Goal: Find contact information: Find contact information

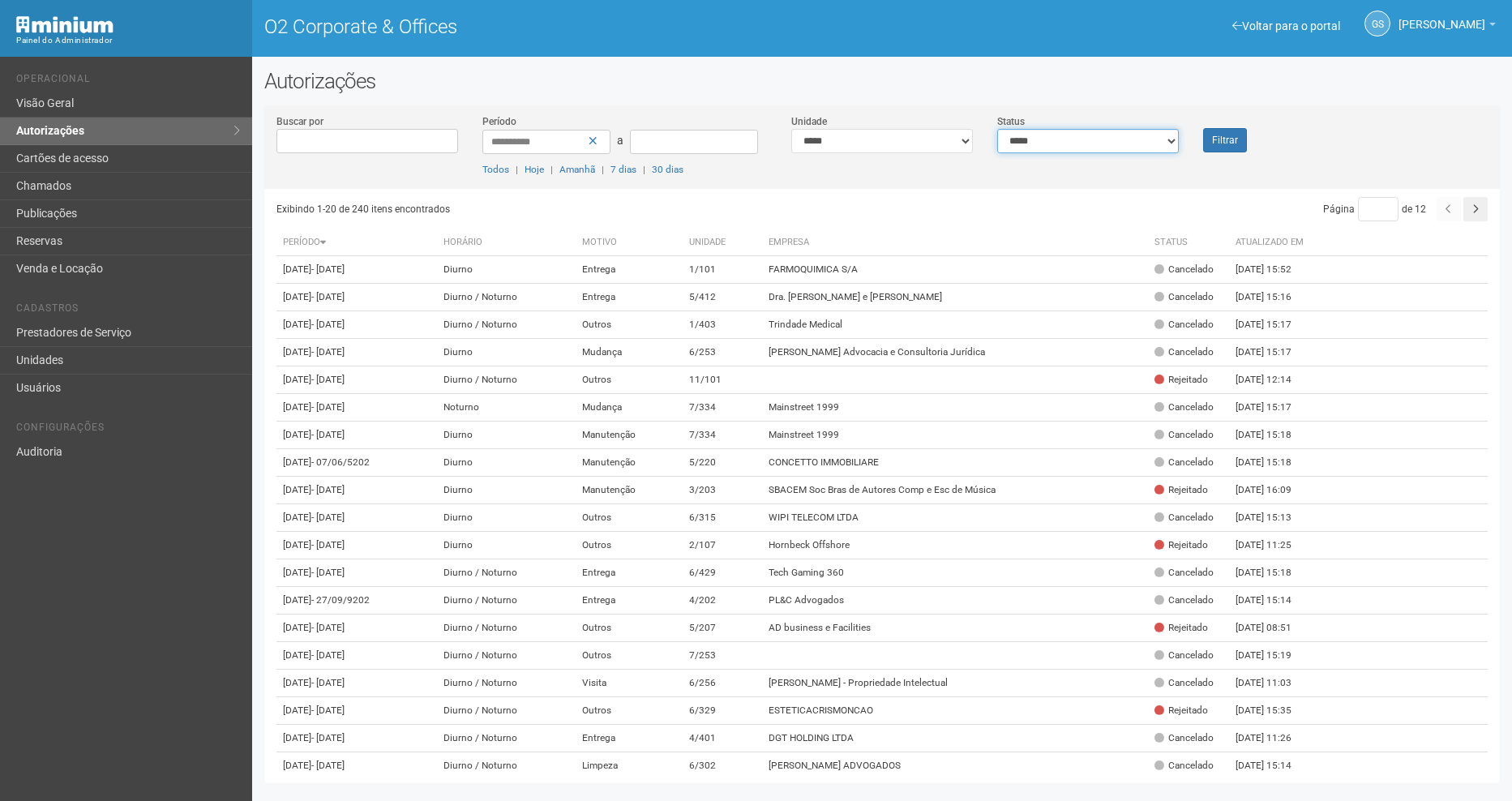
drag, startPoint x: 1084, startPoint y: 137, endPoint x: 1070, endPoint y: 153, distance: 21.3
click at [1084, 137] on select "**********" at bounding box center [1087, 140] width 181 height 24
select select "*"
click at [997, 129] on select "**********" at bounding box center [1087, 140] width 181 height 24
click at [1228, 142] on button "Filtrar" at bounding box center [1224, 139] width 44 height 24
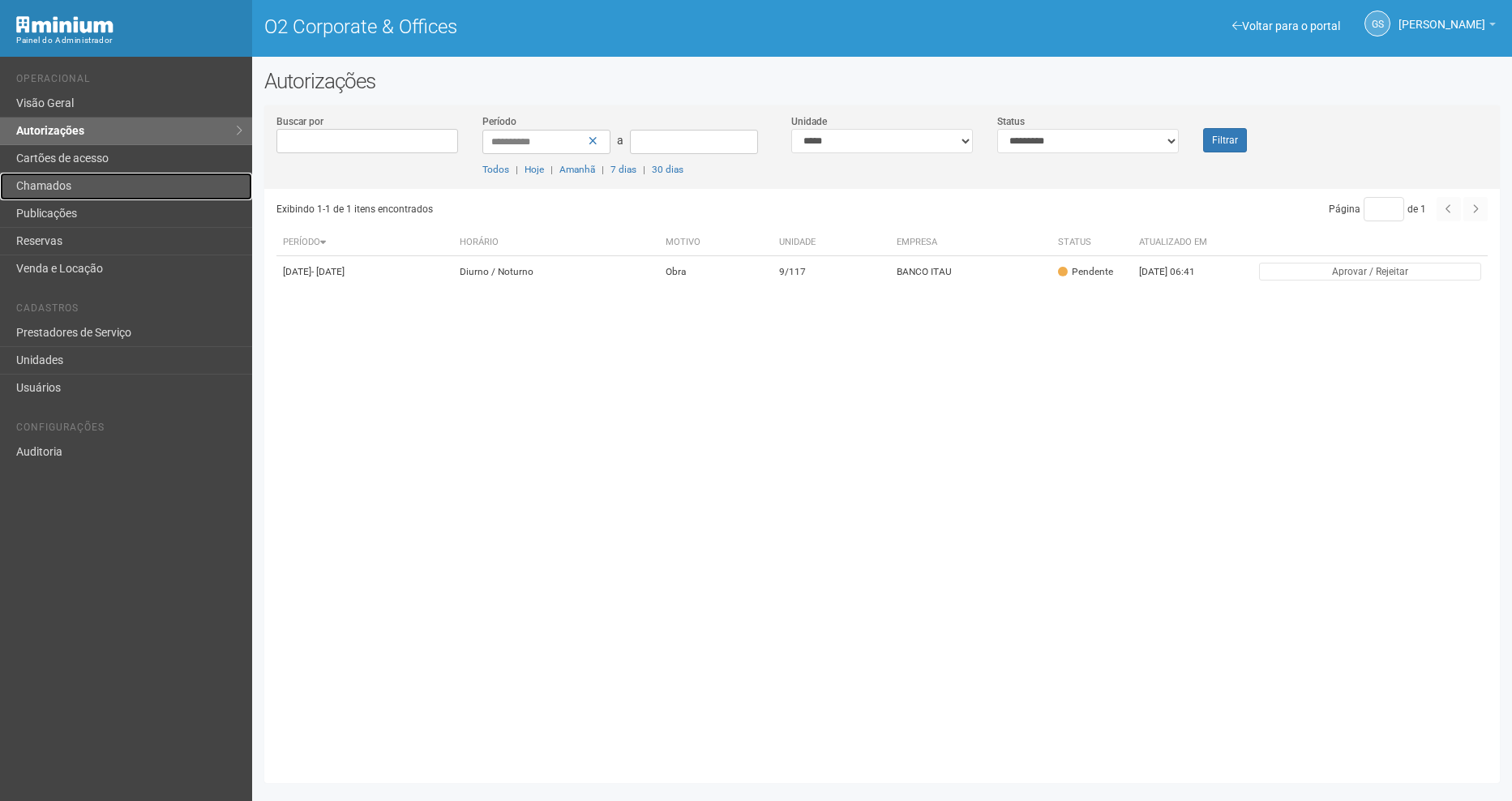
click at [112, 191] on link "Chamados" at bounding box center [126, 186] width 252 height 28
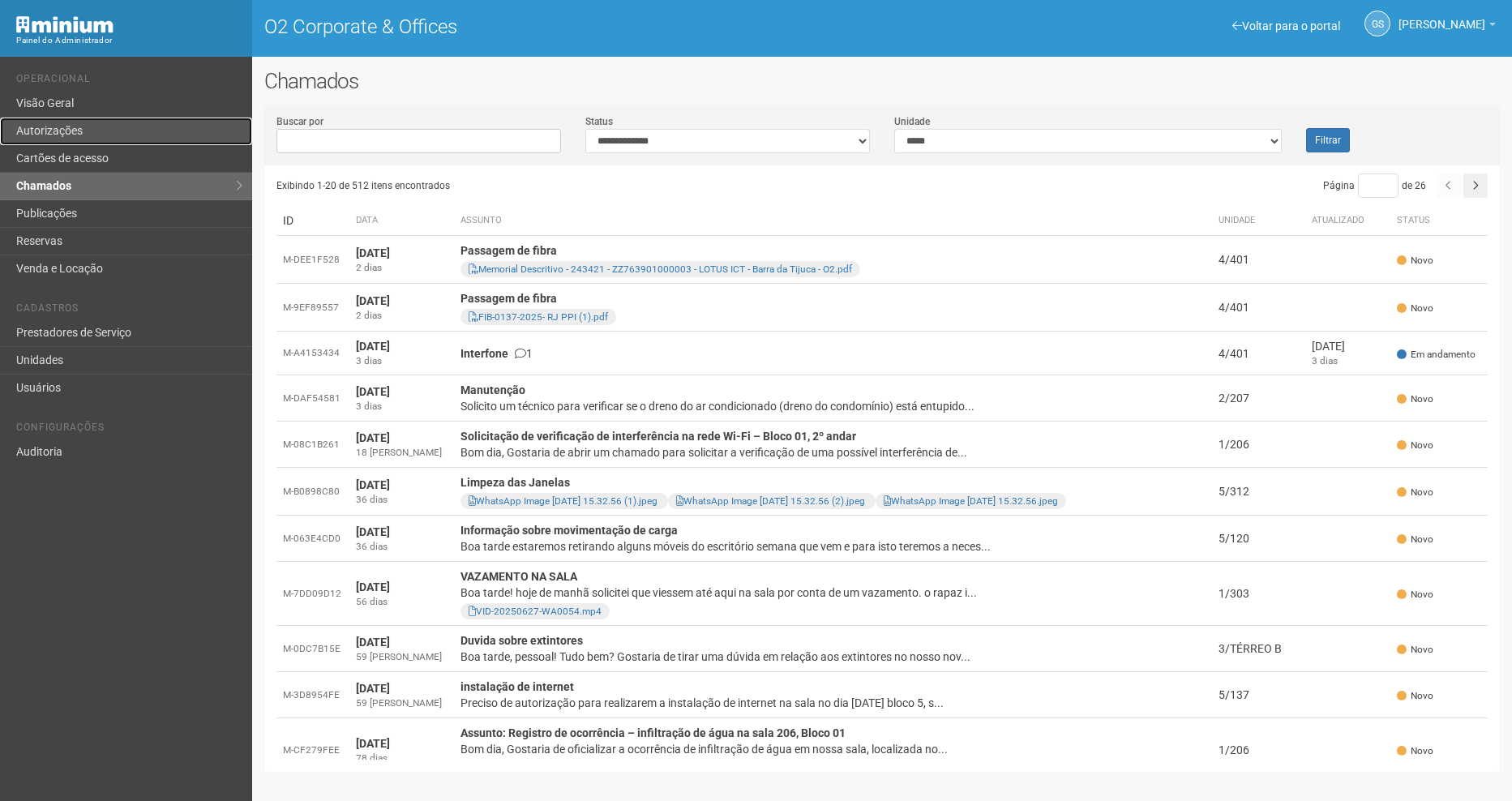
click at [76, 131] on link "Autorizações" at bounding box center [126, 131] width 252 height 28
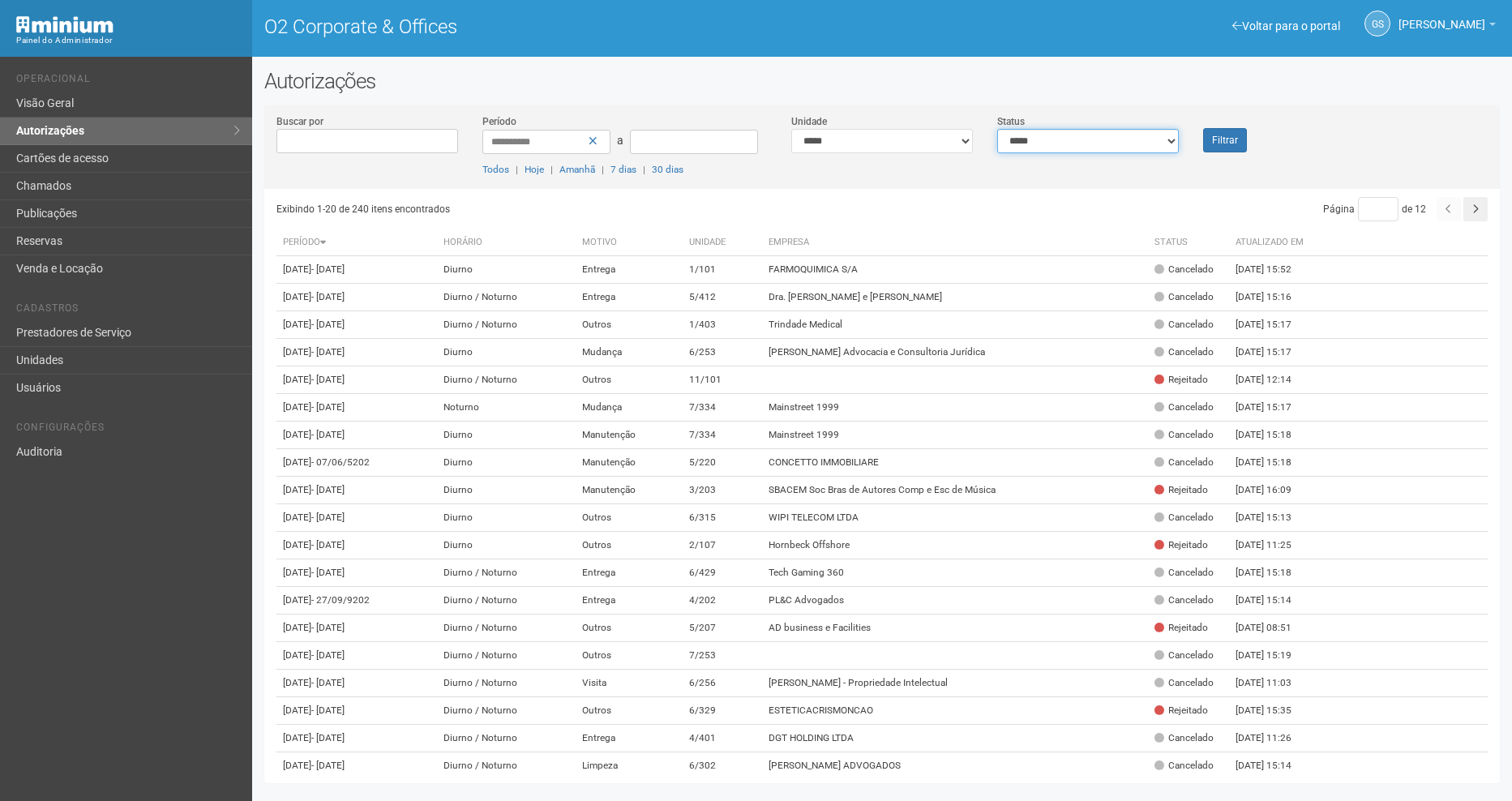
drag, startPoint x: 1035, startPoint y: 139, endPoint x: 1031, endPoint y: 151, distance: 12.6
click at [1035, 139] on select "**********" at bounding box center [1087, 140] width 181 height 24
select select "*"
click at [997, 129] on select "**********" at bounding box center [1087, 140] width 181 height 24
click at [1252, 134] on div "Filtrar" at bounding box center [1243, 133] width 103 height 39
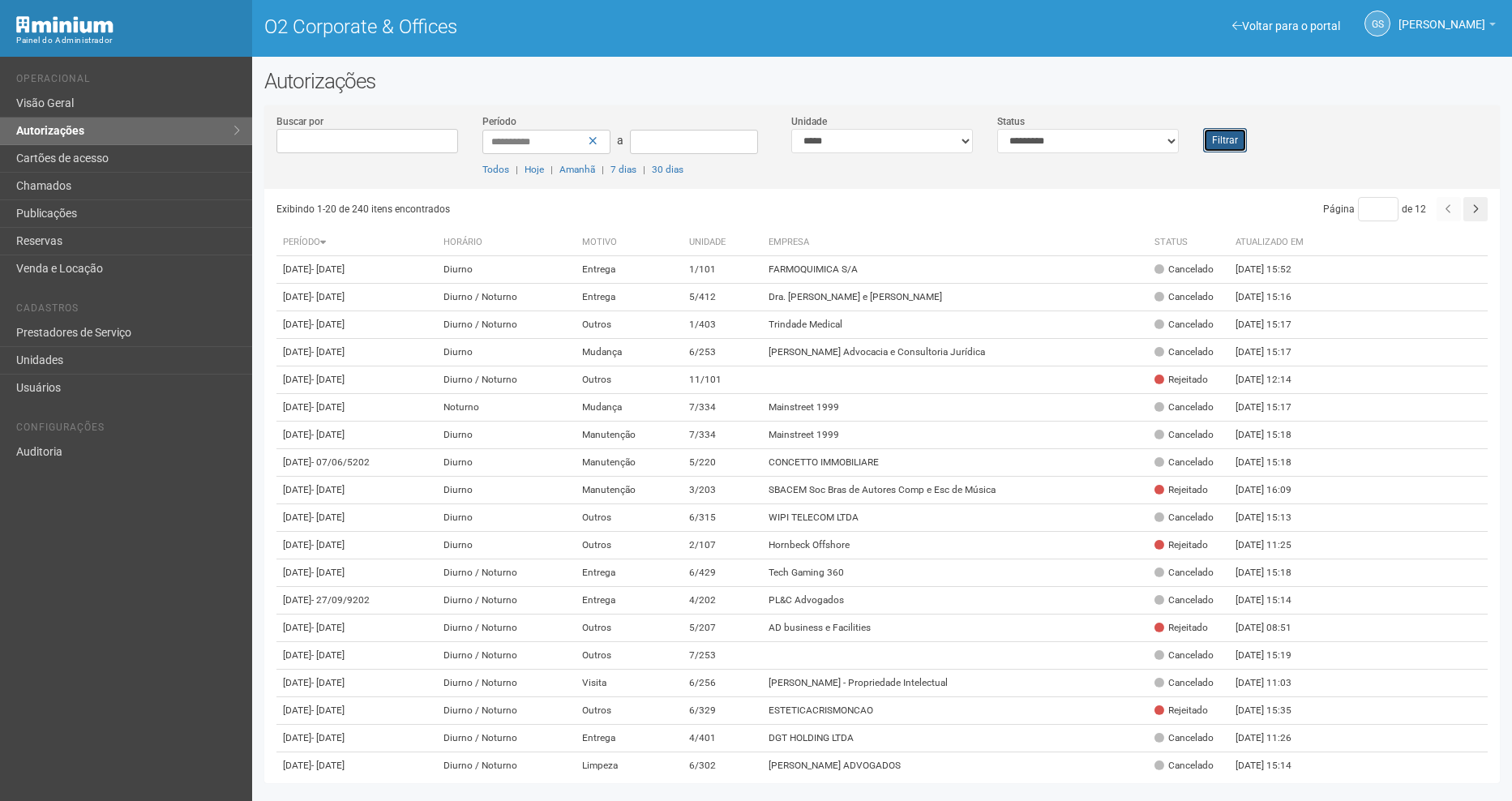
click at [1238, 136] on button "Filtrar" at bounding box center [1224, 139] width 44 height 24
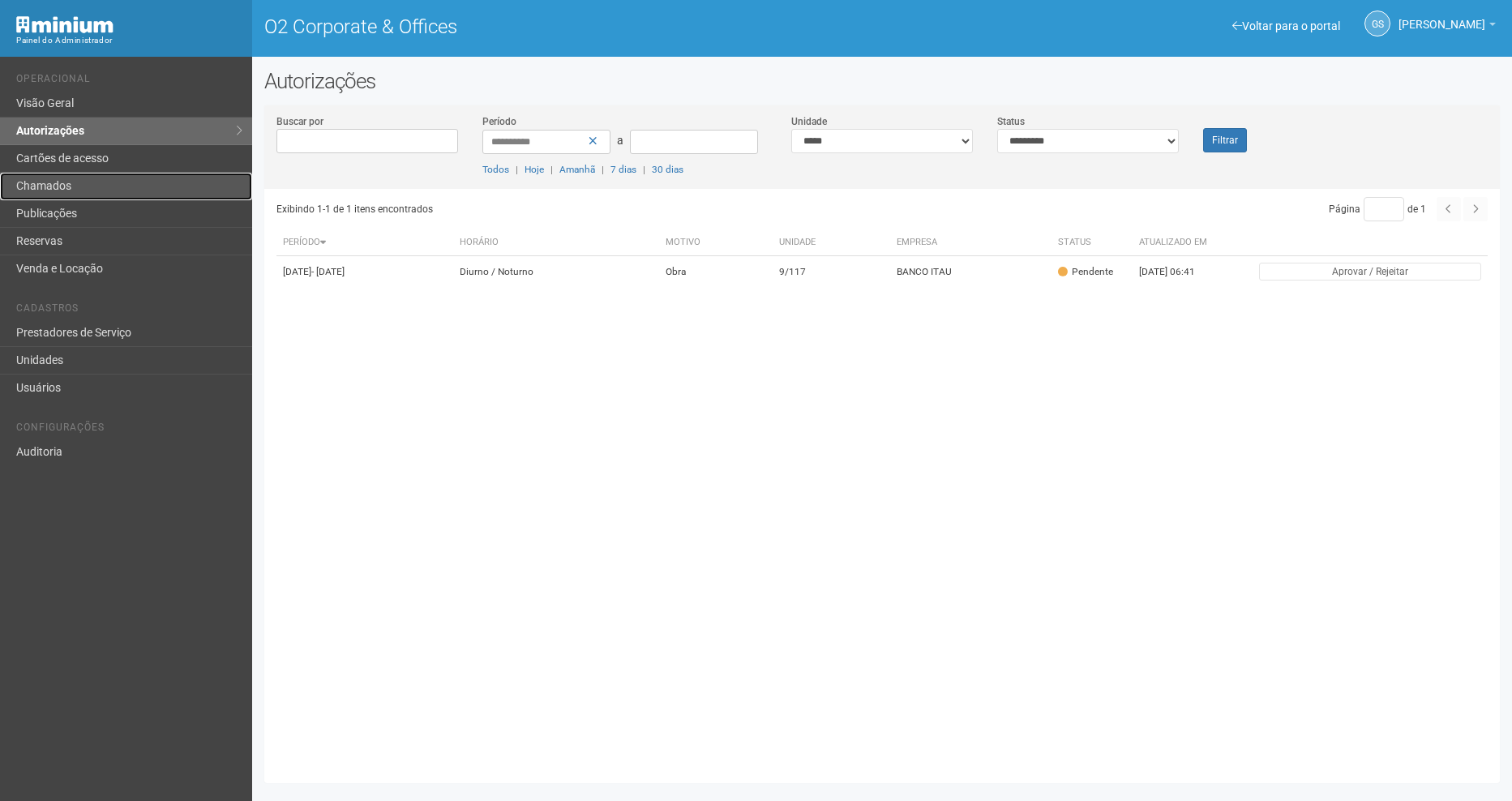
click at [86, 190] on link "Chamados" at bounding box center [126, 186] width 252 height 28
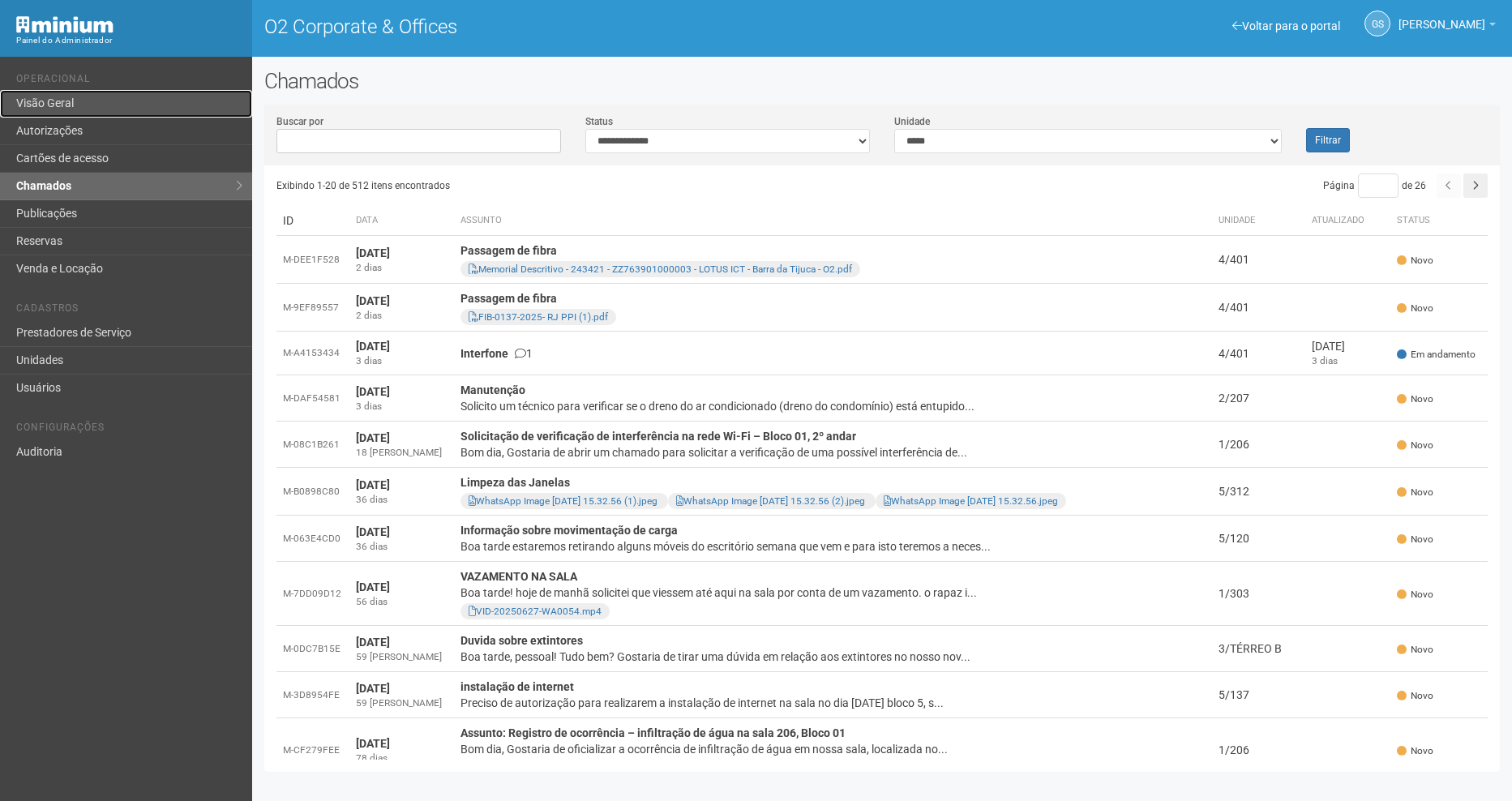
click at [61, 112] on link "Visão Geral" at bounding box center [126, 103] width 252 height 28
click at [81, 134] on link "Autorizações" at bounding box center [126, 131] width 252 height 28
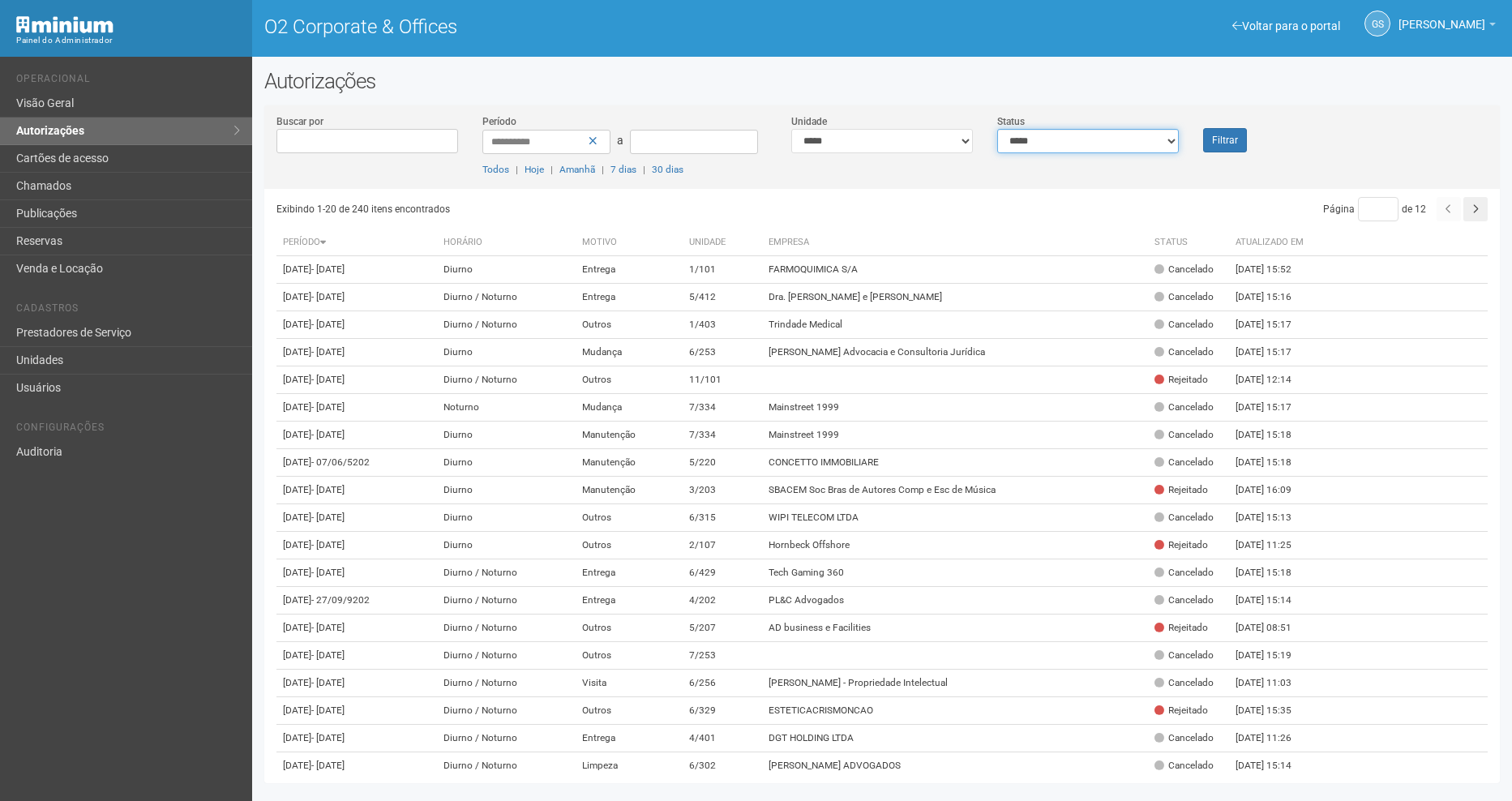
drag, startPoint x: 1081, startPoint y: 142, endPoint x: 1072, endPoint y: 153, distance: 14.2
click at [1081, 142] on select "**********" at bounding box center [1087, 140] width 181 height 24
select select "*"
click at [997, 129] on select "**********" at bounding box center [1087, 140] width 181 height 24
click at [1215, 130] on button "Filtrar" at bounding box center [1224, 139] width 44 height 24
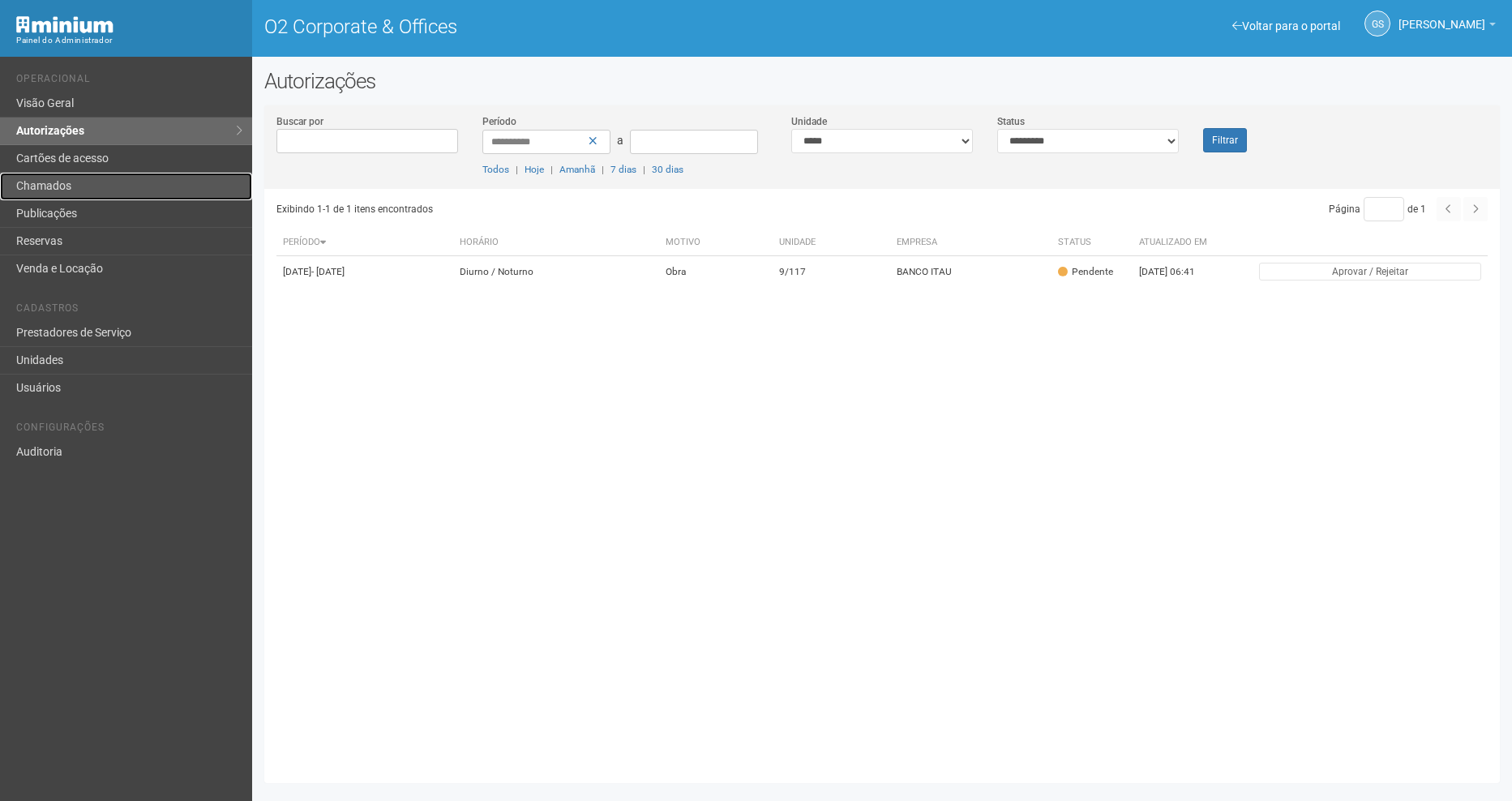
click at [104, 178] on link "Chamados" at bounding box center [126, 186] width 252 height 28
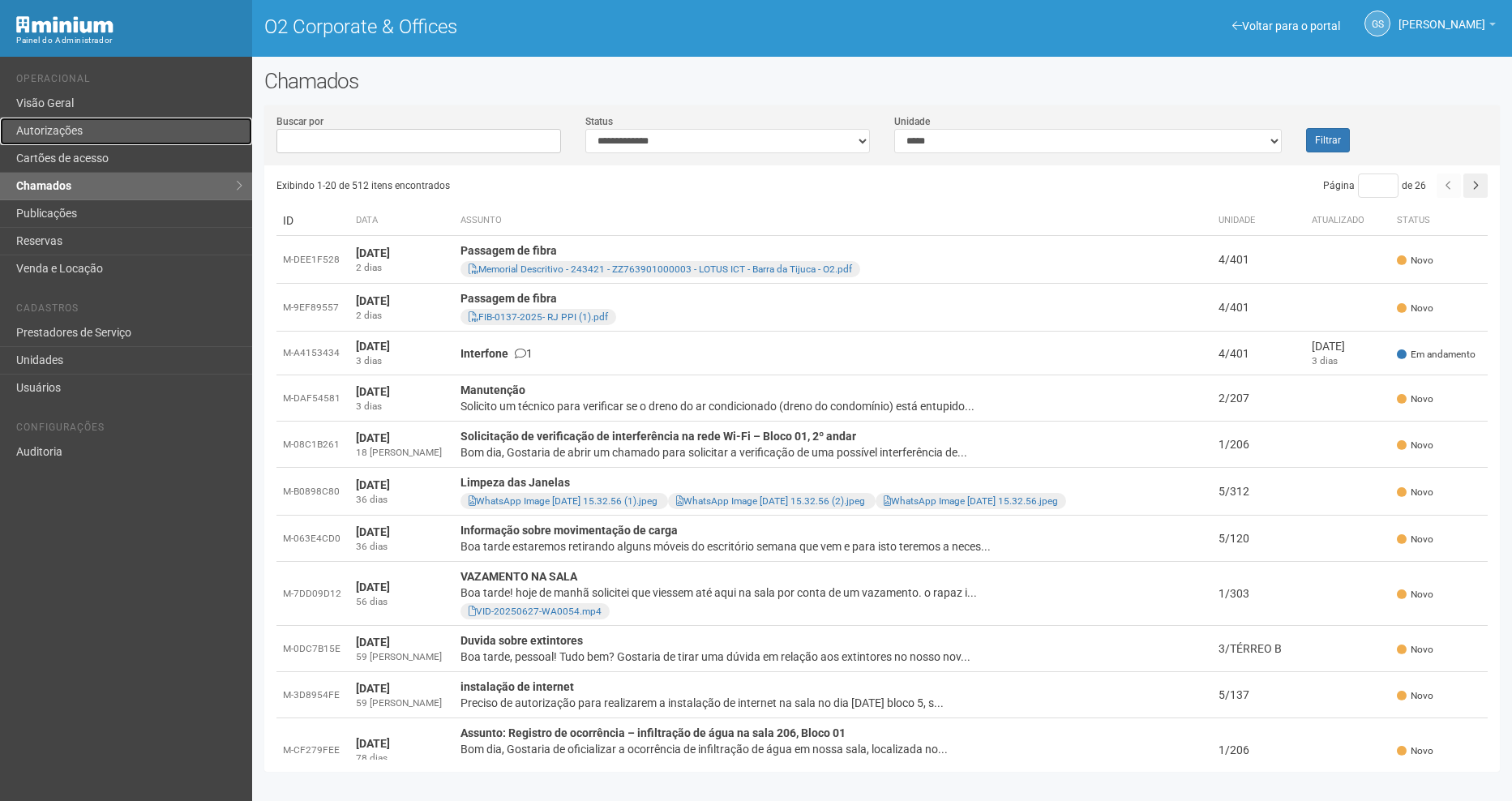
click at [98, 125] on link "Autorizações" at bounding box center [126, 131] width 252 height 28
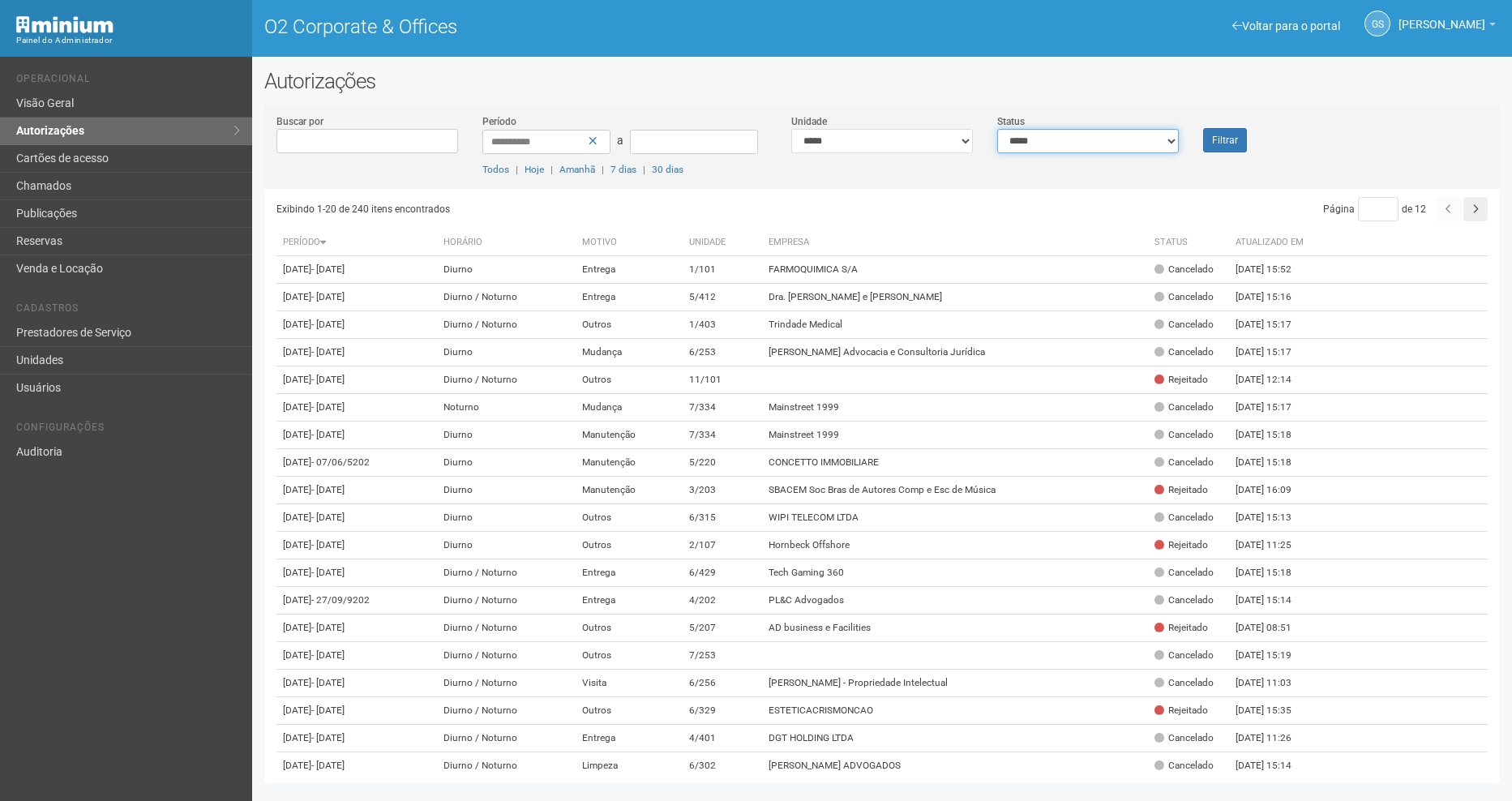
drag, startPoint x: 1077, startPoint y: 139, endPoint x: 1070, endPoint y: 154, distance: 16.6
click at [1077, 139] on select "**********" at bounding box center [1087, 140] width 181 height 24
select select "*"
click at [997, 129] on select "**********" at bounding box center [1087, 140] width 181 height 24
click at [1234, 144] on button "Filtrar" at bounding box center [1224, 139] width 44 height 24
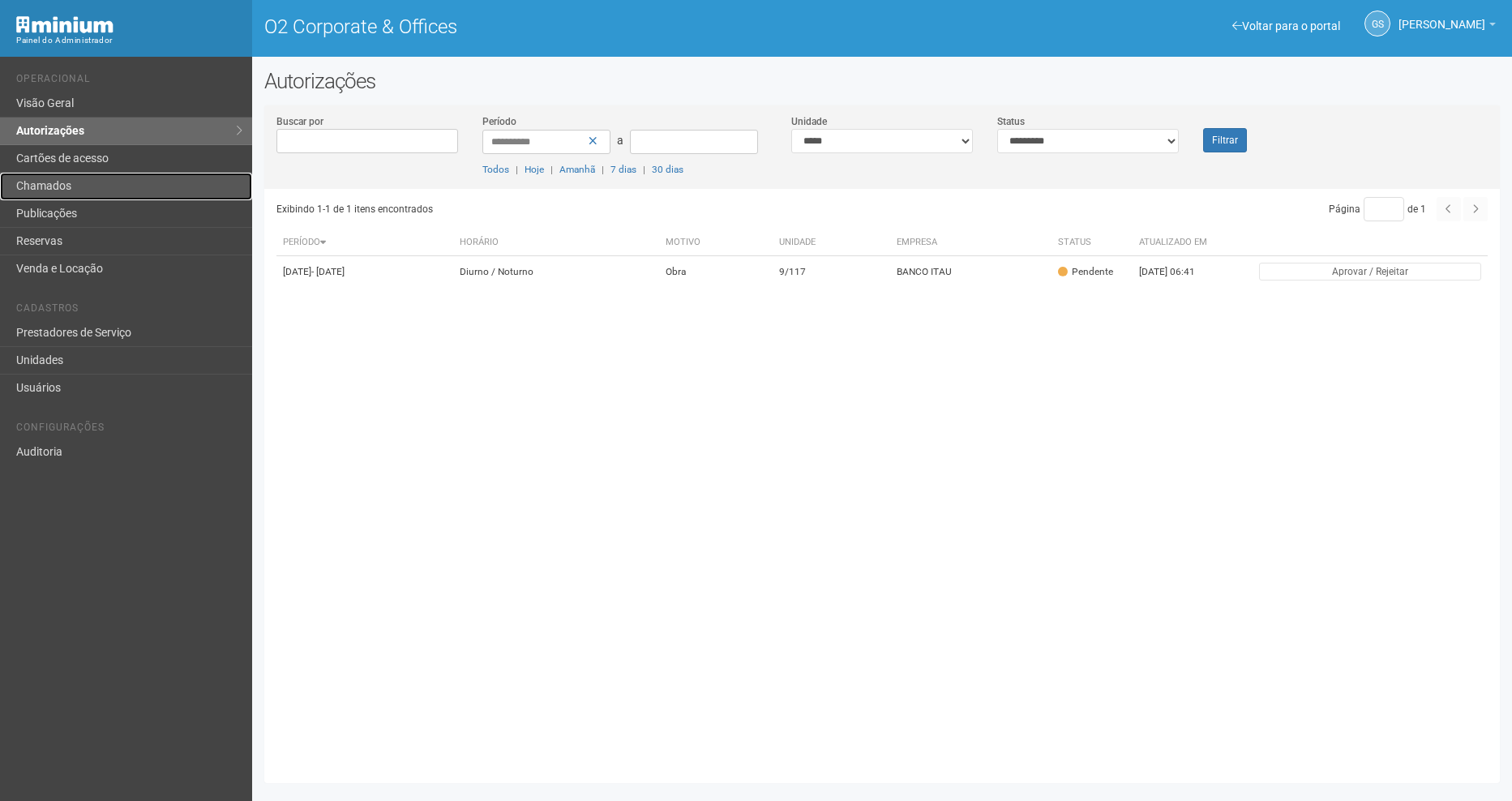
click at [99, 180] on link "Chamados" at bounding box center [126, 186] width 252 height 28
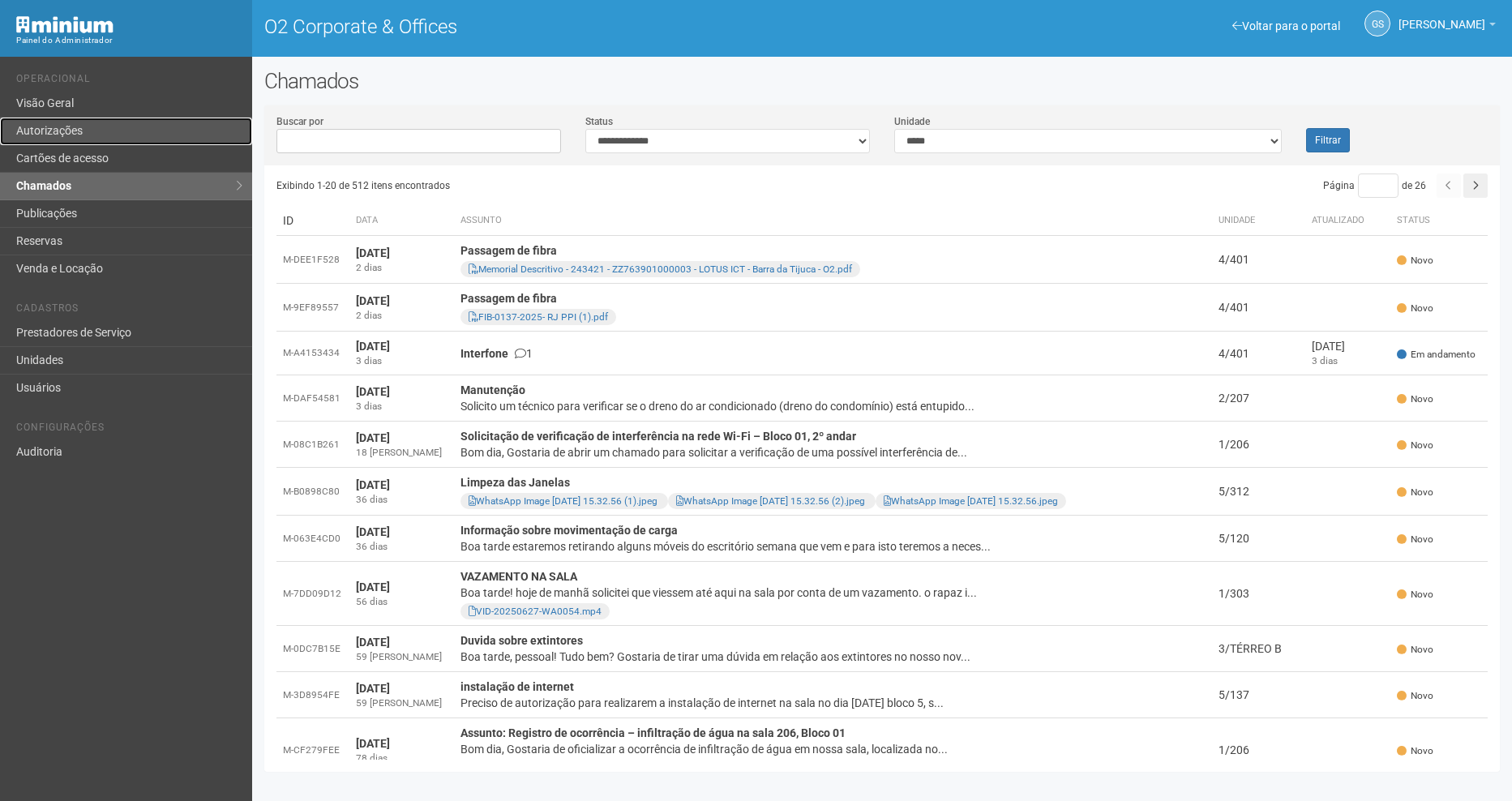
click at [92, 131] on link "Autorizações" at bounding box center [126, 131] width 252 height 28
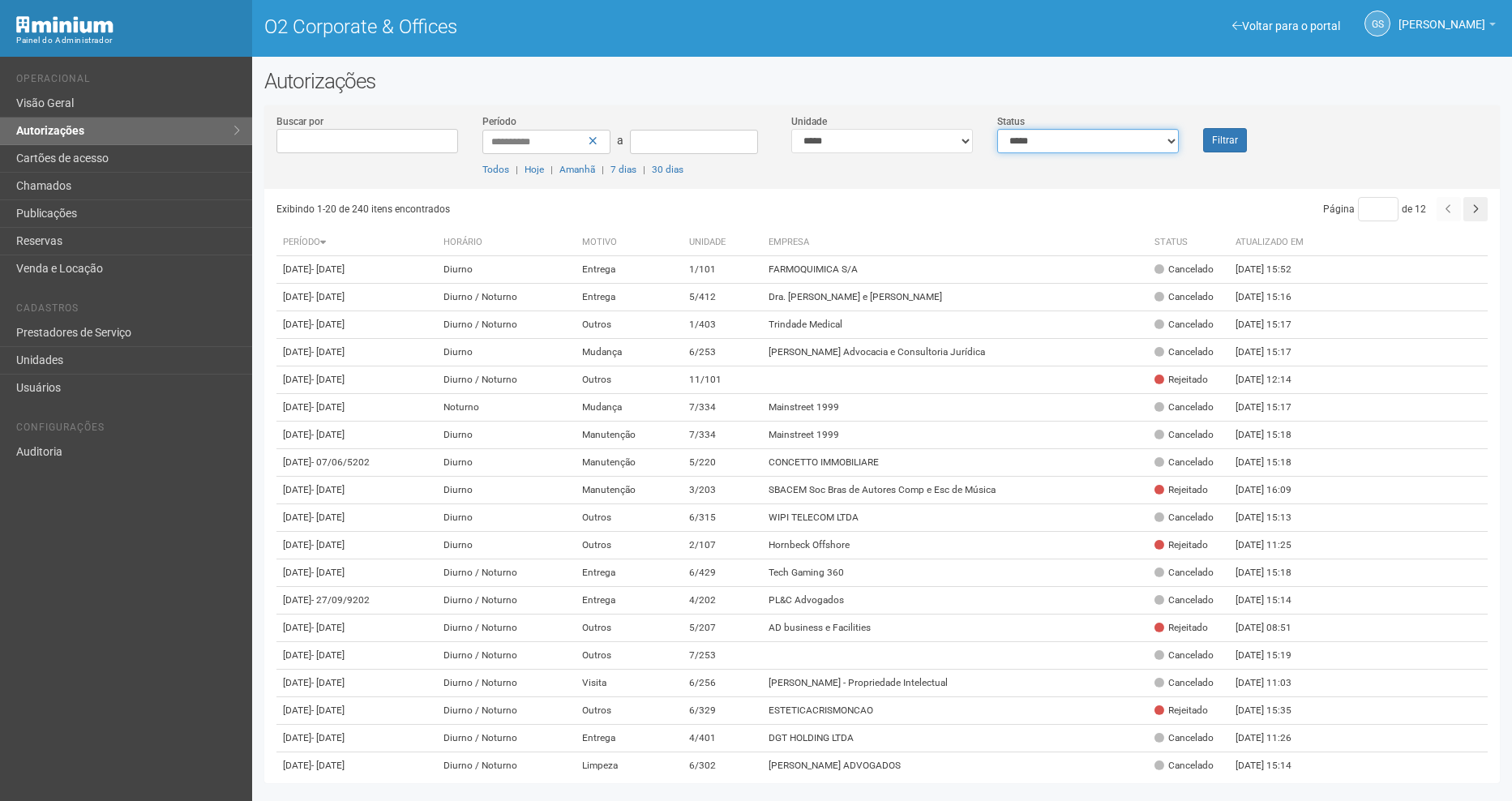
click at [1142, 151] on select "**********" at bounding box center [1087, 140] width 181 height 24
select select "*"
click at [997, 129] on select "**********" at bounding box center [1087, 140] width 181 height 24
click at [1245, 142] on button "Filtrar" at bounding box center [1224, 139] width 44 height 24
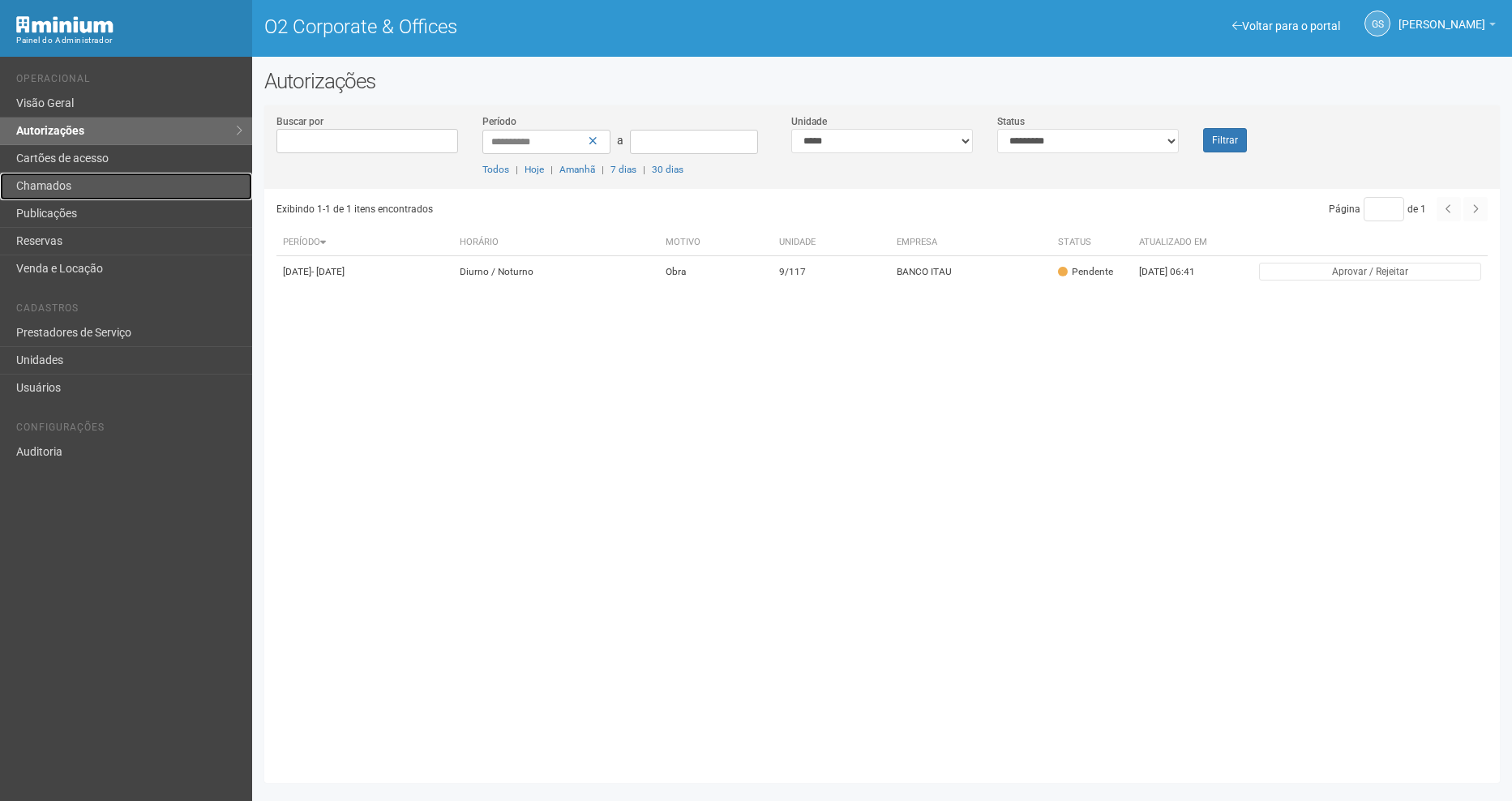
click at [38, 194] on link "Chamados" at bounding box center [126, 186] width 252 height 28
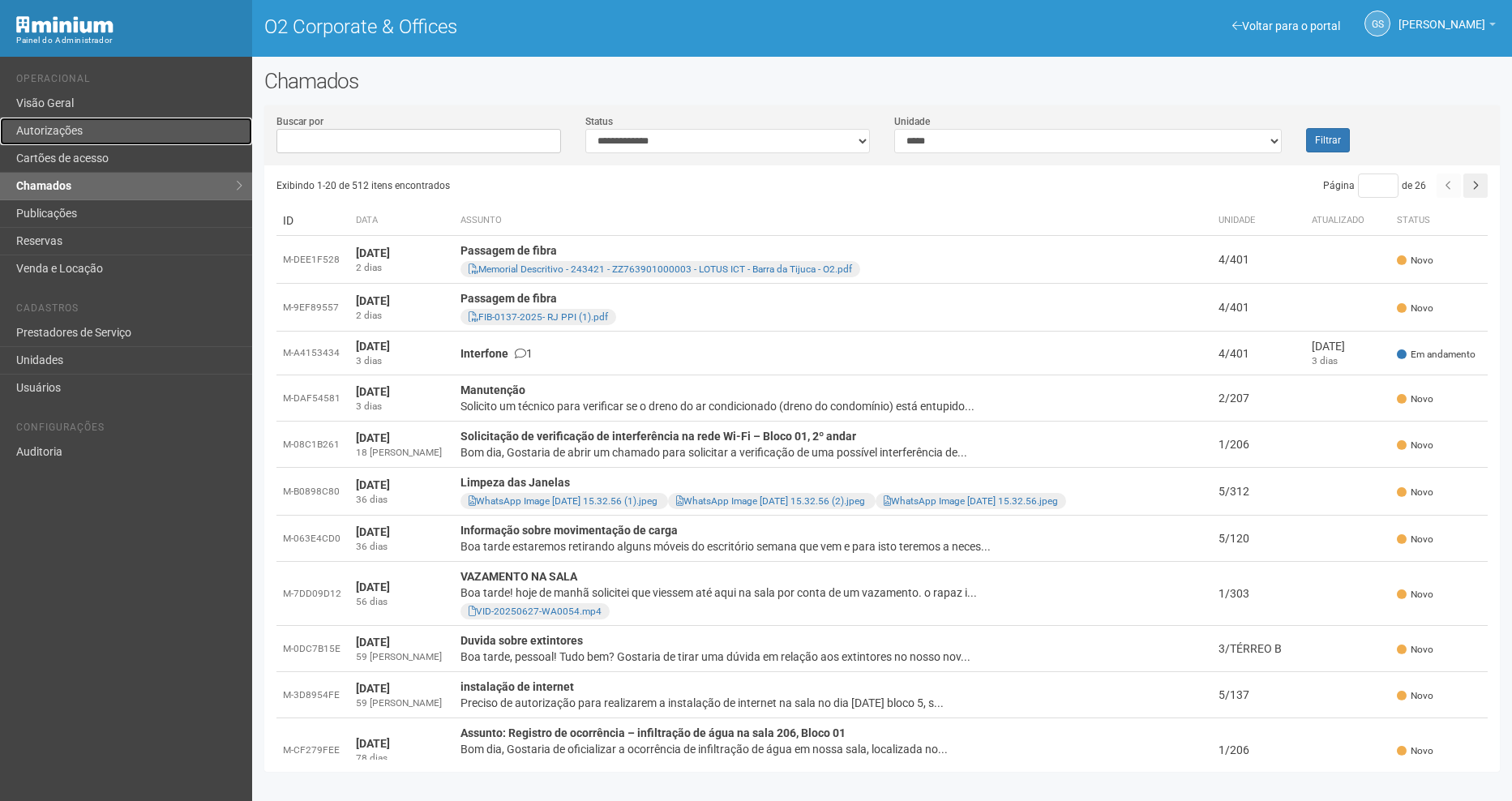
click at [186, 134] on link "Autorizações" at bounding box center [126, 131] width 252 height 28
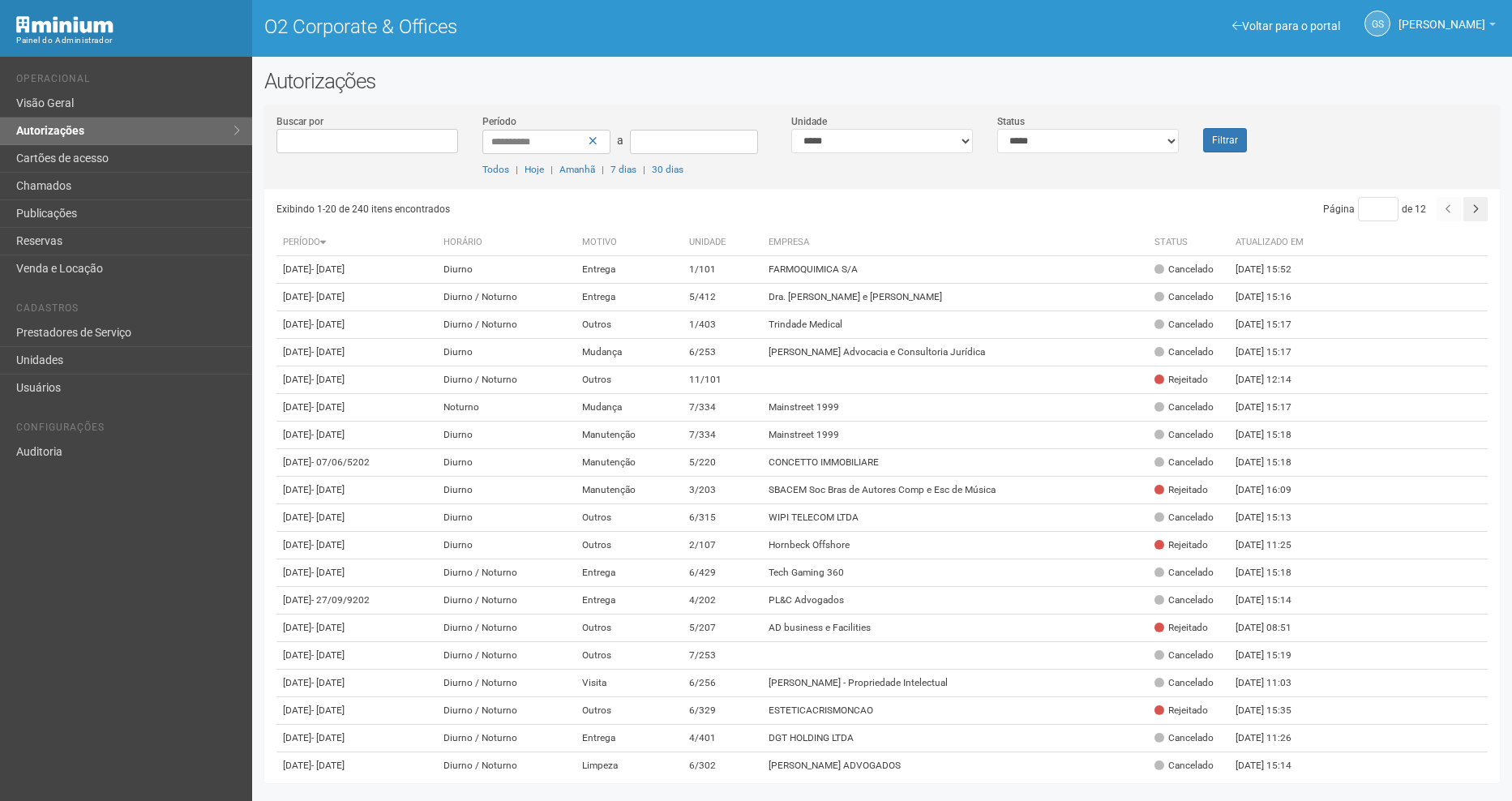
click at [1046, 153] on div "**********" at bounding box center [881, 151] width 1236 height 75
click at [1039, 150] on select "**********" at bounding box center [1087, 140] width 181 height 24
select select "*"
click at [997, 129] on select "**********" at bounding box center [1087, 140] width 181 height 24
click at [1220, 153] on div "**********" at bounding box center [881, 151] width 1236 height 75
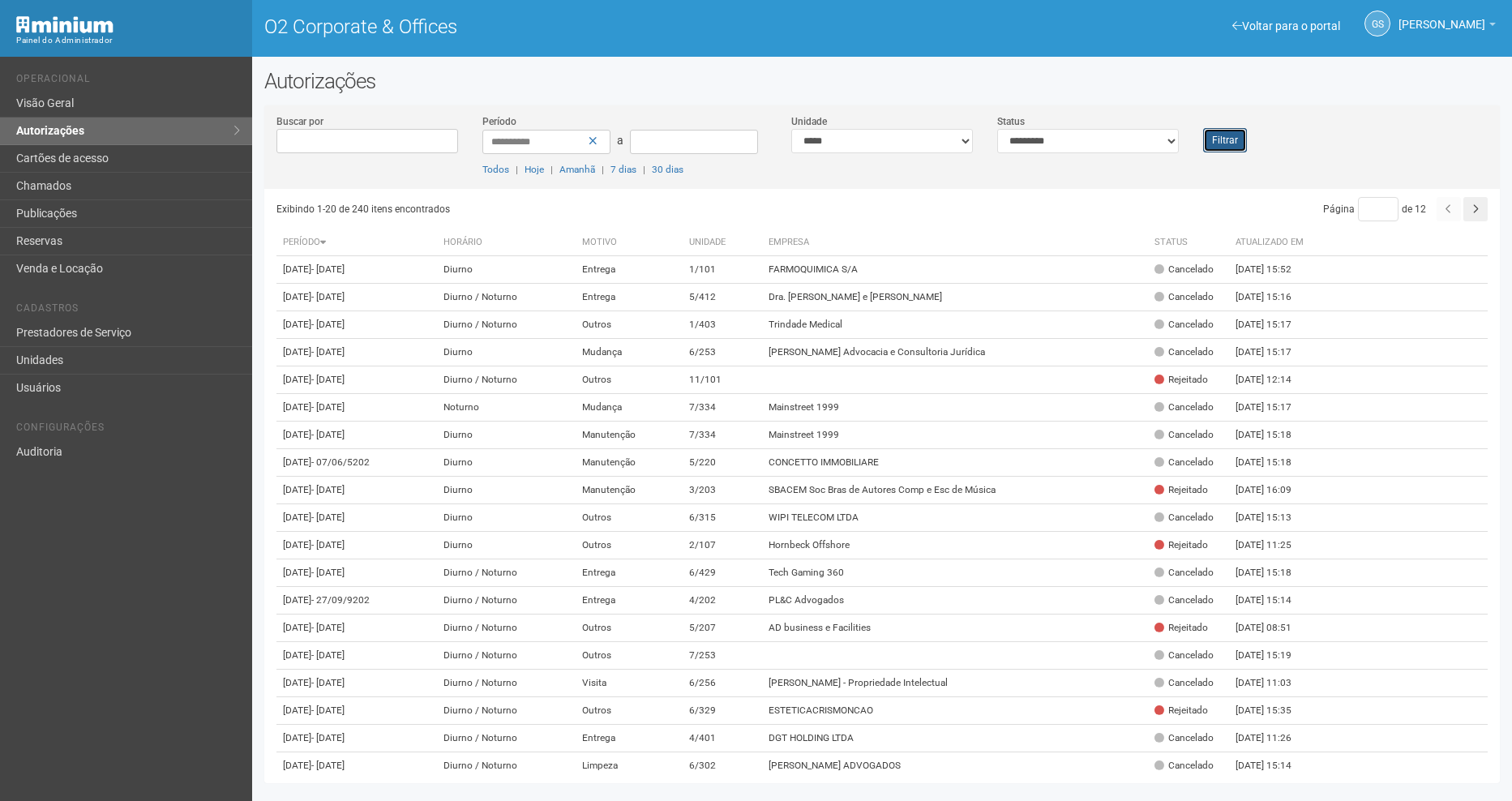
click at [1219, 147] on button "Filtrar" at bounding box center [1224, 139] width 44 height 24
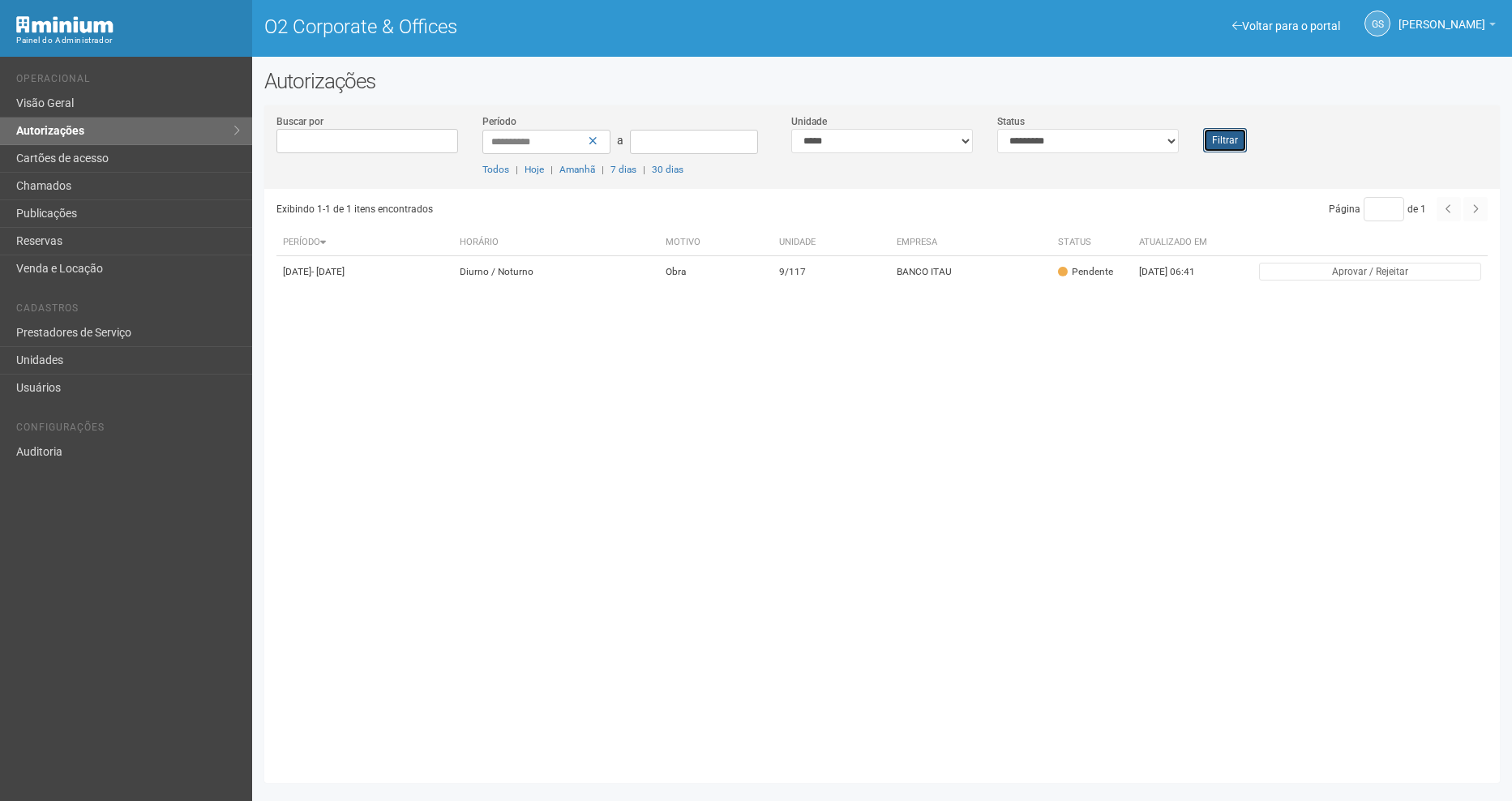
click at [1245, 139] on button "Filtrar" at bounding box center [1224, 139] width 44 height 24
click at [892, 269] on td "9/117" at bounding box center [832, 272] width 117 height 32
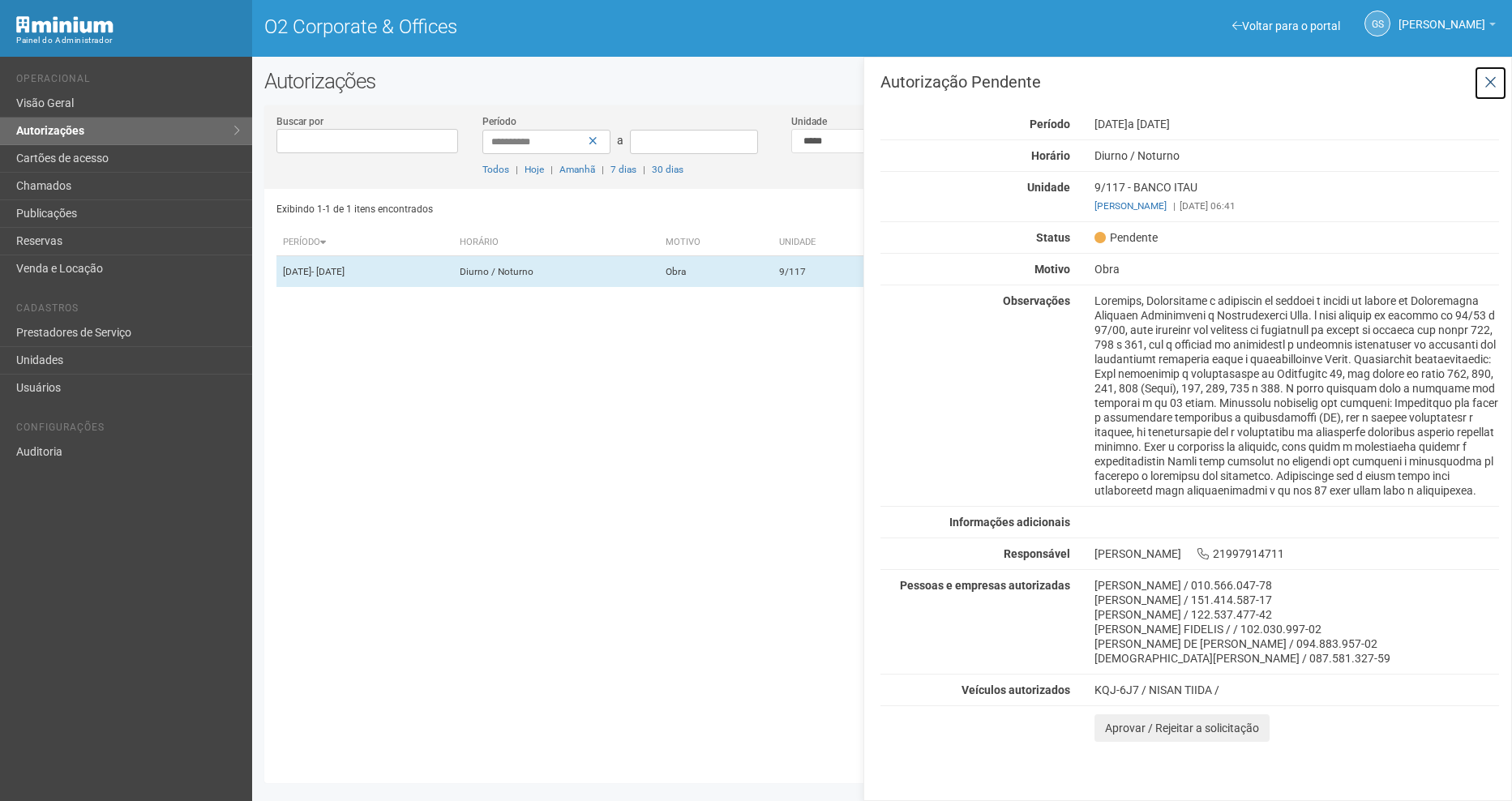
click at [1495, 83] on icon at bounding box center [1491, 83] width 12 height 16
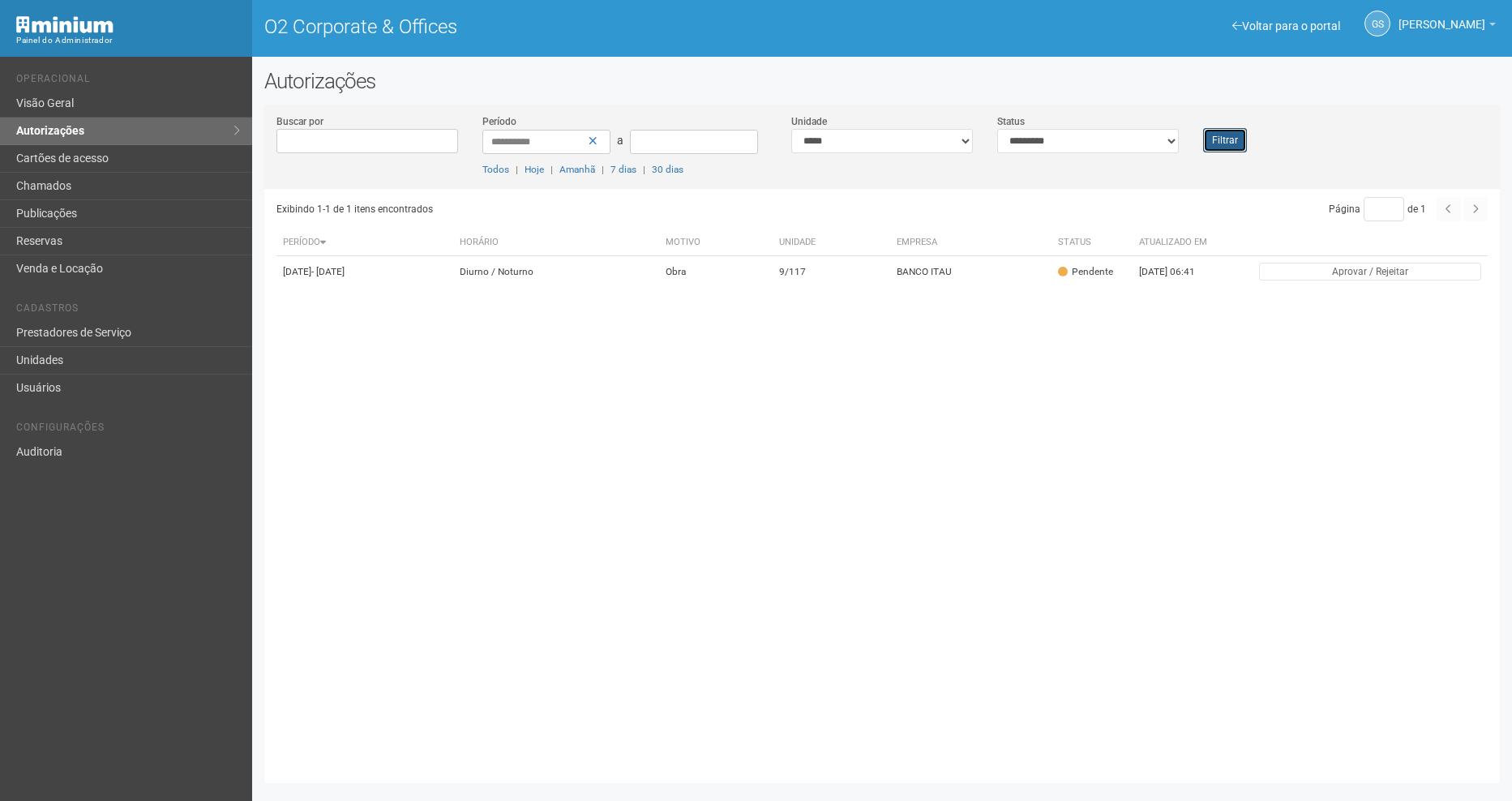
click at [1230, 134] on button "Filtrar" at bounding box center [1224, 139] width 44 height 24
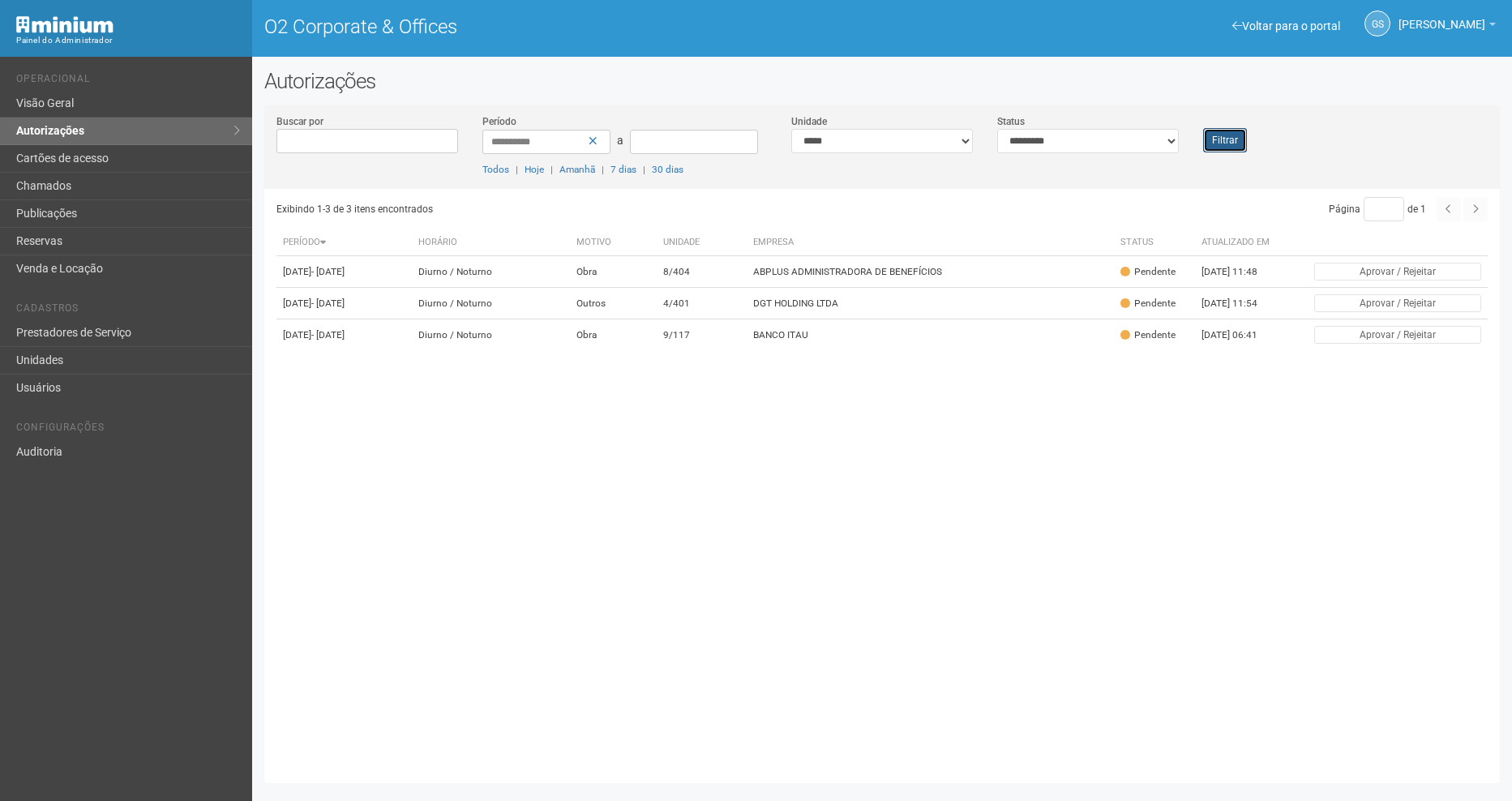
click at [1206, 149] on button "Filtrar" at bounding box center [1224, 139] width 44 height 24
click at [44, 361] on link "Unidades" at bounding box center [126, 361] width 252 height 28
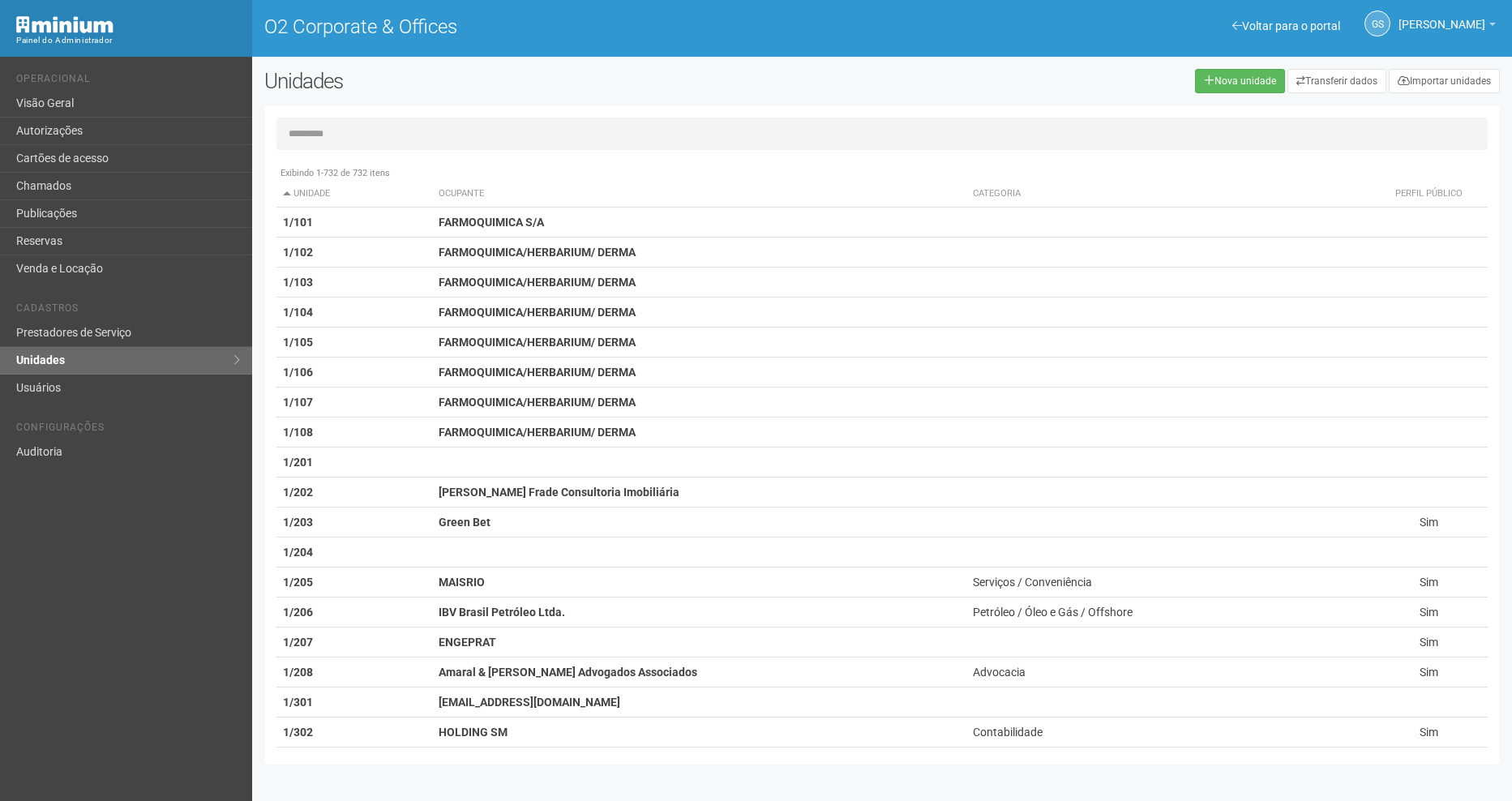
click at [306, 143] on input "text" at bounding box center [881, 133] width 1211 height 33
click at [60, 388] on link "Usuários" at bounding box center [126, 388] width 252 height 27
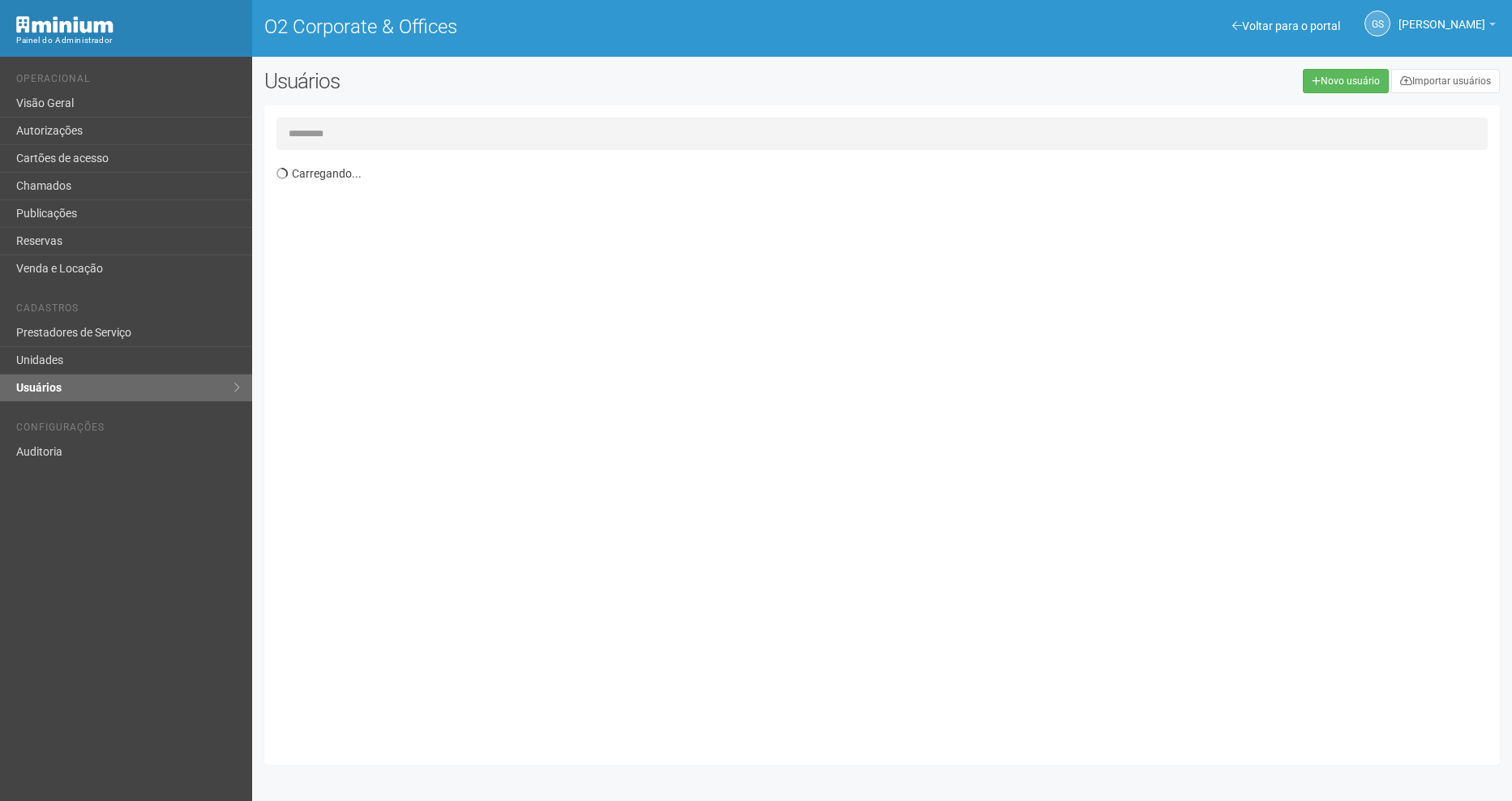
click at [360, 135] on input "text" at bounding box center [881, 133] width 1211 height 33
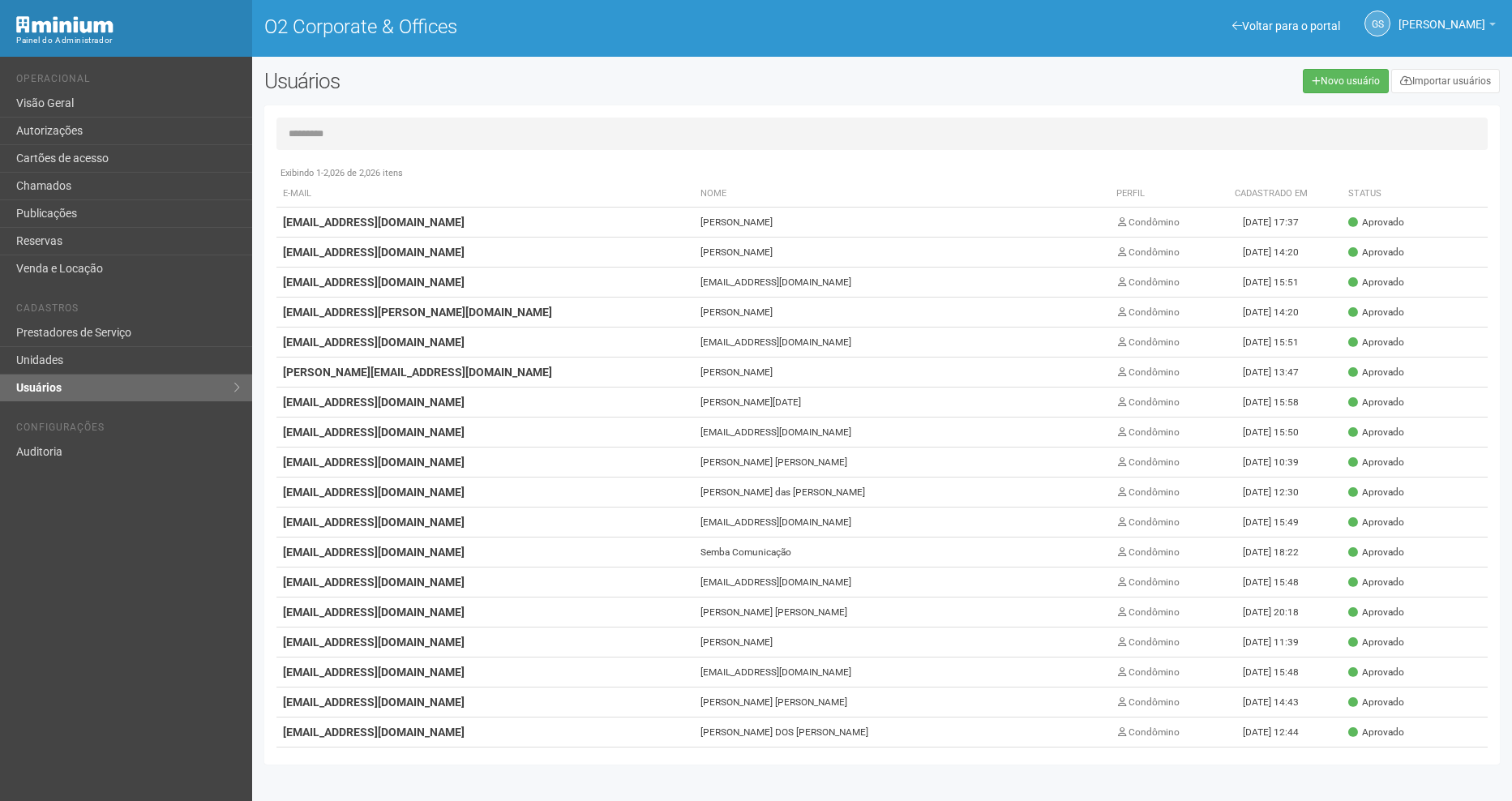
click at [340, 137] on input "text" at bounding box center [881, 133] width 1211 height 33
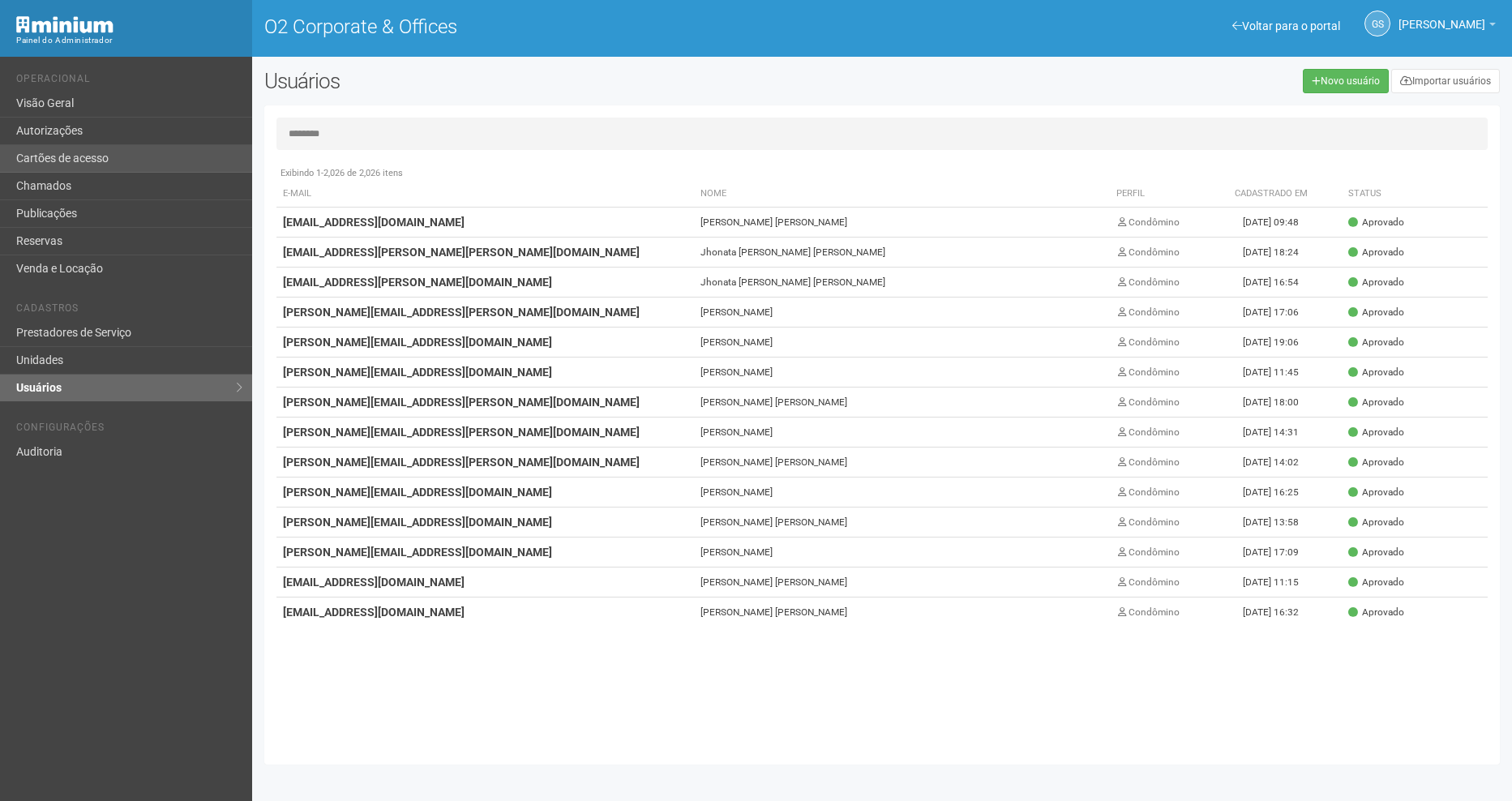
type input "*******"
click at [70, 161] on link "Cartões de acesso" at bounding box center [126, 158] width 252 height 28
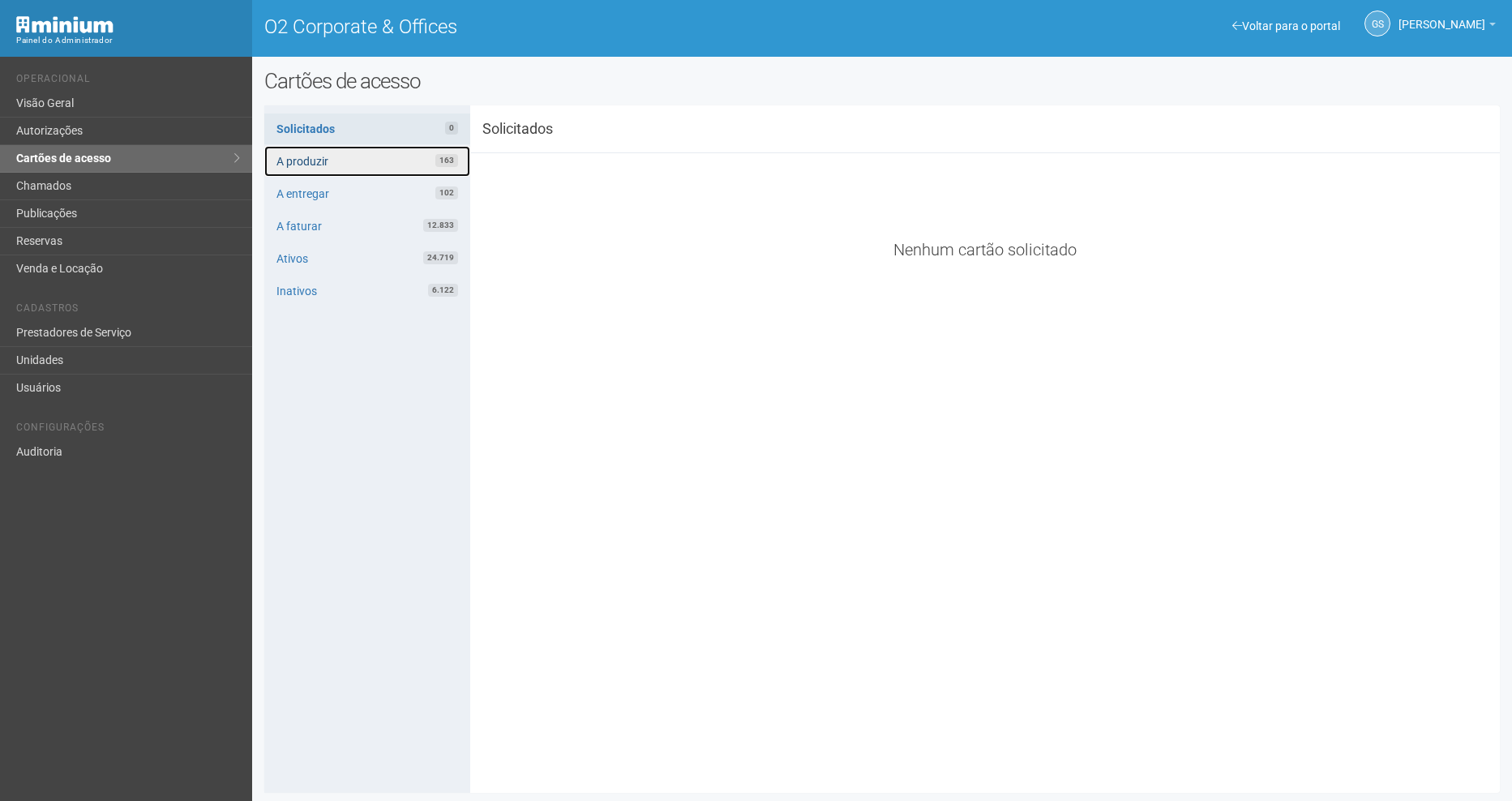
click at [383, 162] on link "A produzir 163" at bounding box center [367, 161] width 206 height 31
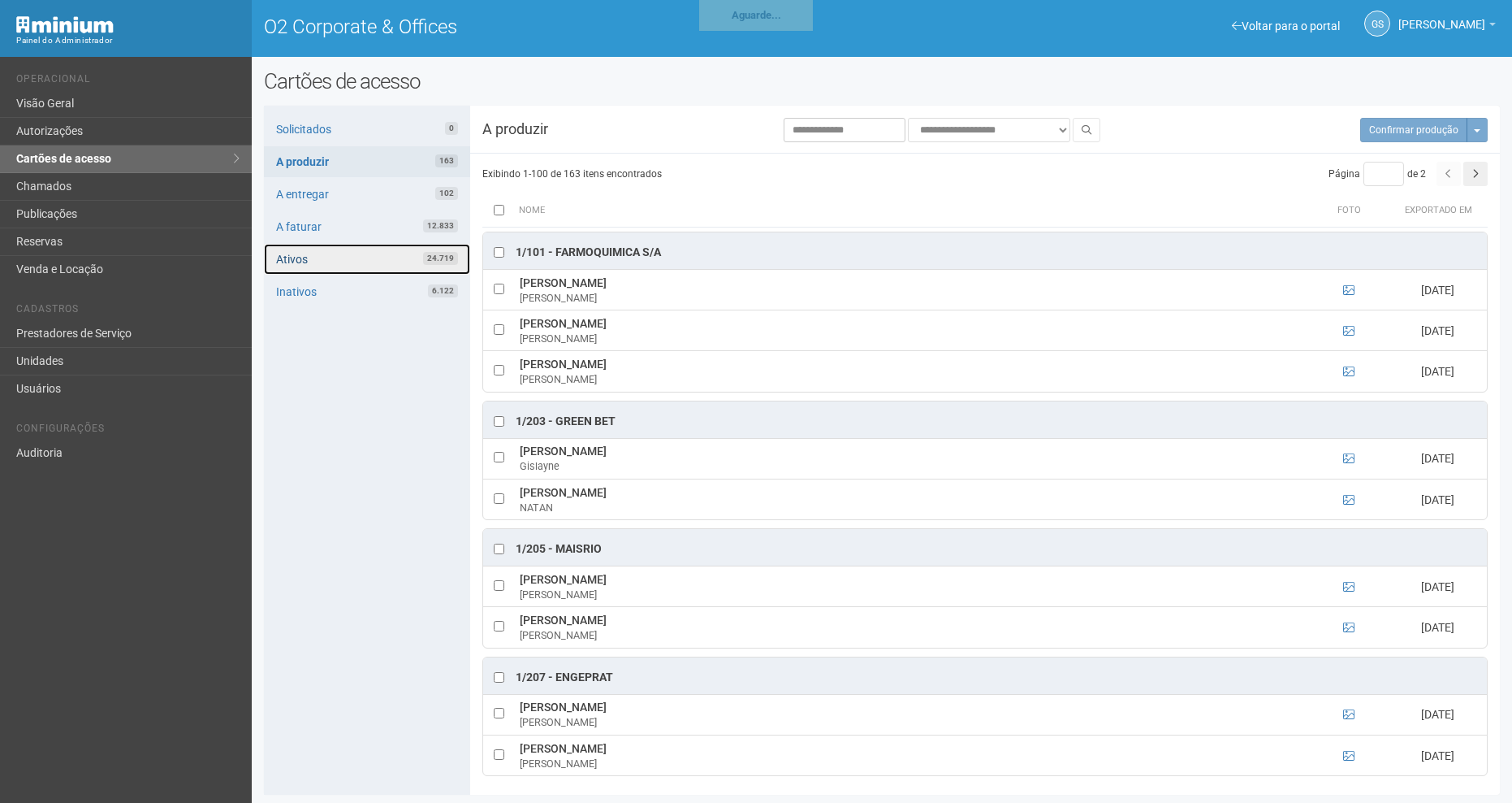
click at [336, 270] on link "Ativos 24.719" at bounding box center [368, 259] width 206 height 31
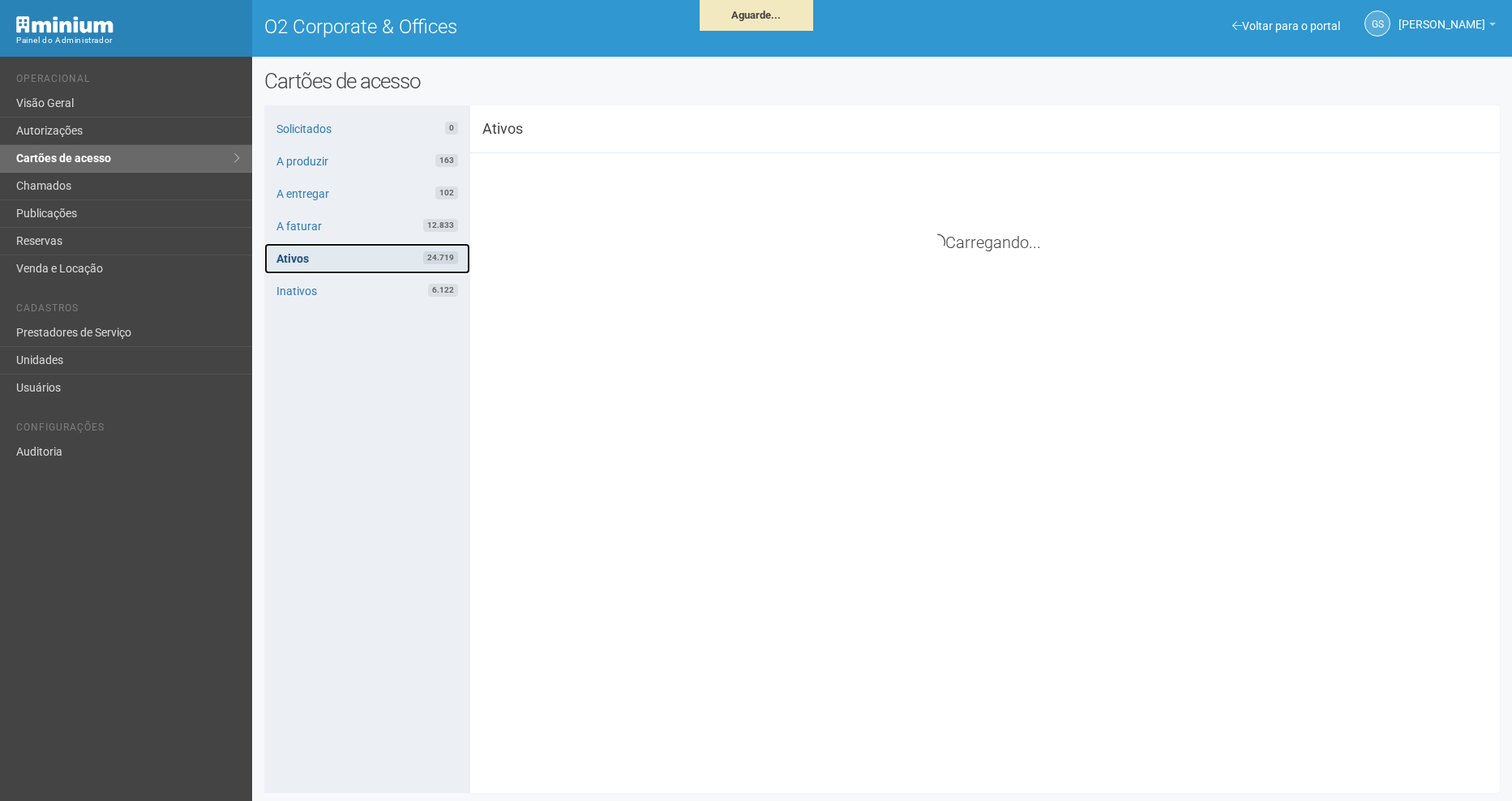
click at [294, 246] on link "Ativos 24.719" at bounding box center [367, 258] width 206 height 31
click at [294, 227] on link "A faturar 12.833" at bounding box center [367, 226] width 206 height 31
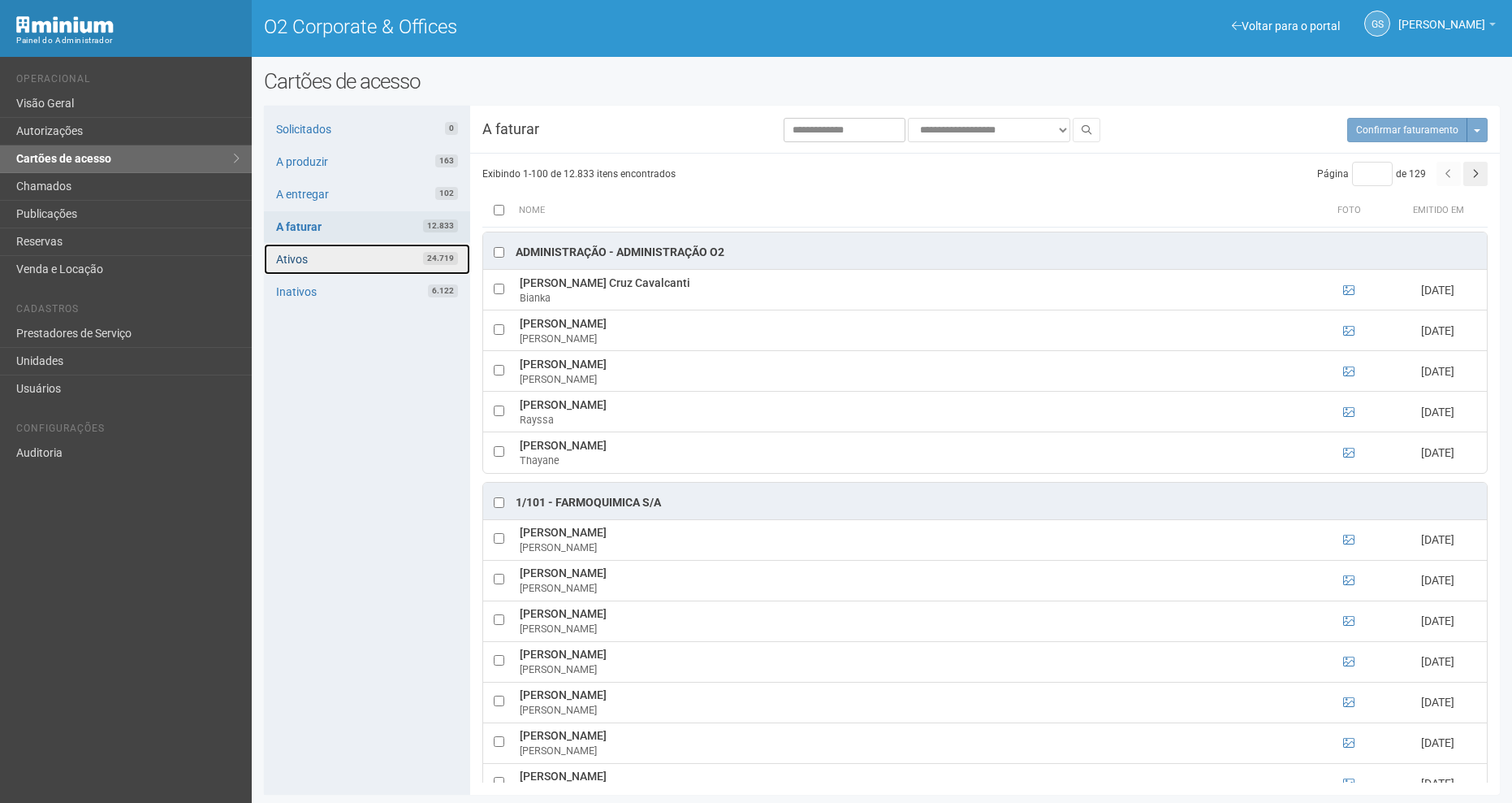
click at [324, 257] on link "Ativos 24.719" at bounding box center [368, 259] width 206 height 31
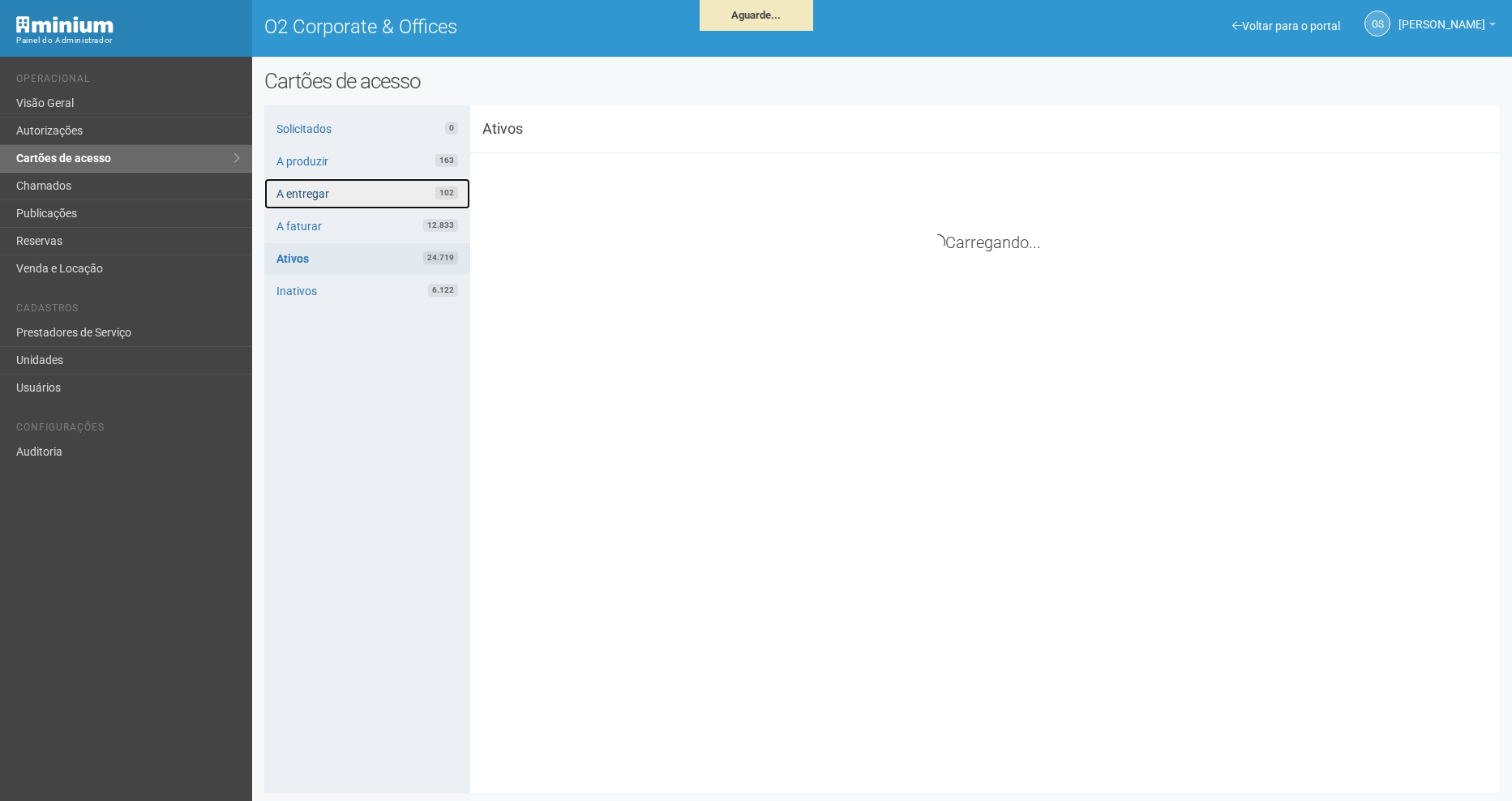
click at [346, 182] on link "A entregar 102" at bounding box center [367, 194] width 206 height 31
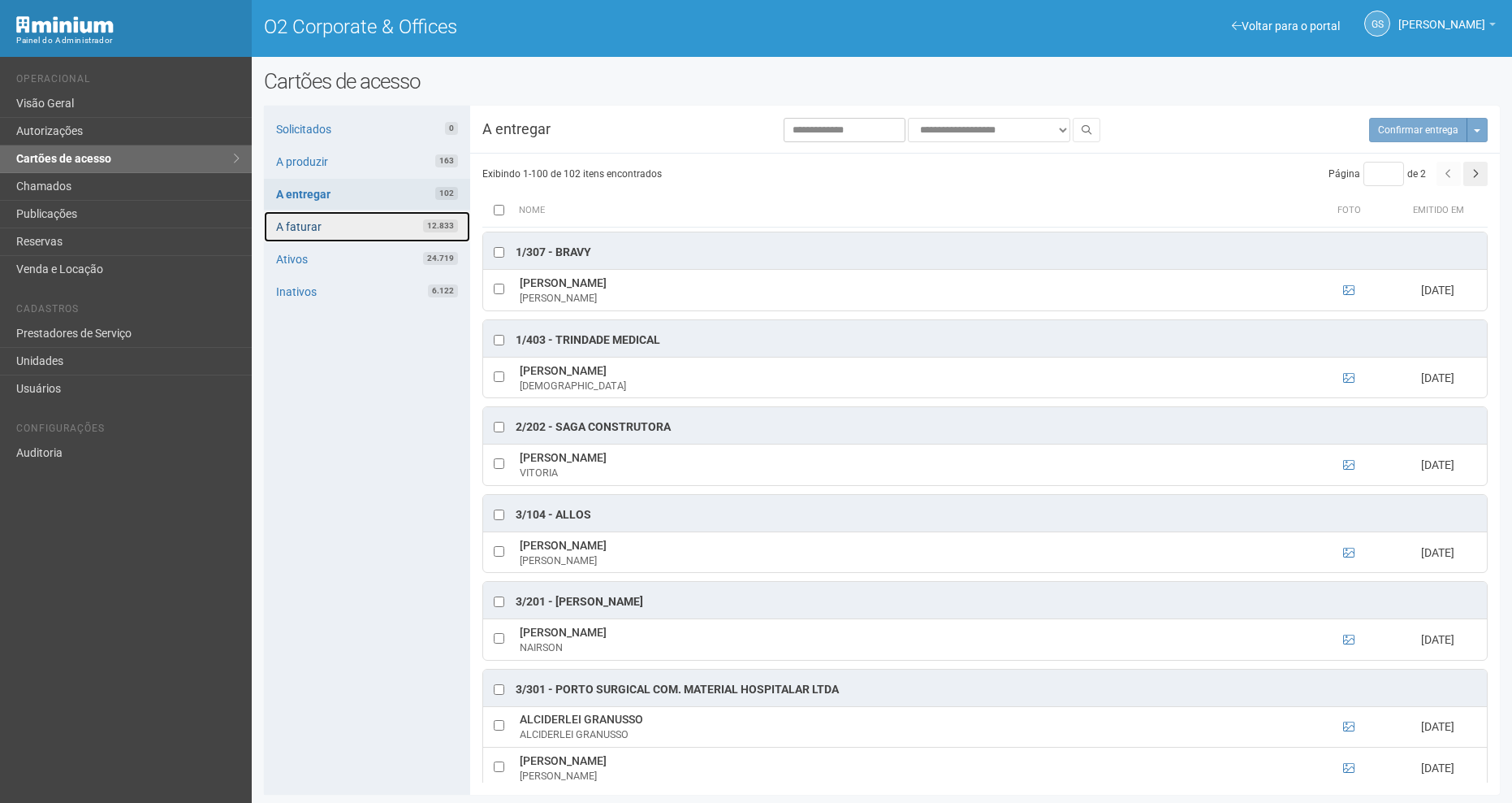
click at [321, 222] on link "A faturar 12.833" at bounding box center [368, 226] width 206 height 31
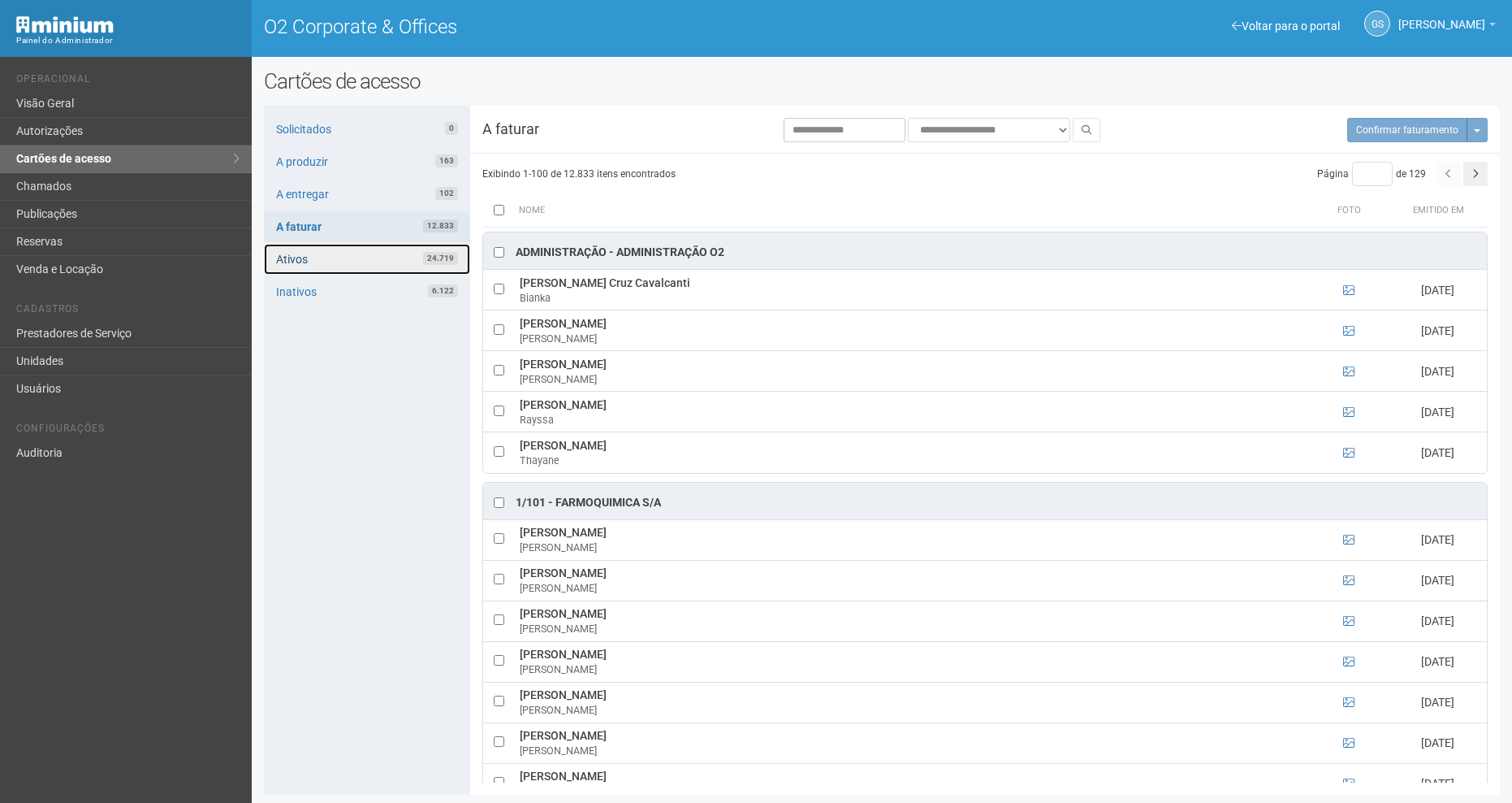
click at [303, 257] on link "Ativos 24.719" at bounding box center [368, 259] width 206 height 31
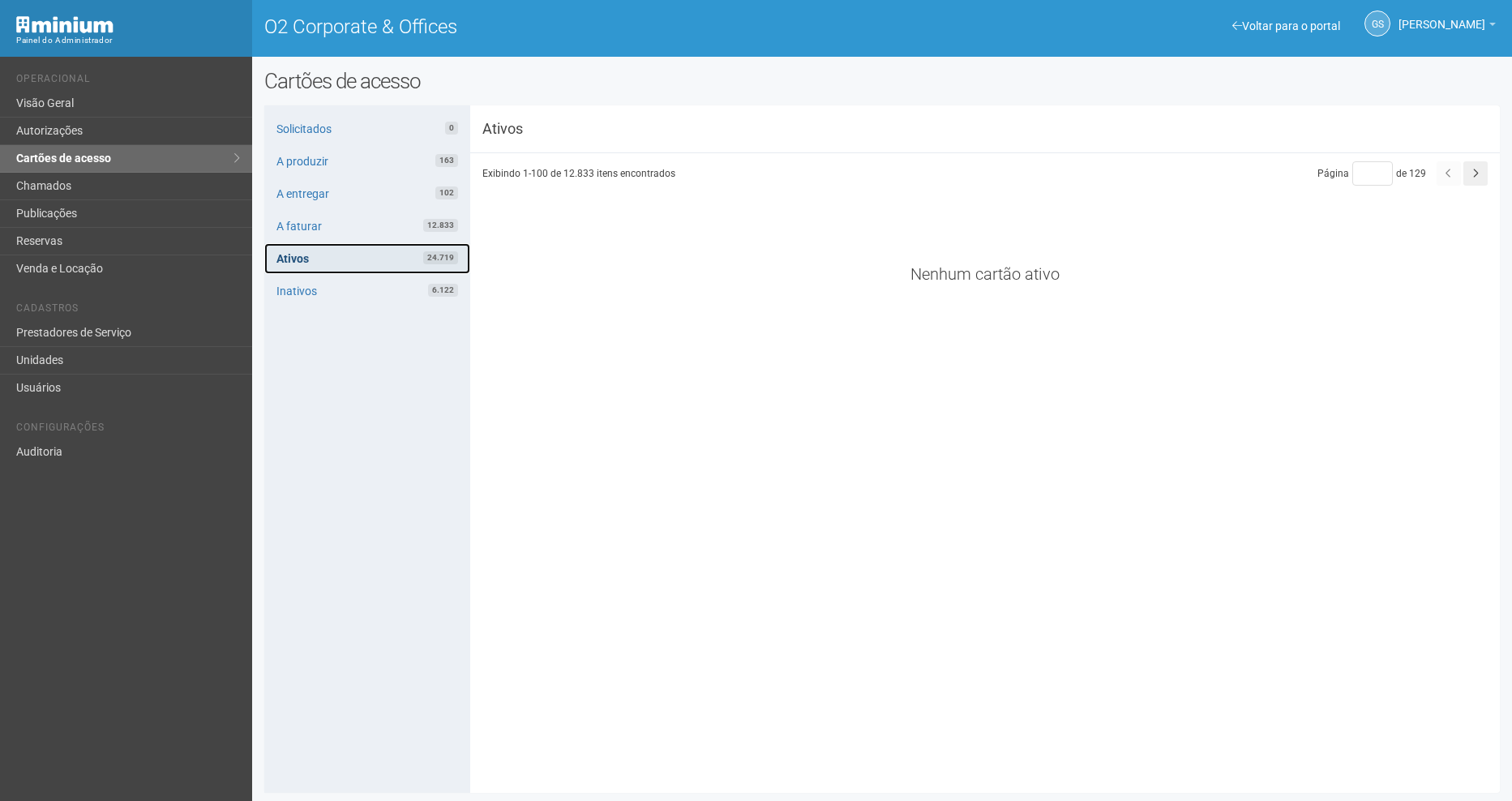
click at [367, 255] on link "Ativos 24.719" at bounding box center [367, 258] width 206 height 31
click at [310, 260] on link "Ativos 24.719" at bounding box center [367, 258] width 206 height 31
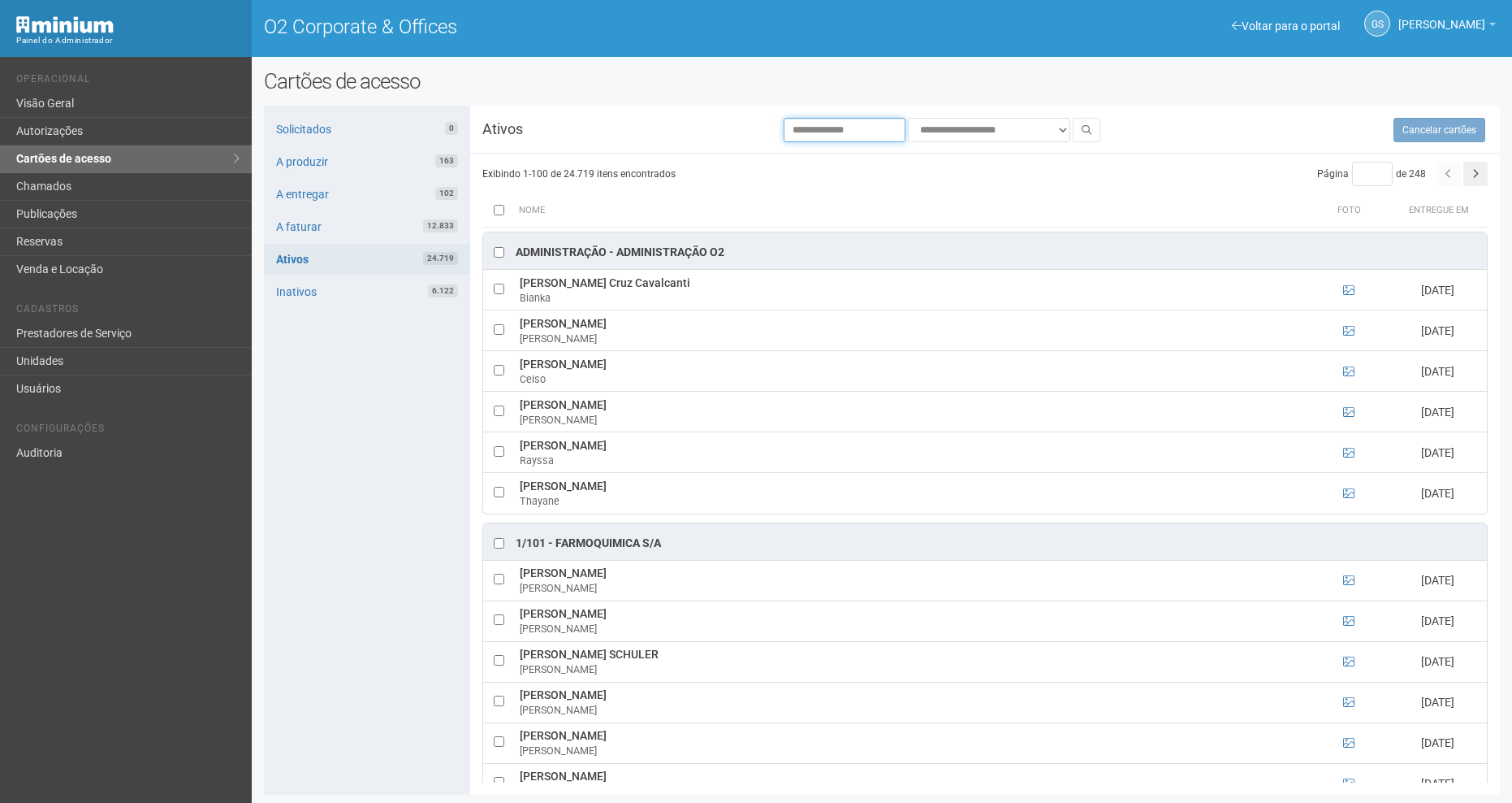
click at [839, 126] on input "text" at bounding box center [845, 129] width 122 height 24
click at [1076, 135] on button at bounding box center [1086, 129] width 28 height 24
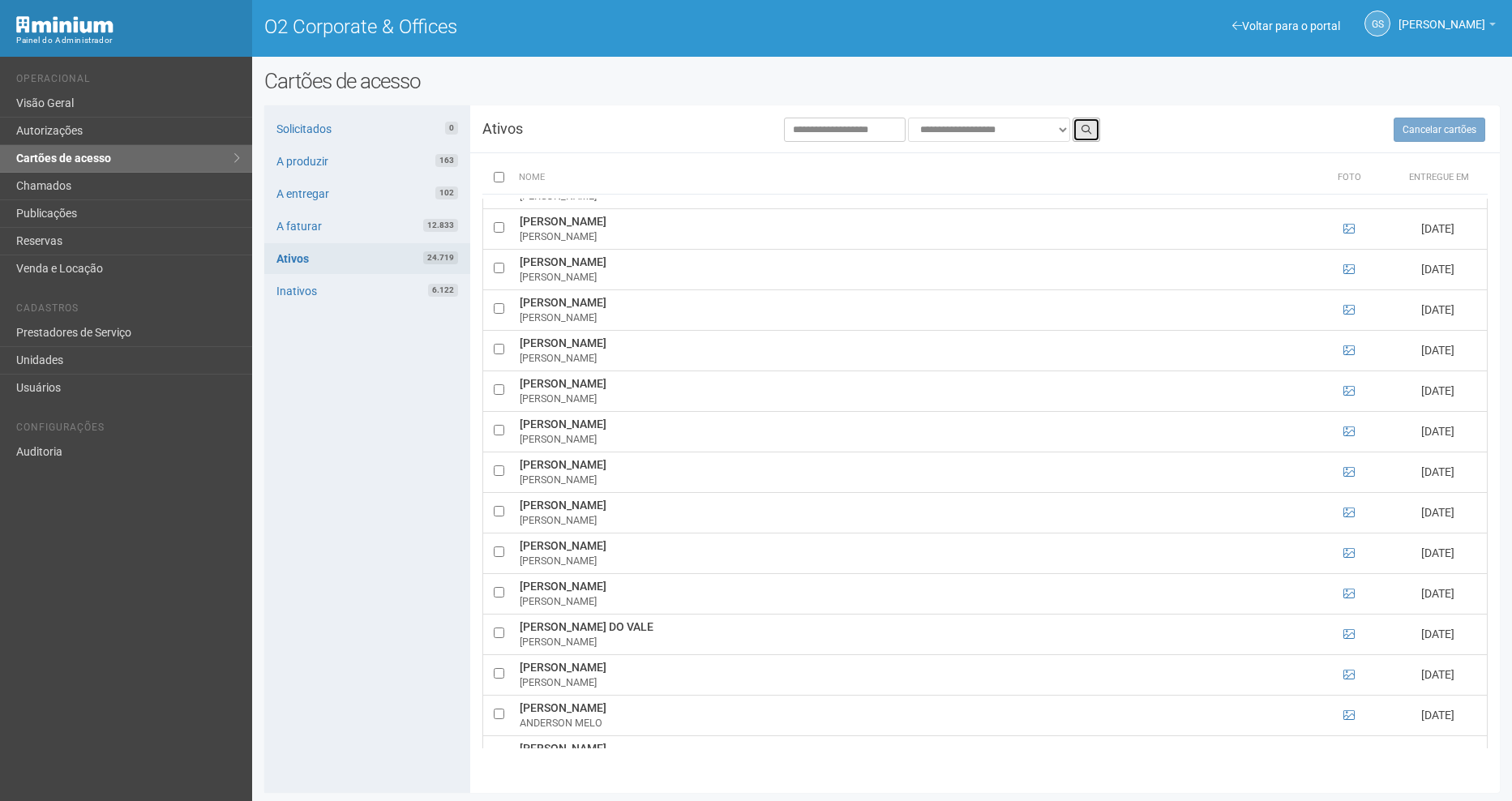
scroll to position [1540, 0]
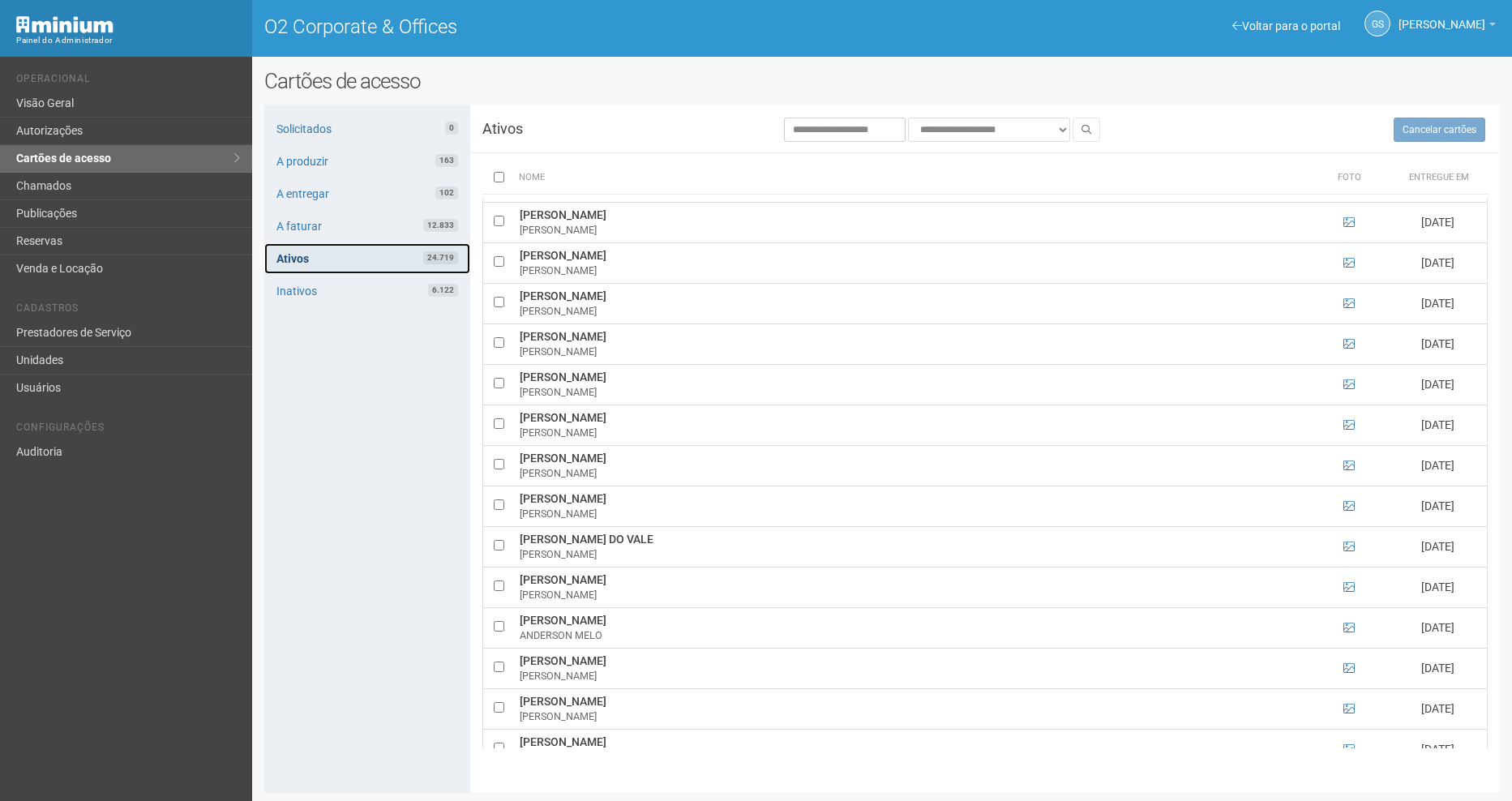
click at [419, 254] on link "Ativos 24.719" at bounding box center [367, 258] width 206 height 31
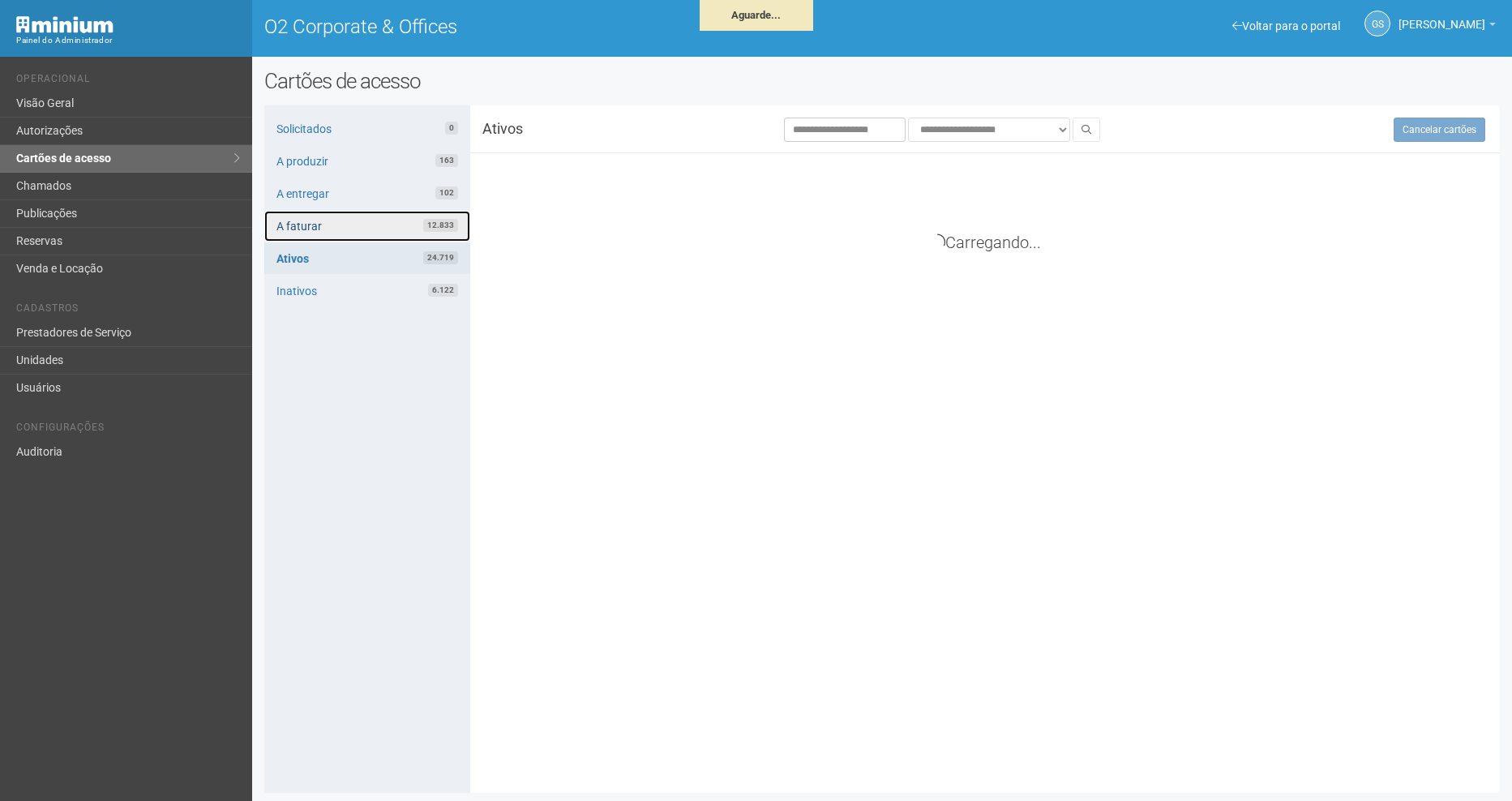
click at [399, 226] on link "A faturar 12.833" at bounding box center [367, 226] width 206 height 31
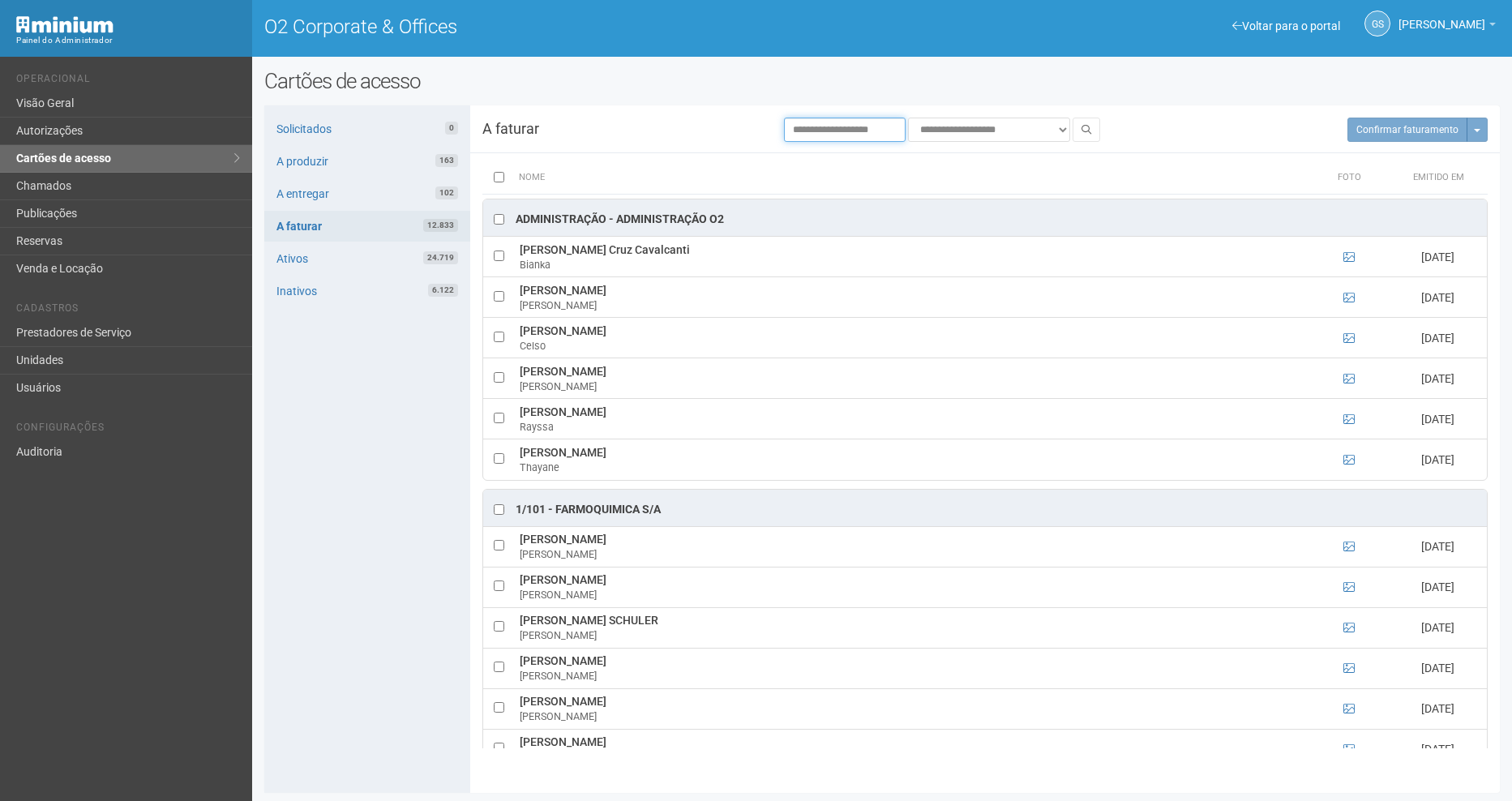
click at [895, 121] on input "**********" at bounding box center [844, 129] width 122 height 24
click at [1086, 133] on icon at bounding box center [1086, 130] width 10 height 10
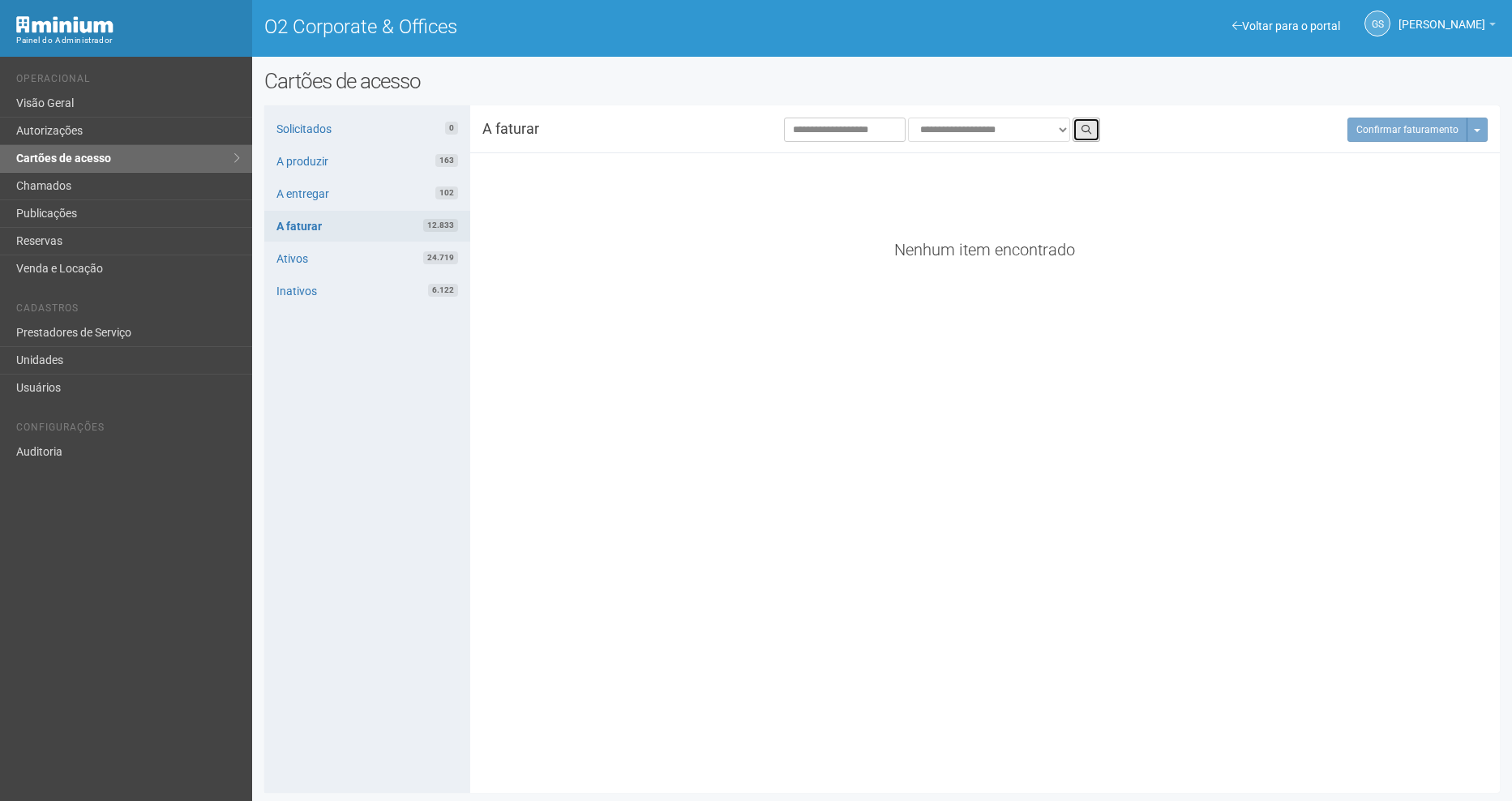
click at [1086, 133] on icon at bounding box center [1086, 130] width 10 height 10
click at [321, 255] on link "Ativos 24.719" at bounding box center [367, 258] width 206 height 31
click at [1096, 133] on button at bounding box center [1086, 129] width 28 height 24
drag, startPoint x: 883, startPoint y: 133, endPoint x: 823, endPoint y: 140, distance: 60.4
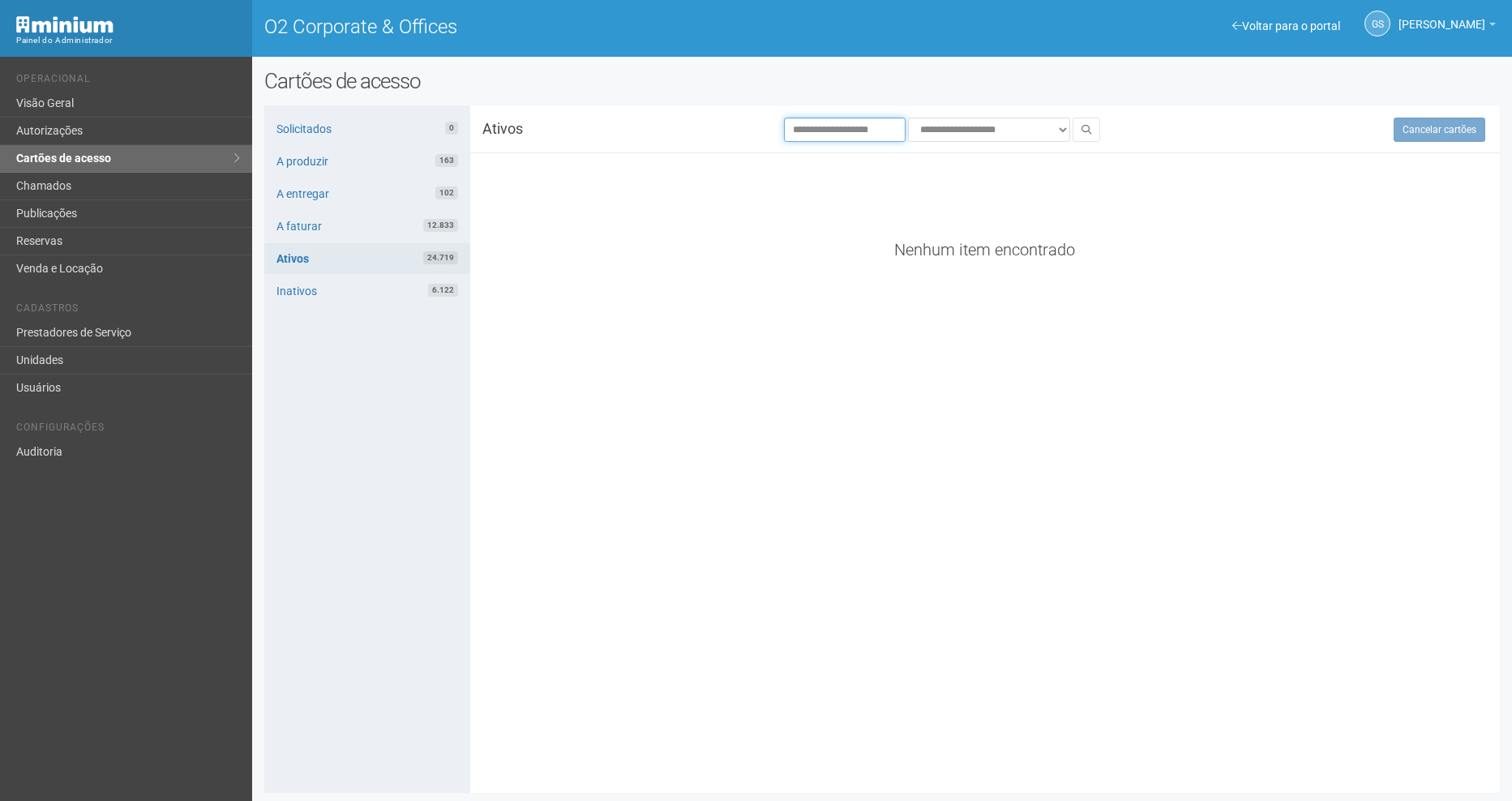
click at [823, 140] on input "**********" at bounding box center [844, 129] width 122 height 24
click at [1080, 132] on button at bounding box center [1086, 129] width 28 height 24
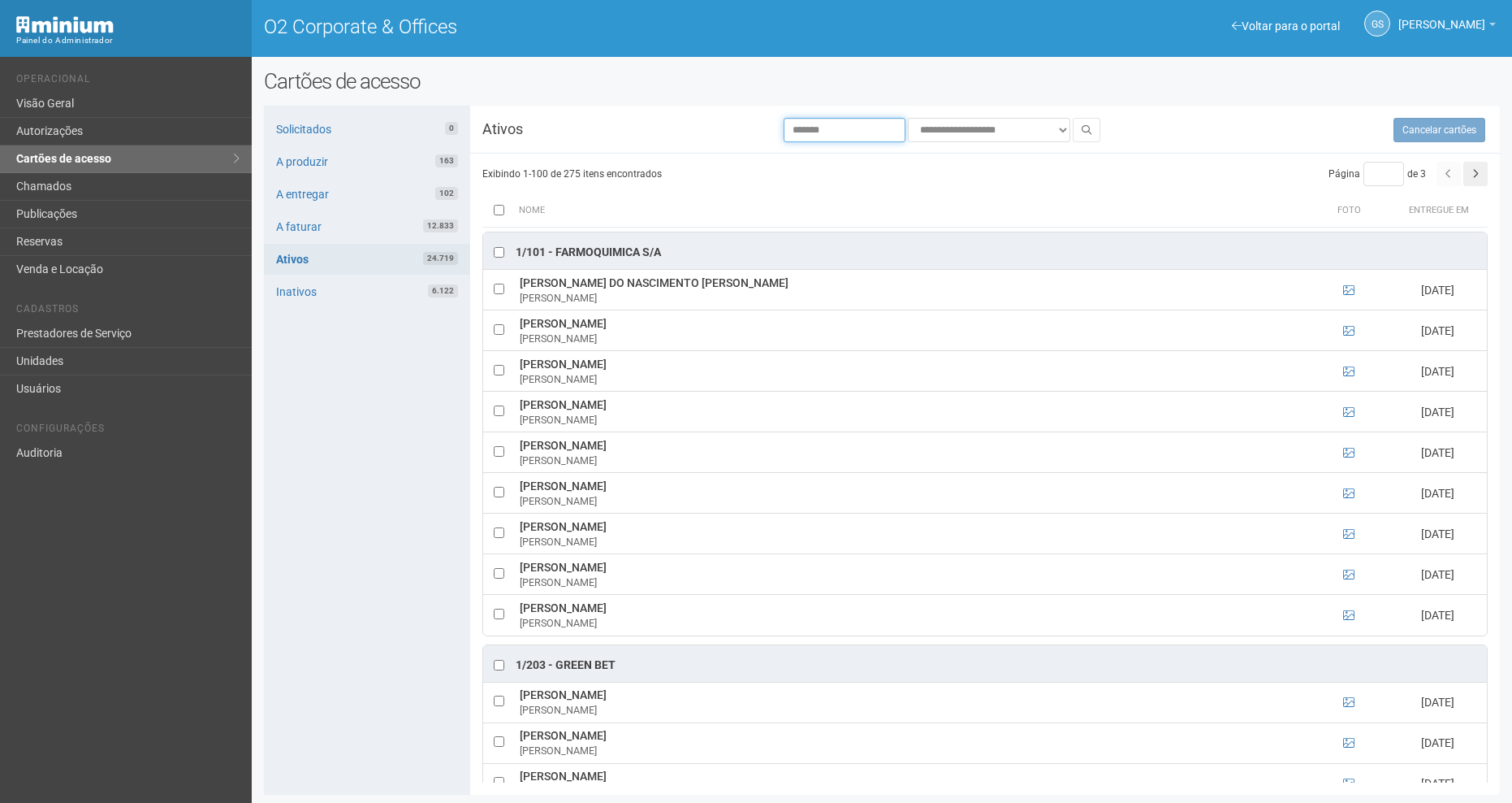
click at [850, 138] on input "*******" at bounding box center [845, 129] width 122 height 24
type input "*******"
click at [1091, 126] on icon at bounding box center [1087, 130] width 10 height 10
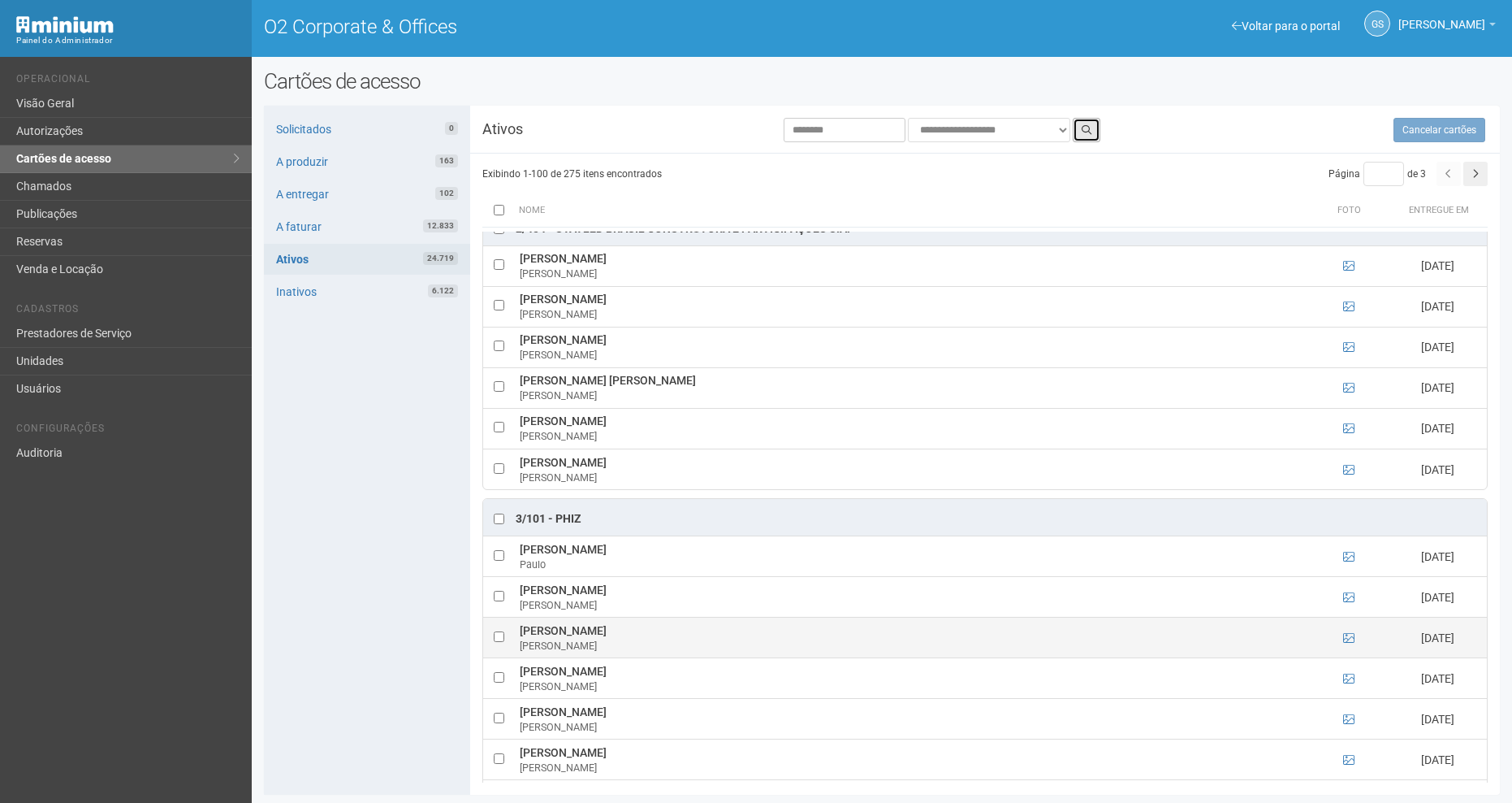
scroll to position [4294, 0]
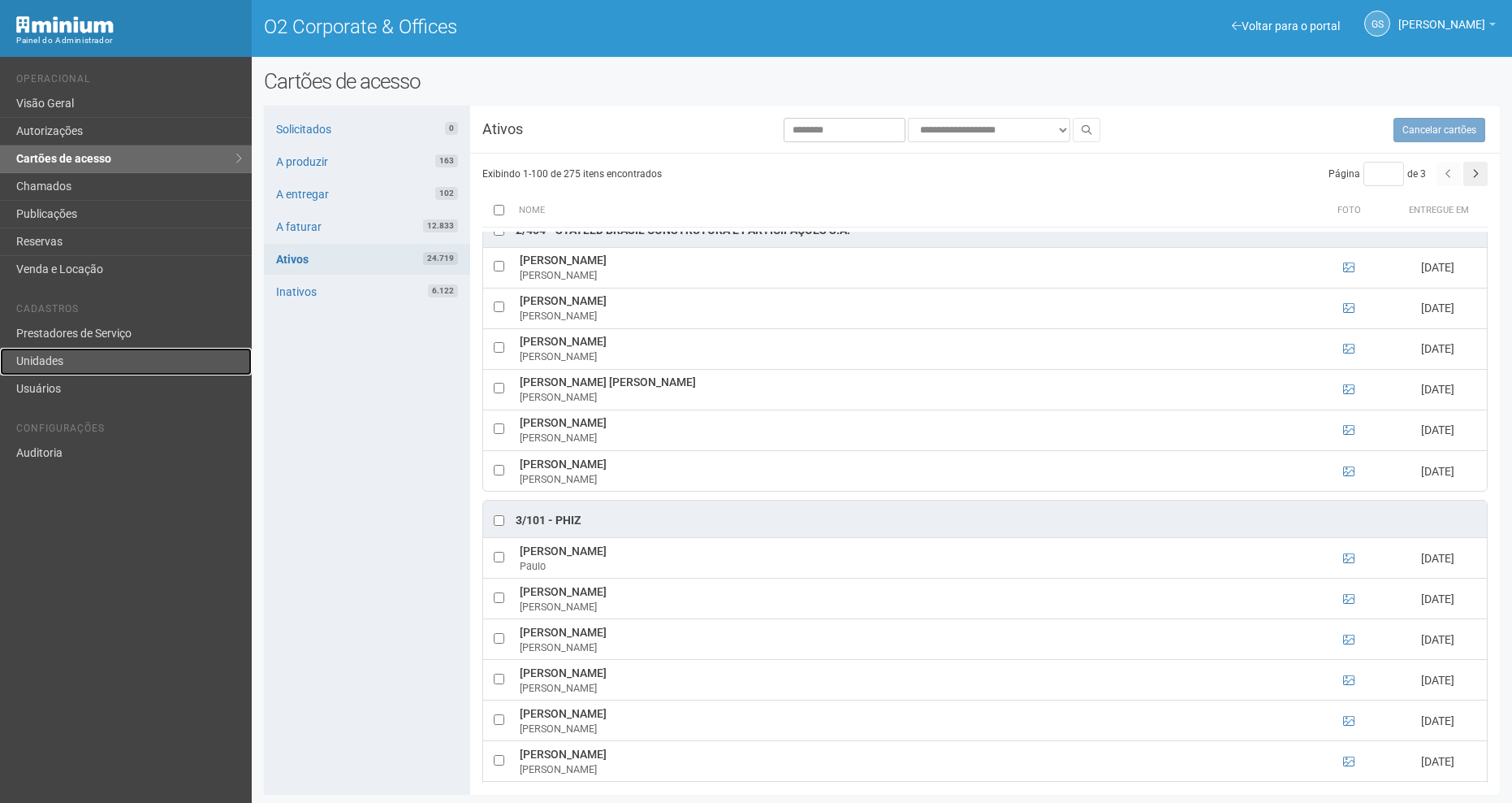
click at [71, 372] on link "Unidades" at bounding box center [125, 361] width 252 height 28
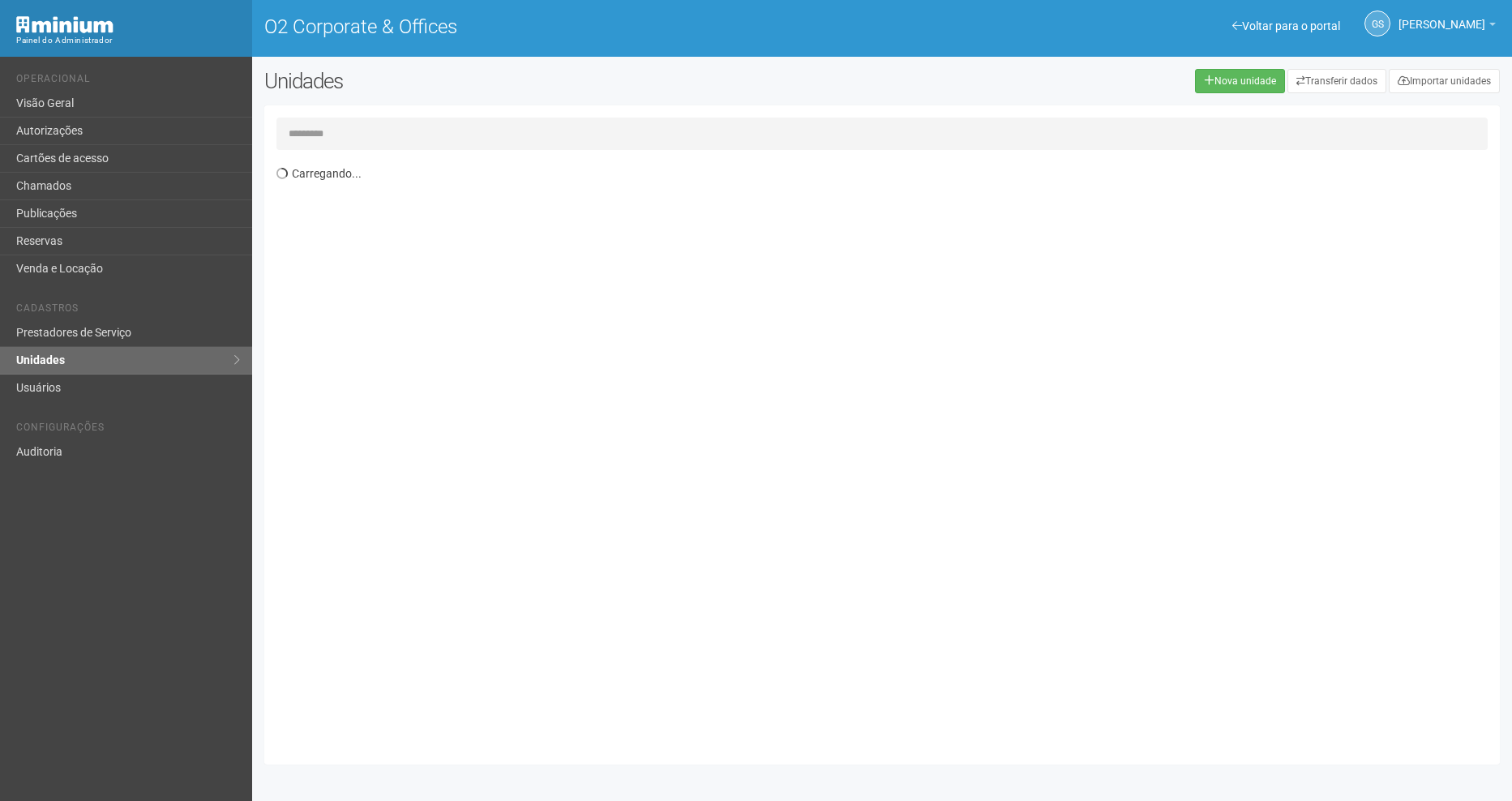
click at [339, 142] on input "text" at bounding box center [881, 133] width 1211 height 33
type input "*****"
click at [490, 206] on th "Ocupante" at bounding box center [699, 194] width 536 height 27
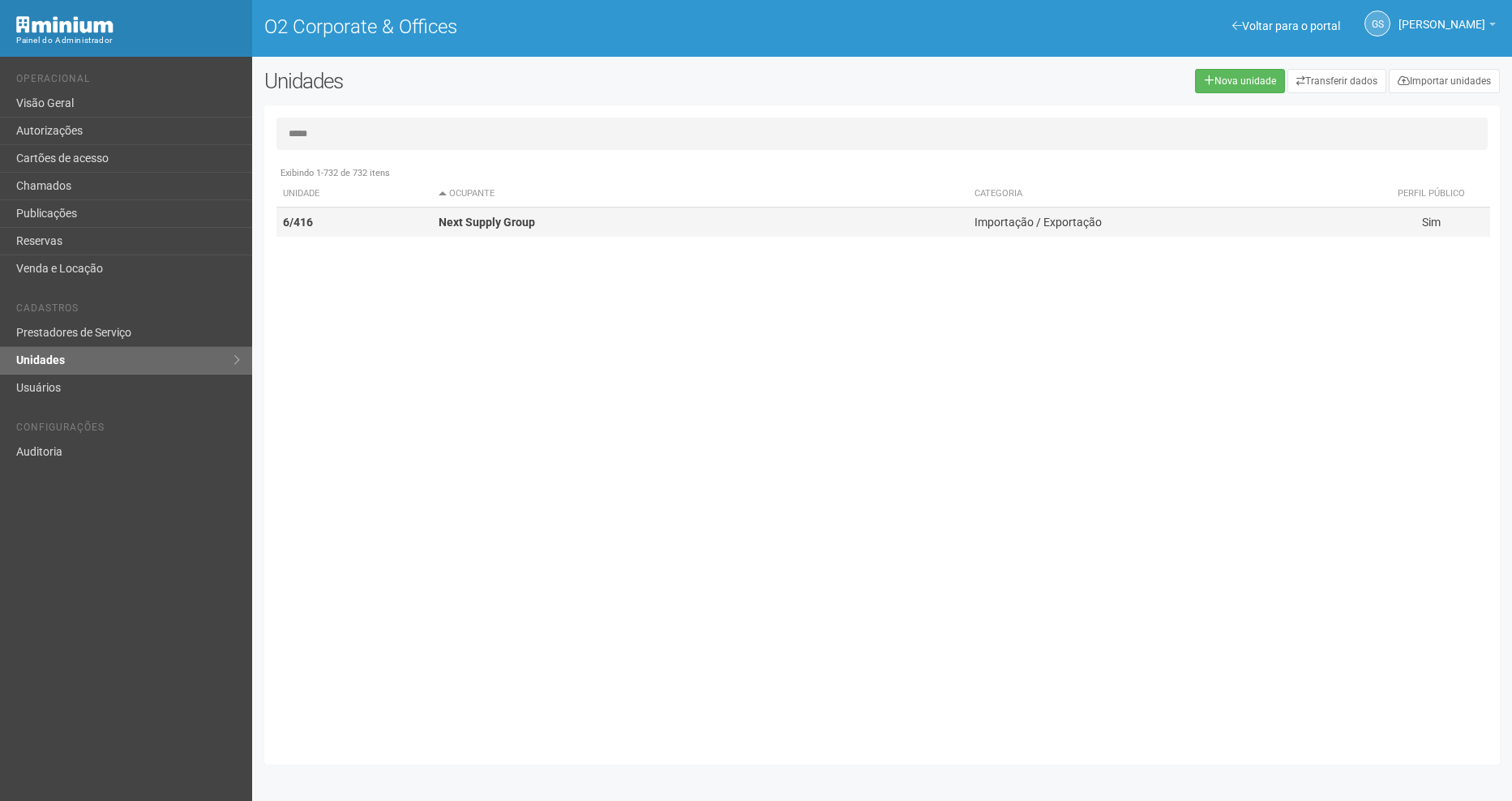
click at [496, 227] on strong "Next Supply Group" at bounding box center [487, 222] width 97 height 13
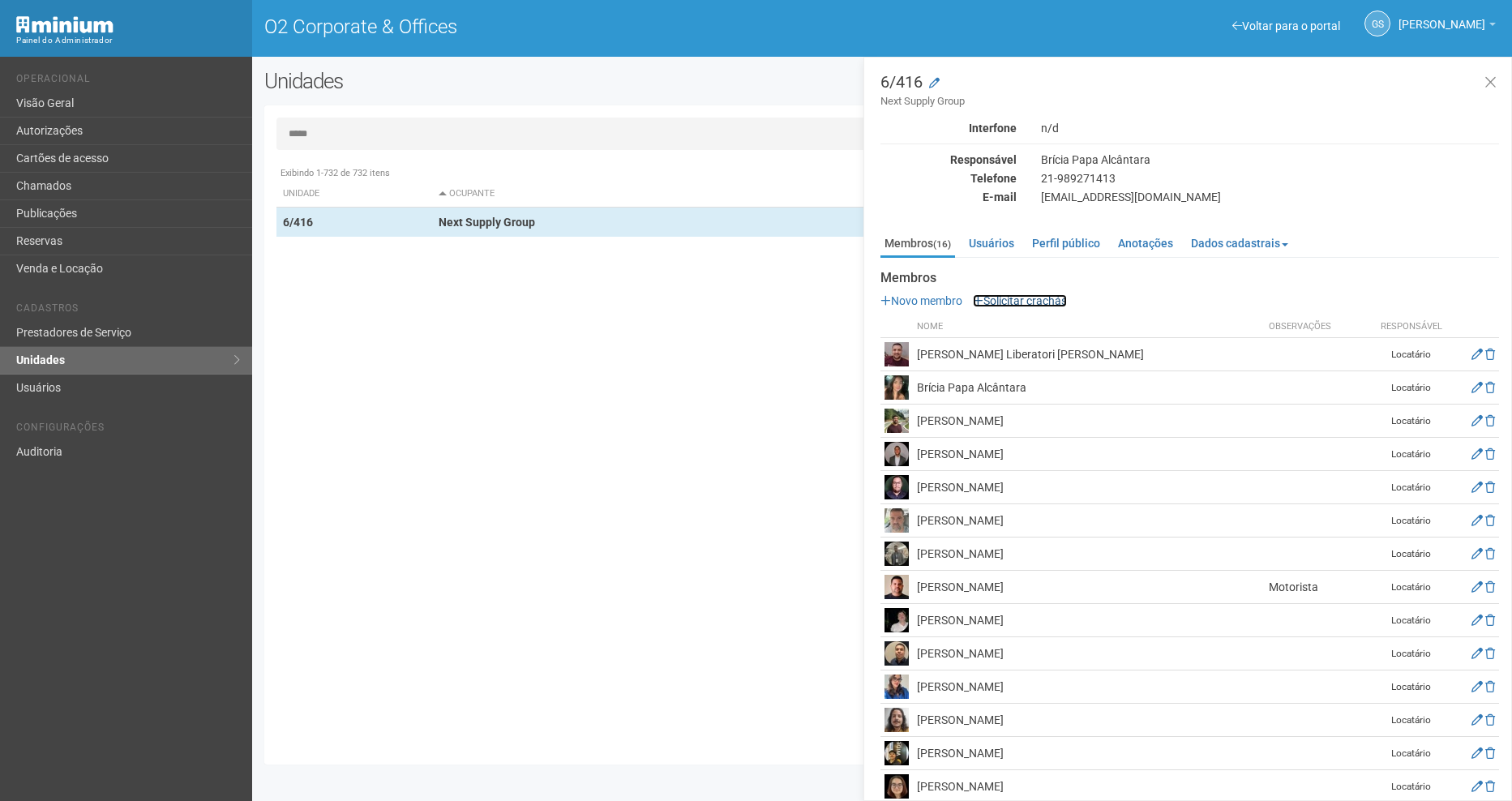
click at [1033, 300] on link "Solicitar crachás" at bounding box center [1020, 300] width 94 height 13
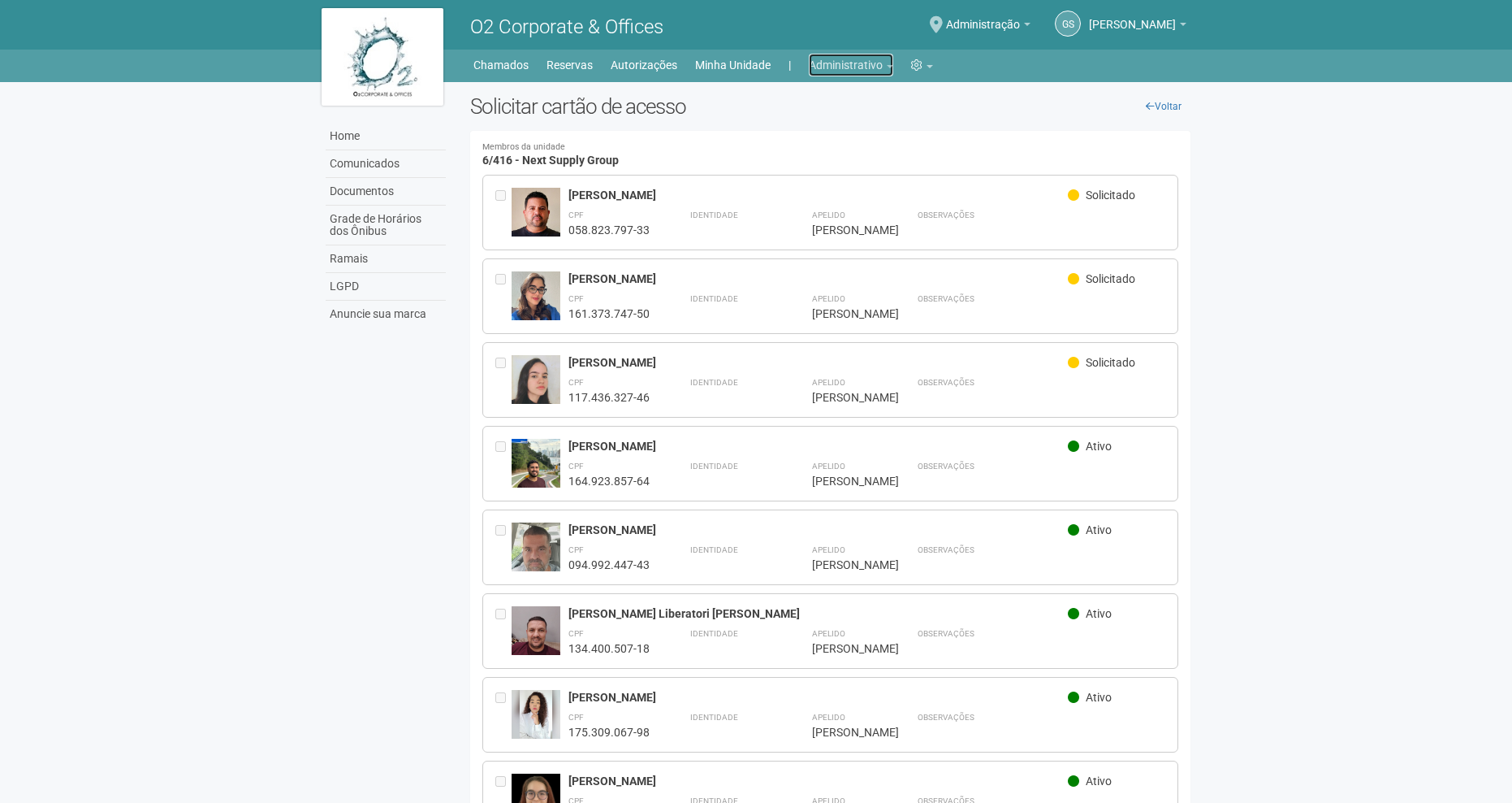
click at [826, 65] on link "Administrativo" at bounding box center [851, 65] width 85 height 23
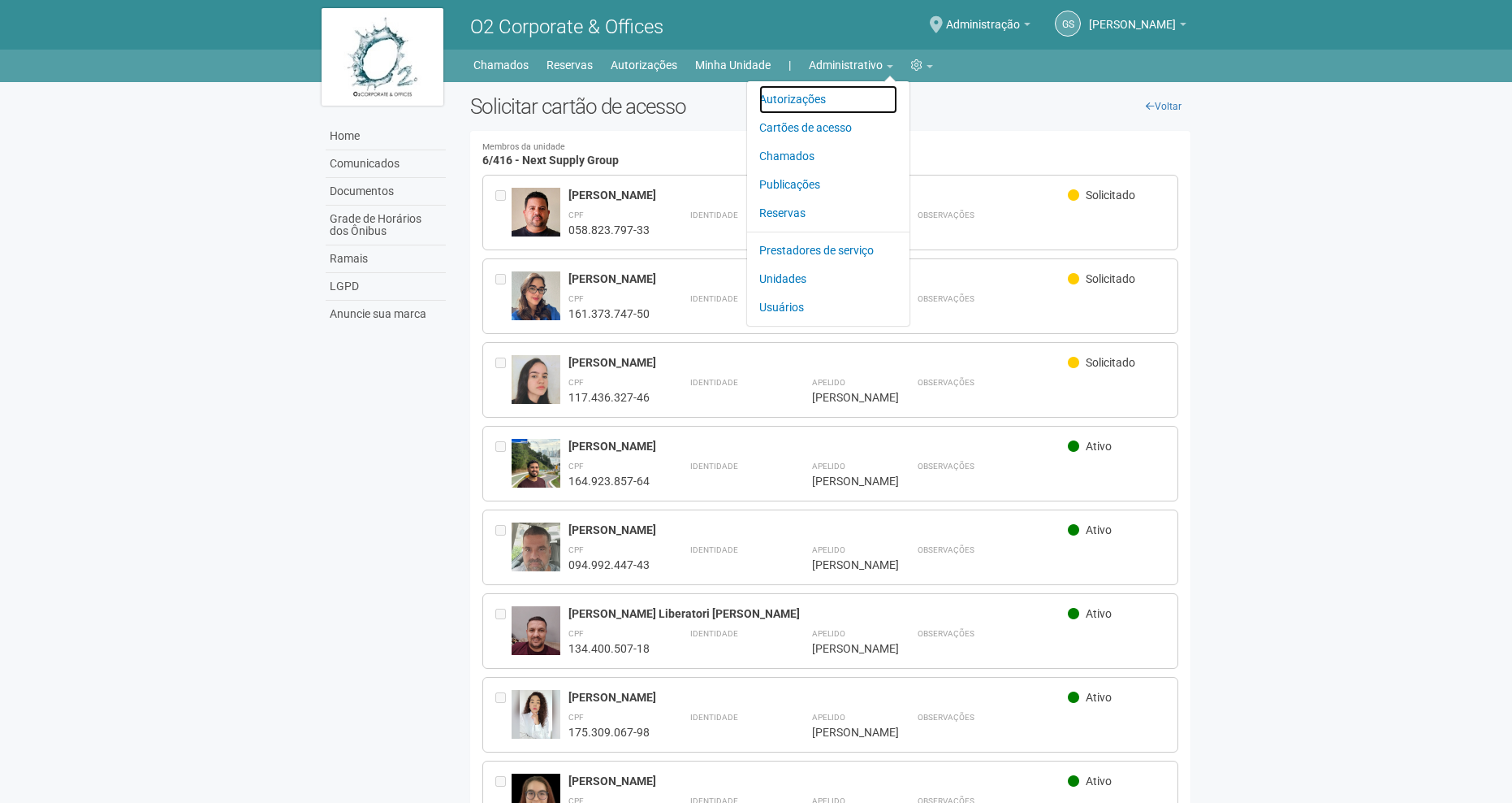
click at [855, 98] on link "Autorizações" at bounding box center [828, 100] width 138 height 28
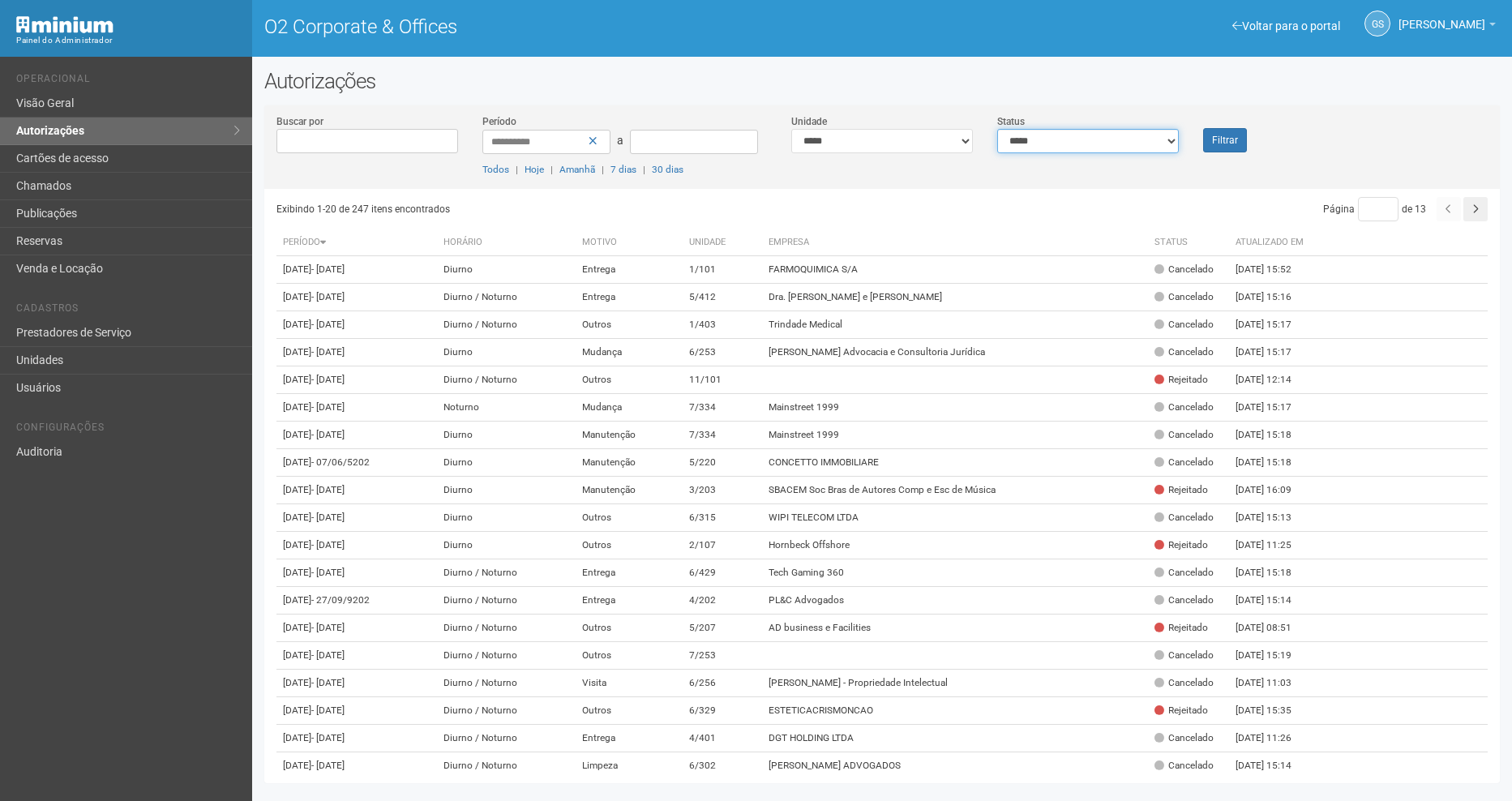
drag, startPoint x: 1048, startPoint y: 133, endPoint x: 1046, endPoint y: 150, distance: 17.1
click at [1048, 133] on select "**********" at bounding box center [1087, 140] width 181 height 24
select select "*"
click at [997, 129] on select "**********" at bounding box center [1087, 140] width 181 height 24
click at [1222, 146] on button "Filtrar" at bounding box center [1224, 139] width 44 height 24
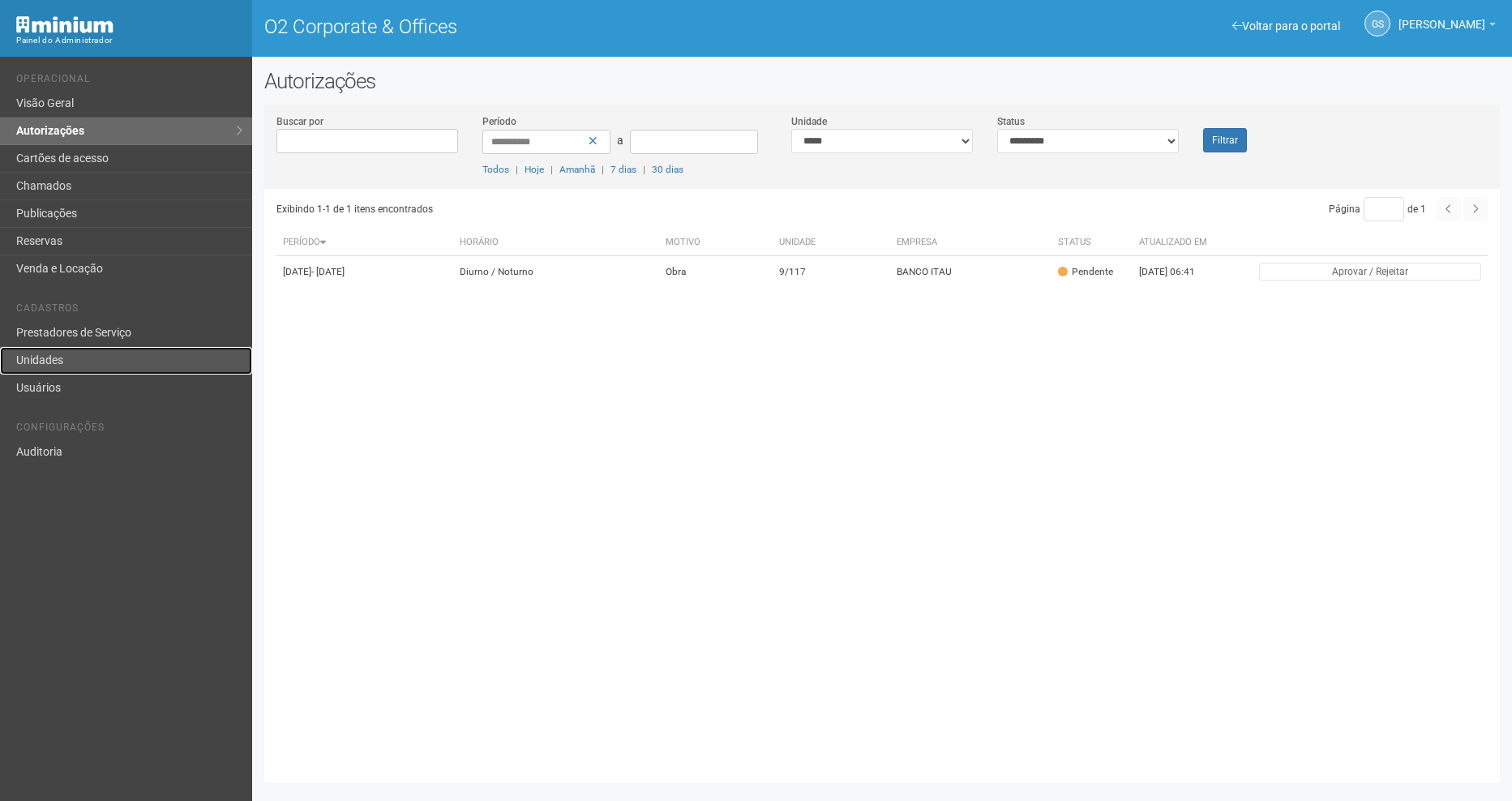
click at [32, 354] on link "Unidades" at bounding box center [126, 361] width 252 height 28
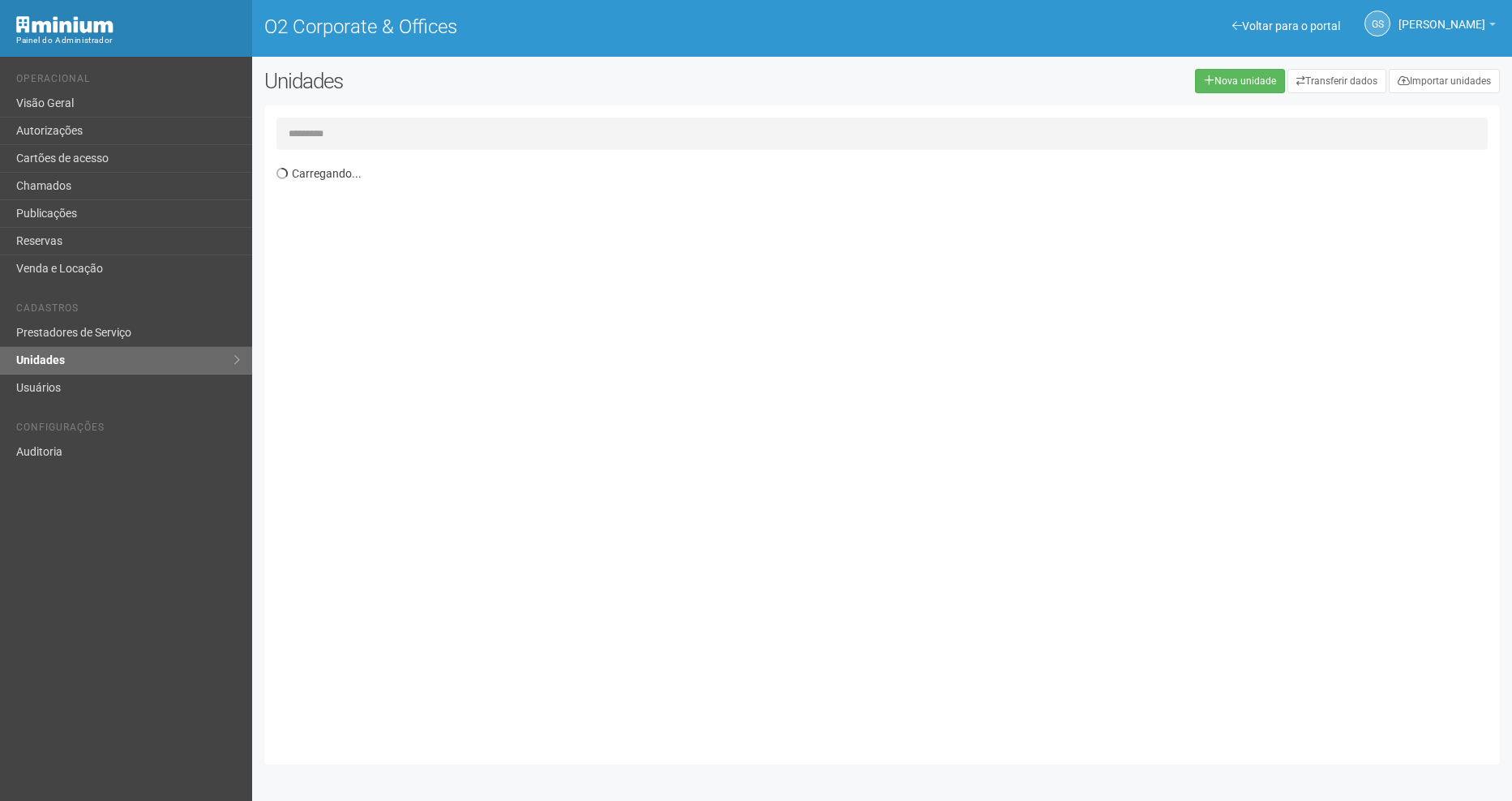
click at [410, 141] on input "text" at bounding box center [881, 133] width 1211 height 33
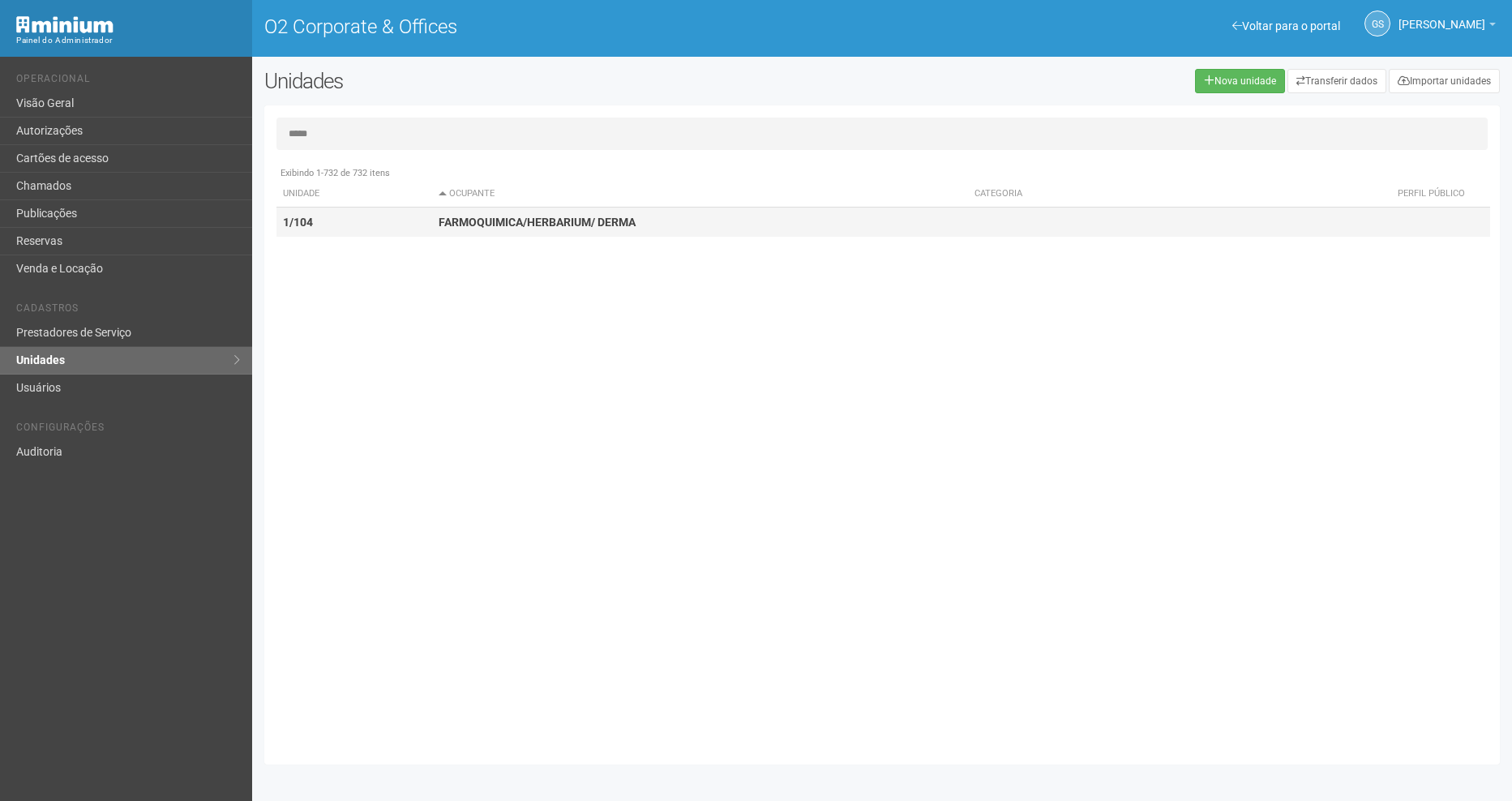
click at [553, 225] on strong "FARMOQUIMICA/HERBARIUM/ DERMA" at bounding box center [537, 222] width 197 height 13
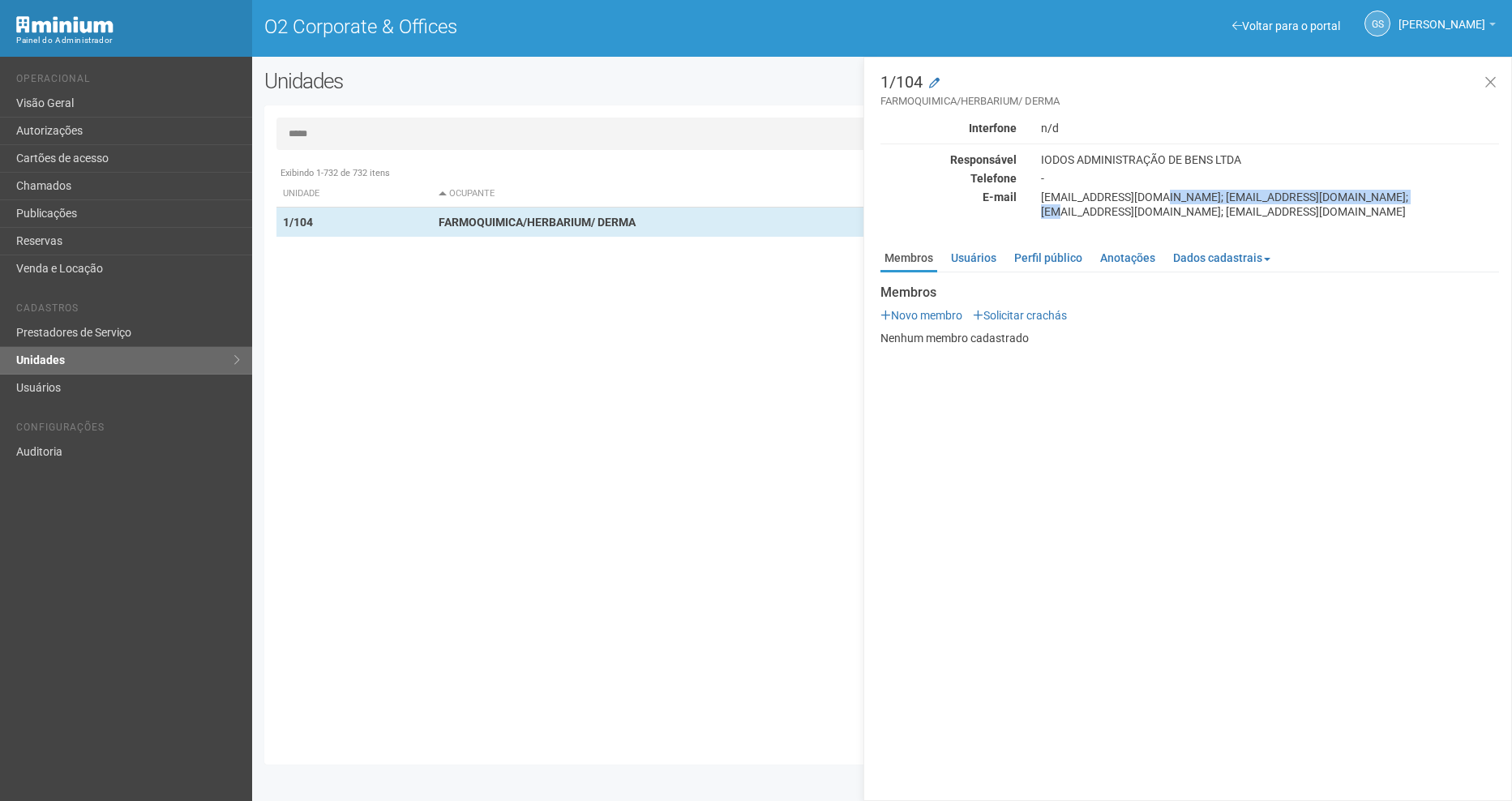
drag, startPoint x: 1154, startPoint y: 195, endPoint x: 1390, endPoint y: 188, distance: 236.1
click at [1390, 188] on div "Interfone n/d Responsável IODOS ADMINISTRAÇÃO DE BENS LTDA Telefone - E-mail [E…" at bounding box center [1190, 170] width 618 height 98
copy div "[EMAIL_ADDRESS][DOMAIN_NAME]; [EMAIL_ADDRESS][DOMAIN_NAME]"
drag, startPoint x: 322, startPoint y: 143, endPoint x: 390, endPoint y: 116, distance: 73.2
click at [226, 138] on div "Voltar para o portal Operacional Visão Geral Autorizações Cartões de acesso Cha…" at bounding box center [756, 429] width 1512 height 744
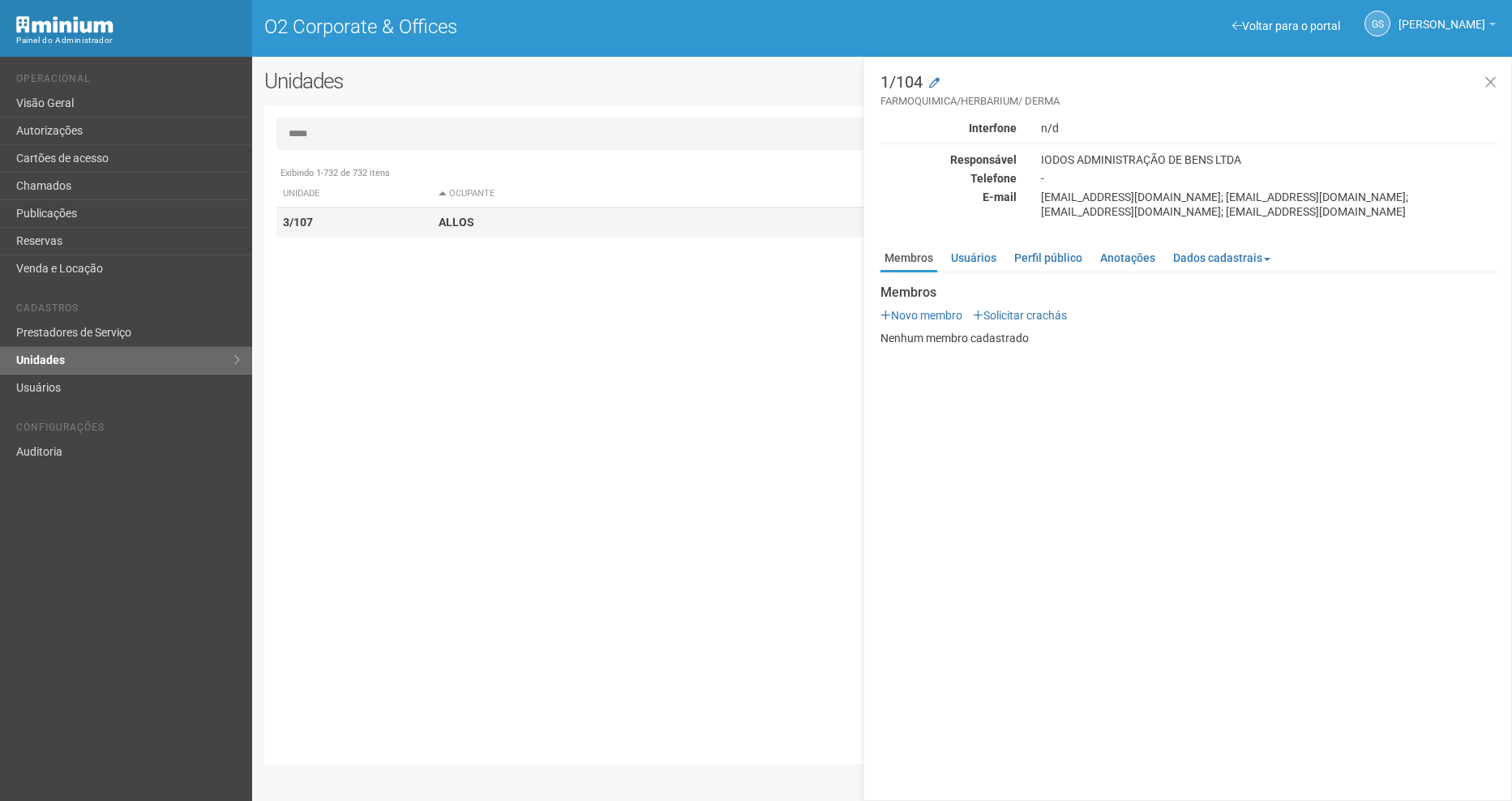
click at [438, 212] on td "ALLOS" at bounding box center [699, 223] width 536 height 30
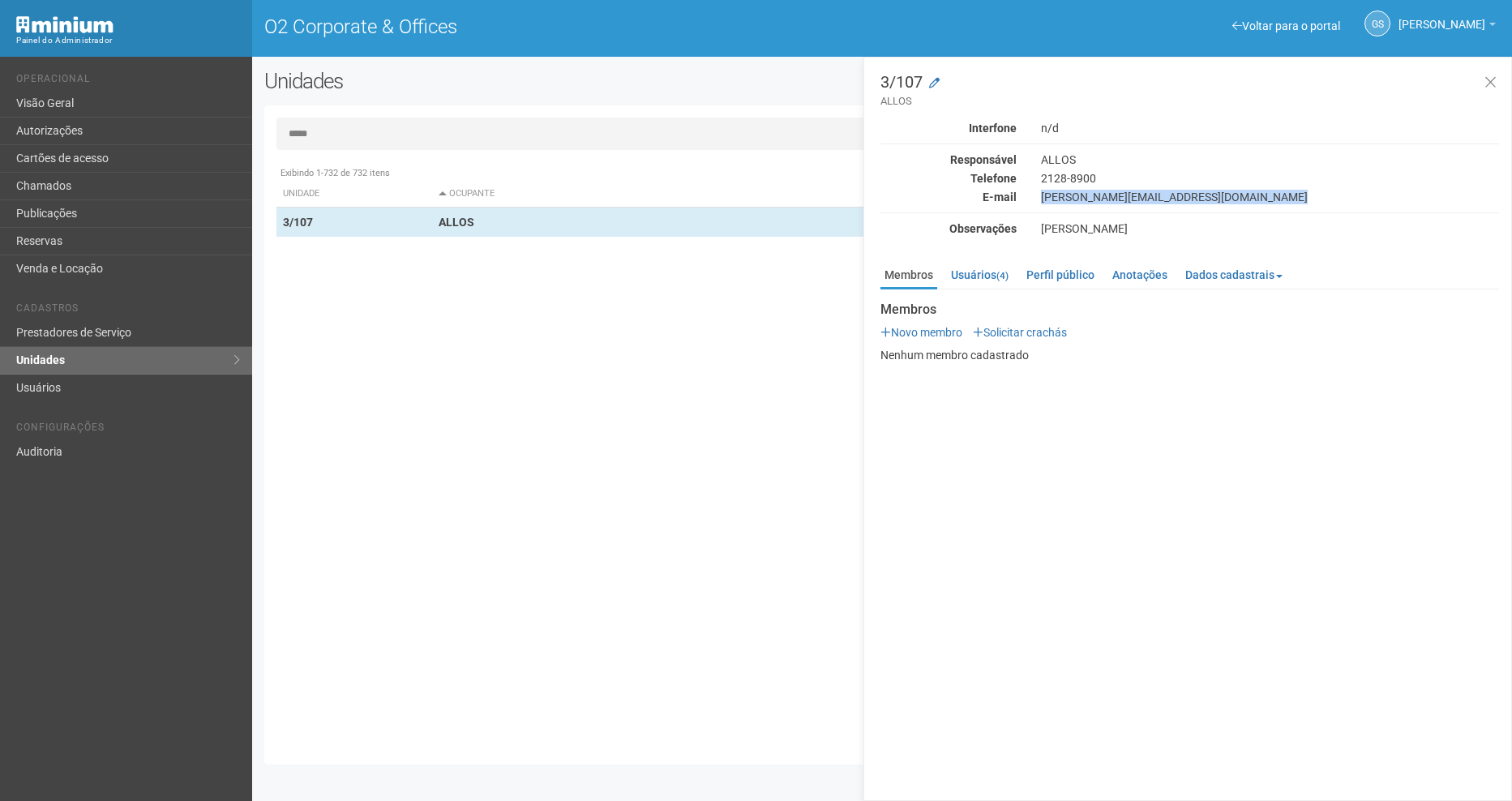
drag, startPoint x: 1039, startPoint y: 200, endPoint x: 1174, endPoint y: 209, distance: 135.3
click at [1174, 209] on div "Interfone n/d Responsável ALLOS Telefone [PHONE_NUMBER] E-mail [PERSON_NAME][EM…" at bounding box center [1190, 178] width 618 height 115
copy div "[PERSON_NAME][EMAIL_ADDRESS][DOMAIN_NAME]"
drag, startPoint x: 342, startPoint y: 136, endPoint x: 296, endPoint y: 137, distance: 46.0
click at [296, 137] on input "*****" at bounding box center [881, 133] width 1211 height 33
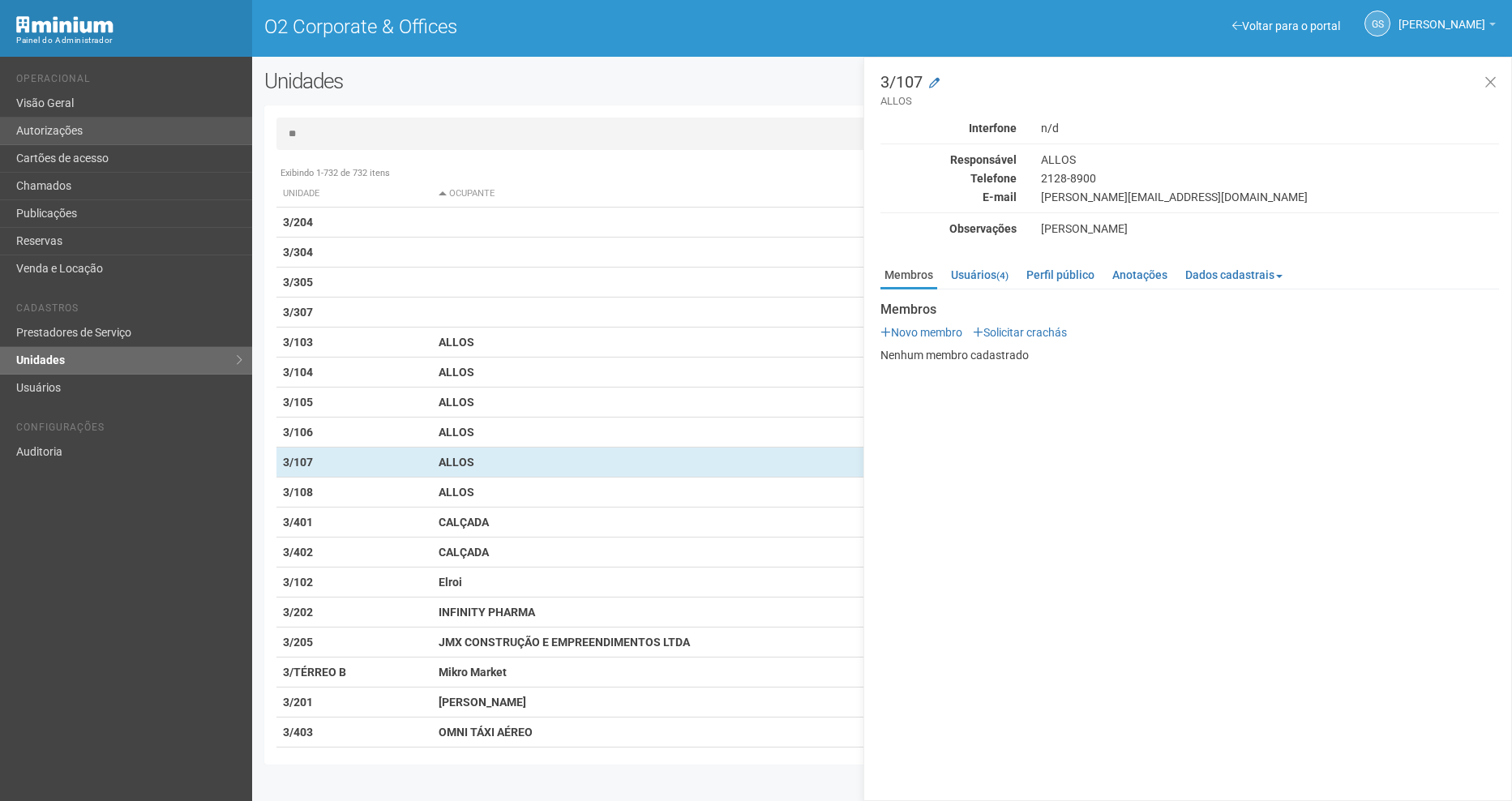
drag, startPoint x: 354, startPoint y: 135, endPoint x: 186, endPoint y: 135, distance: 168.0
click at [191, 132] on div "Voltar para o portal Operacional Visão Geral Autorizações Cartões de acesso Cha…" at bounding box center [756, 429] width 1512 height 744
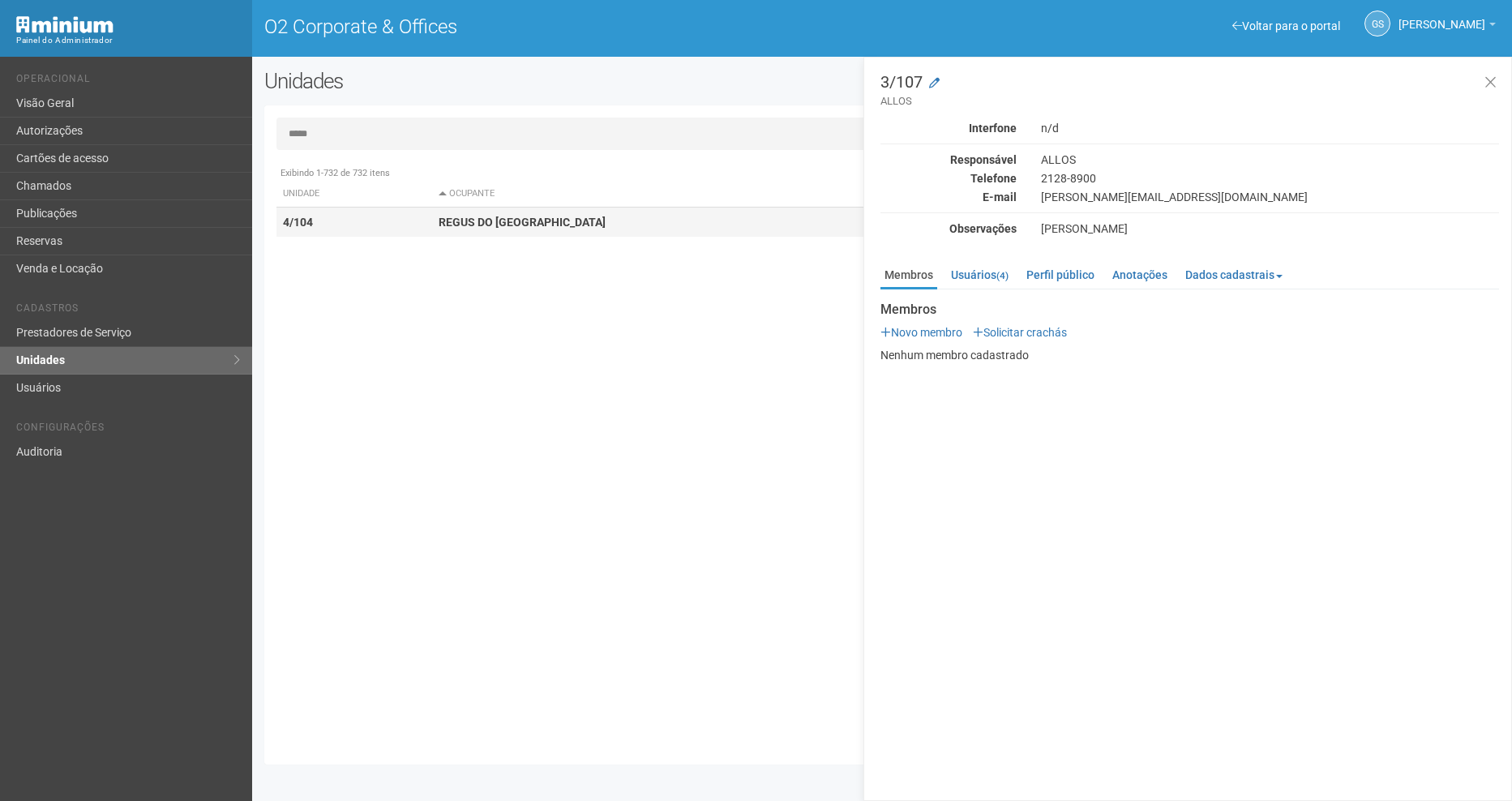
click at [386, 218] on td "4/104" at bounding box center [354, 223] width 156 height 30
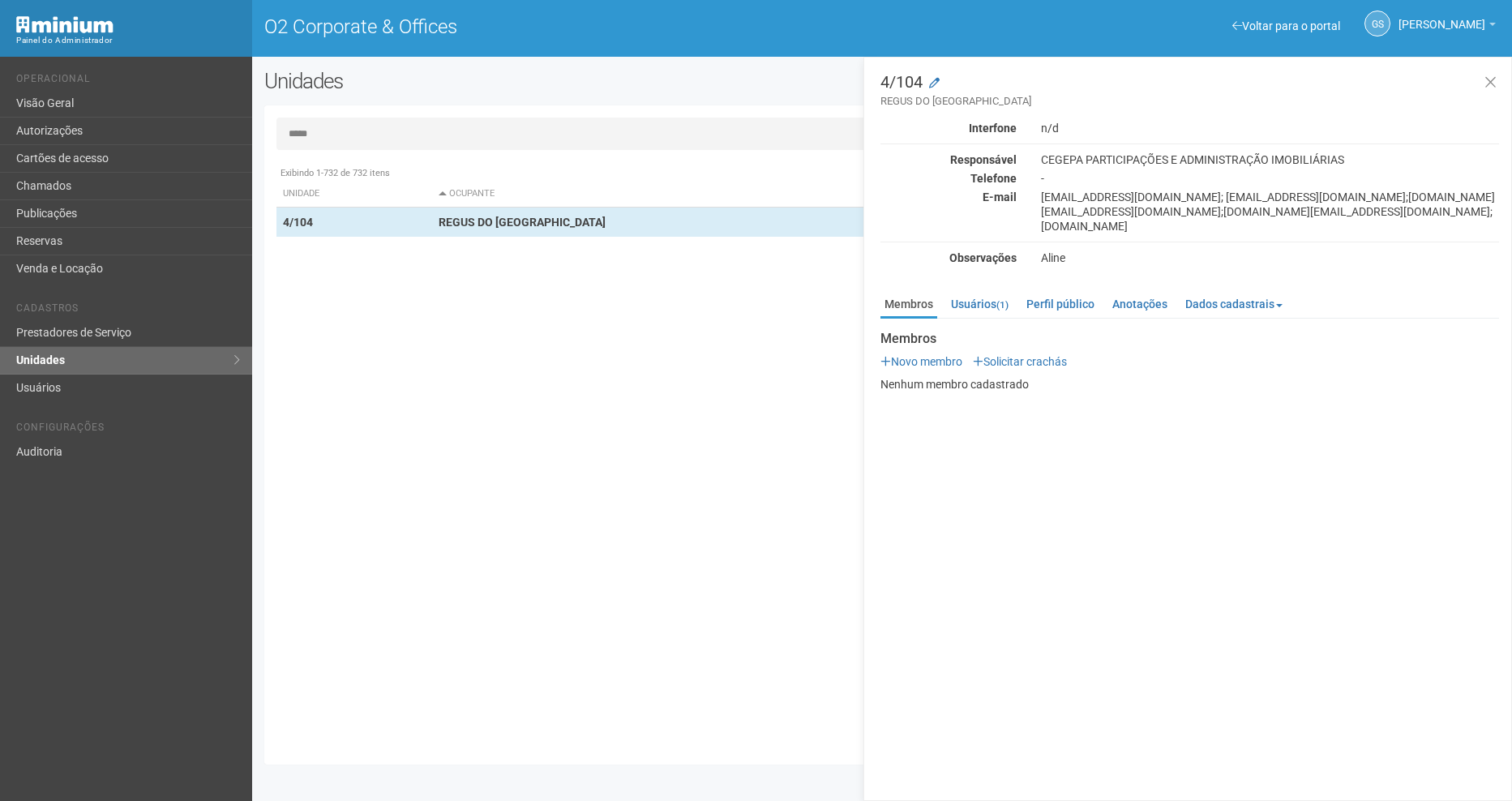
click at [353, 136] on input "*****" at bounding box center [881, 133] width 1211 height 33
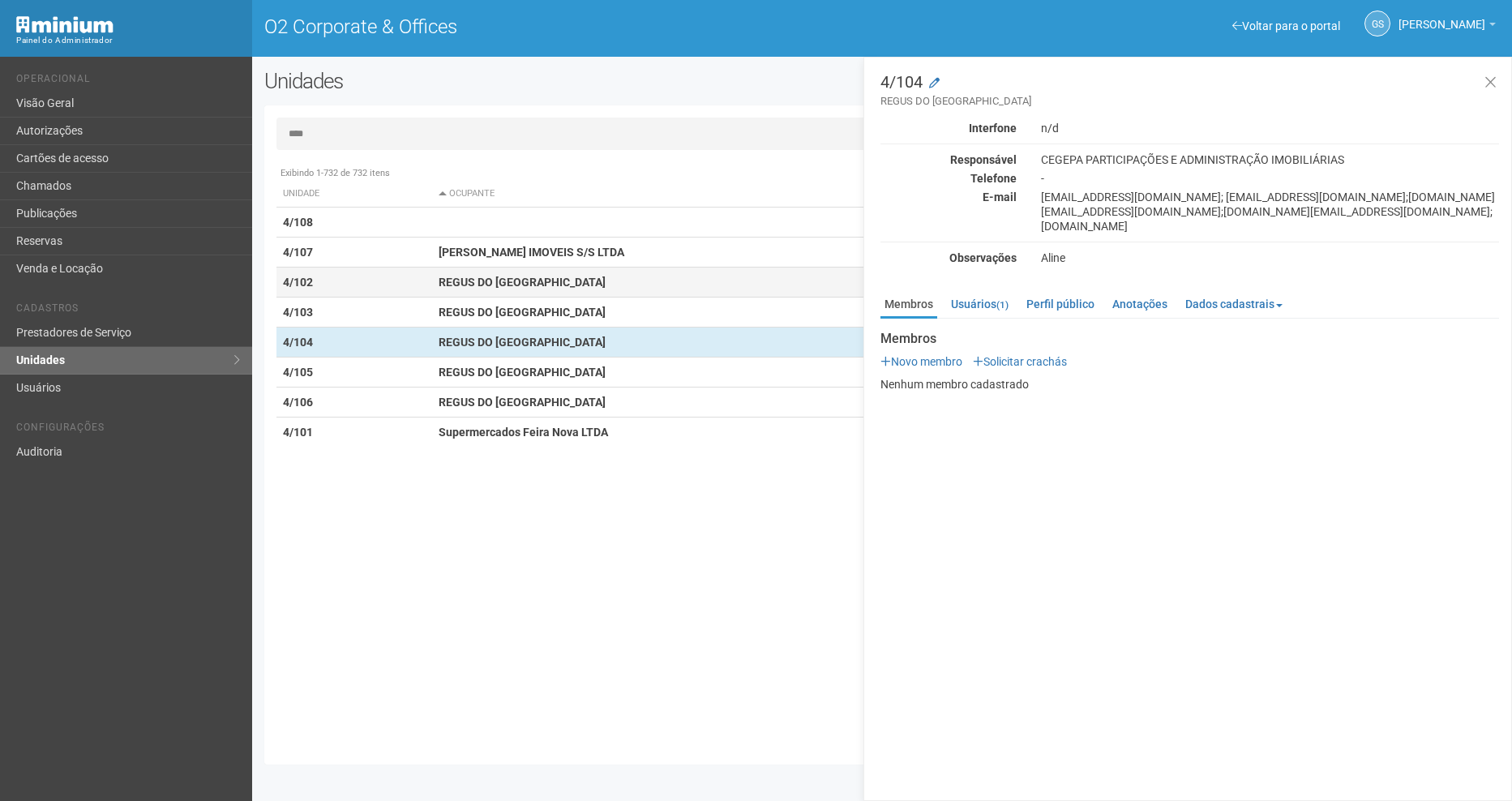
click at [394, 287] on td "4/102" at bounding box center [354, 282] width 156 height 30
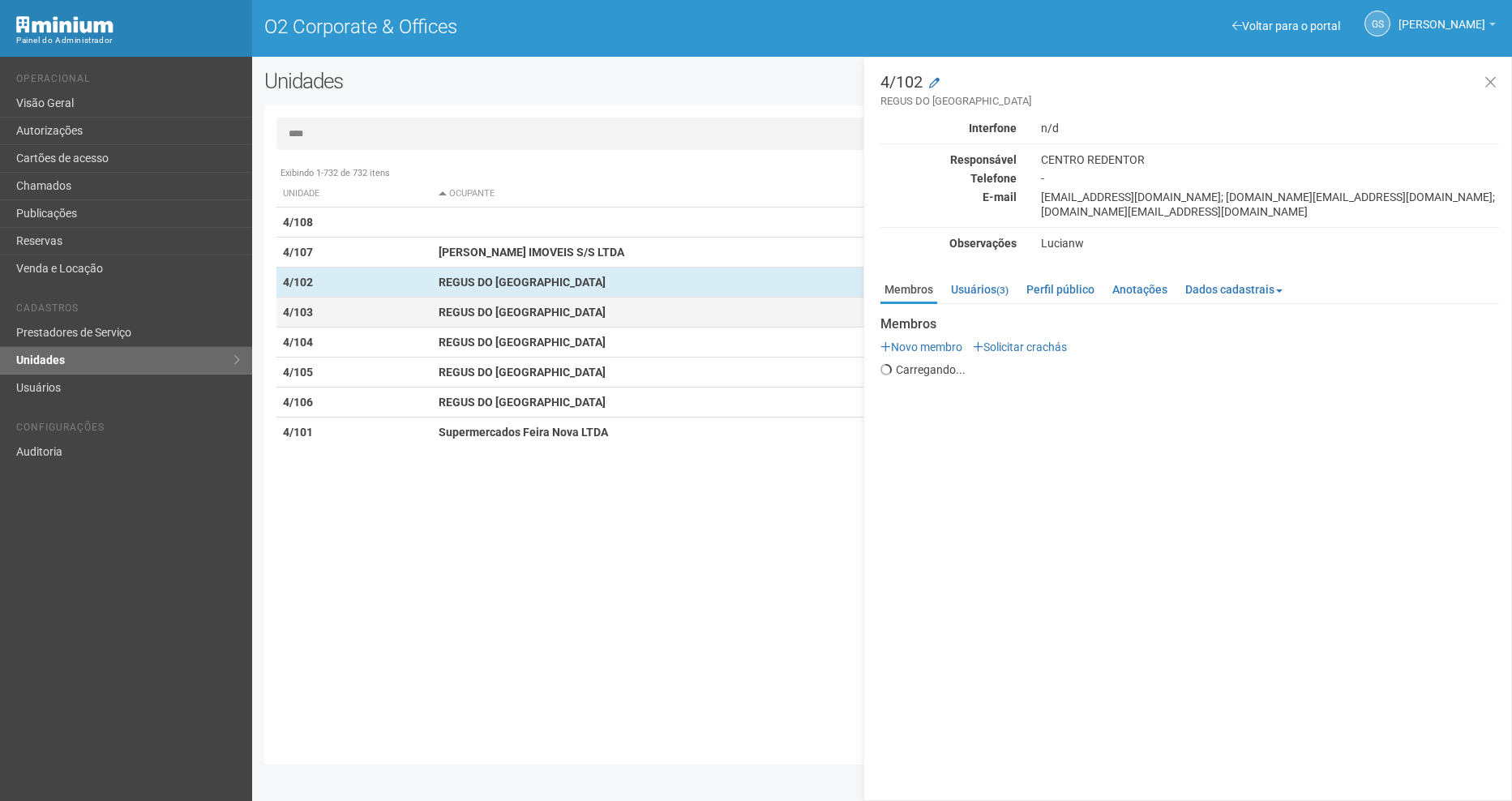
click at [357, 316] on td "4/103" at bounding box center [354, 313] width 156 height 30
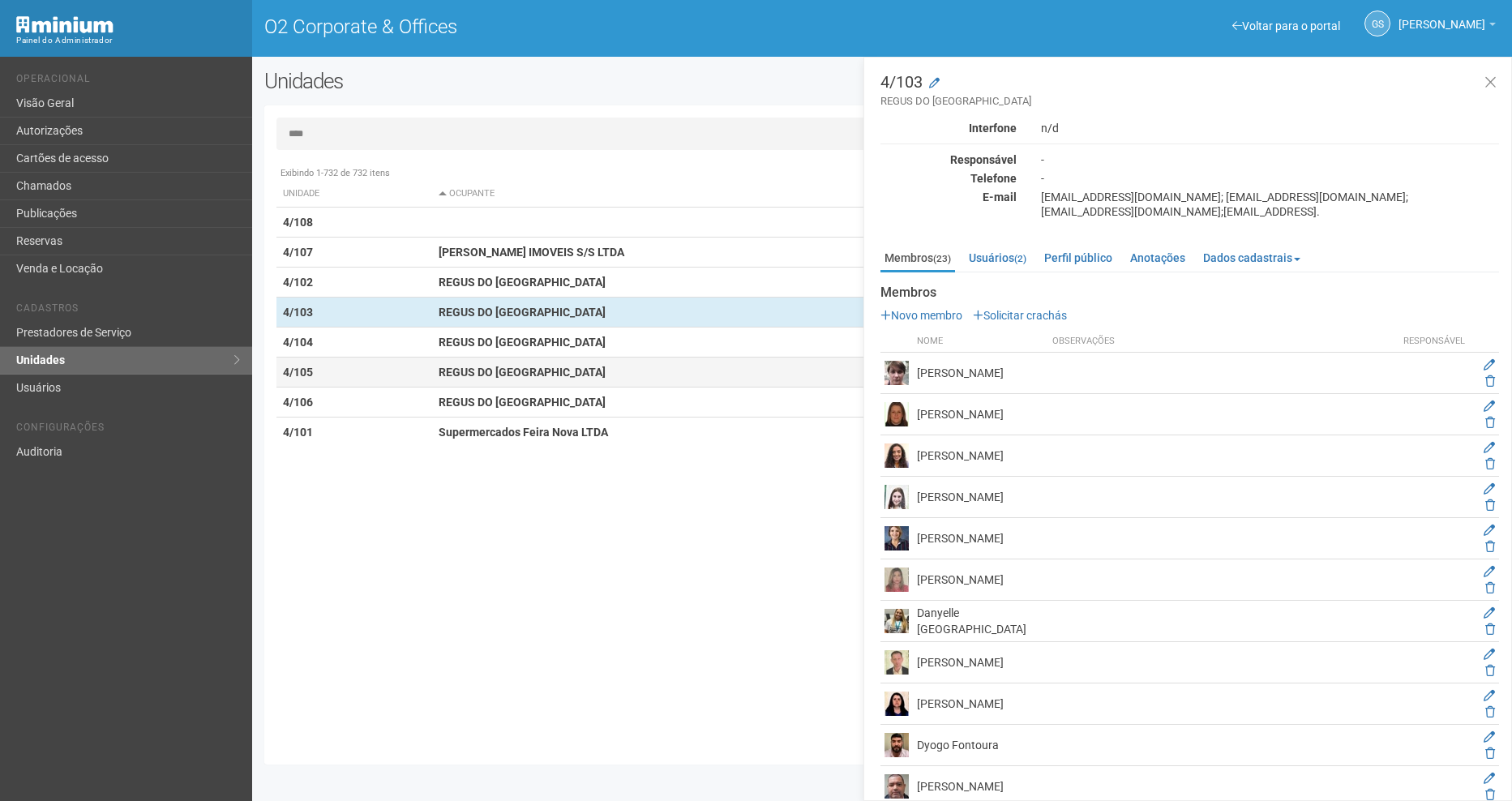
click at [366, 366] on td "4/105" at bounding box center [354, 372] width 156 height 30
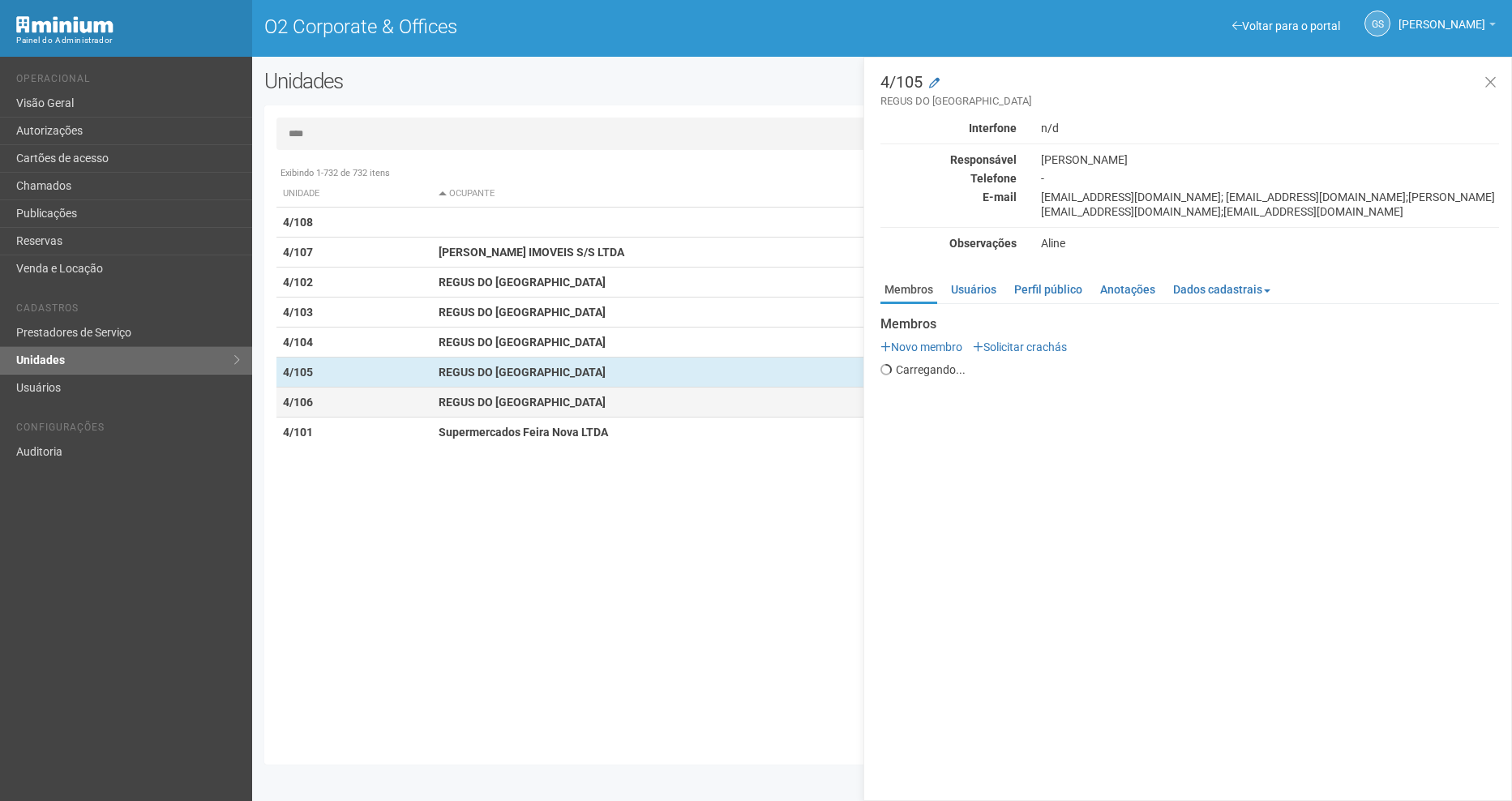
click at [340, 405] on td "4/106" at bounding box center [354, 402] width 156 height 30
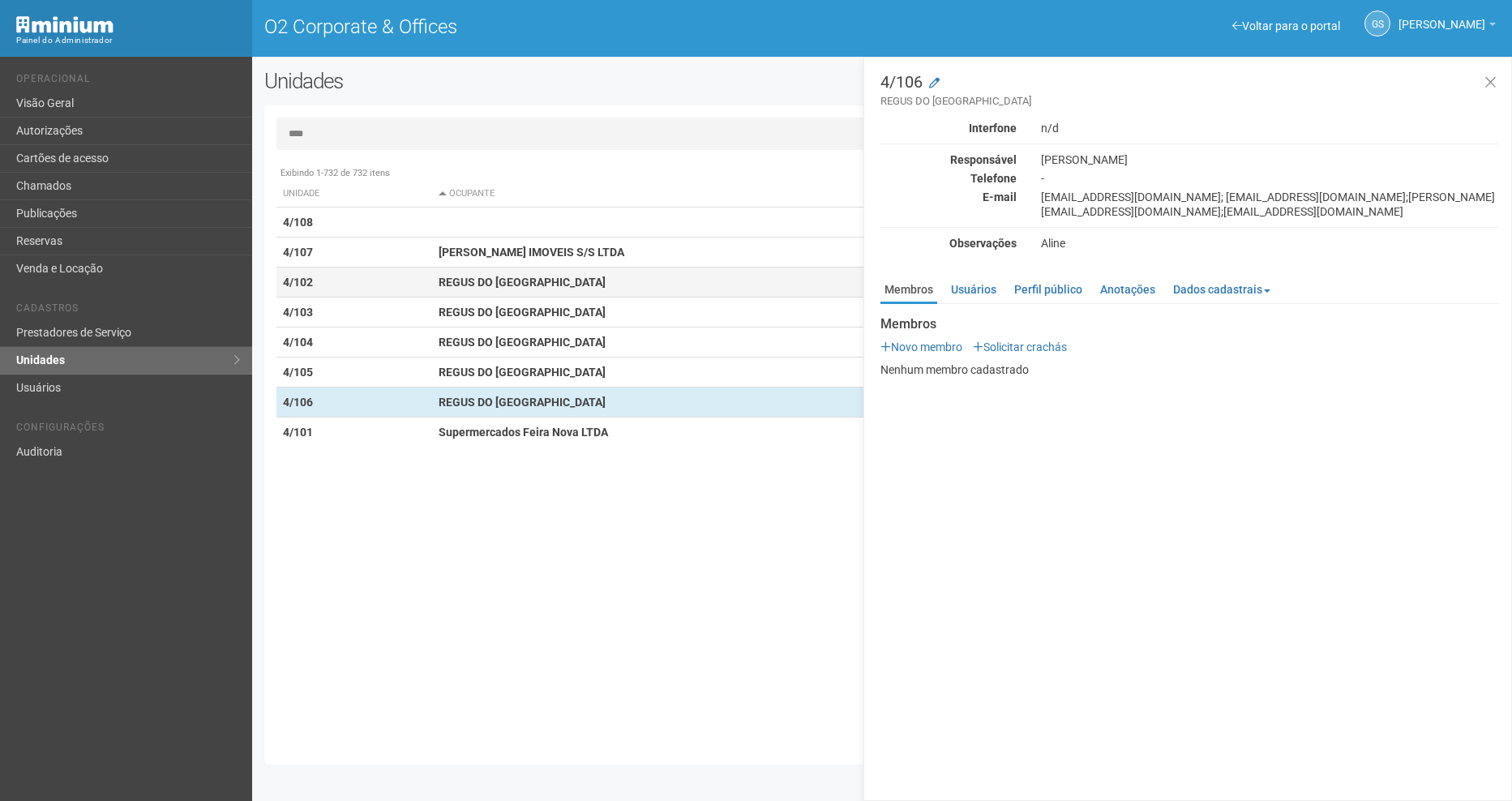
click at [405, 289] on td "4/102" at bounding box center [354, 282] width 156 height 30
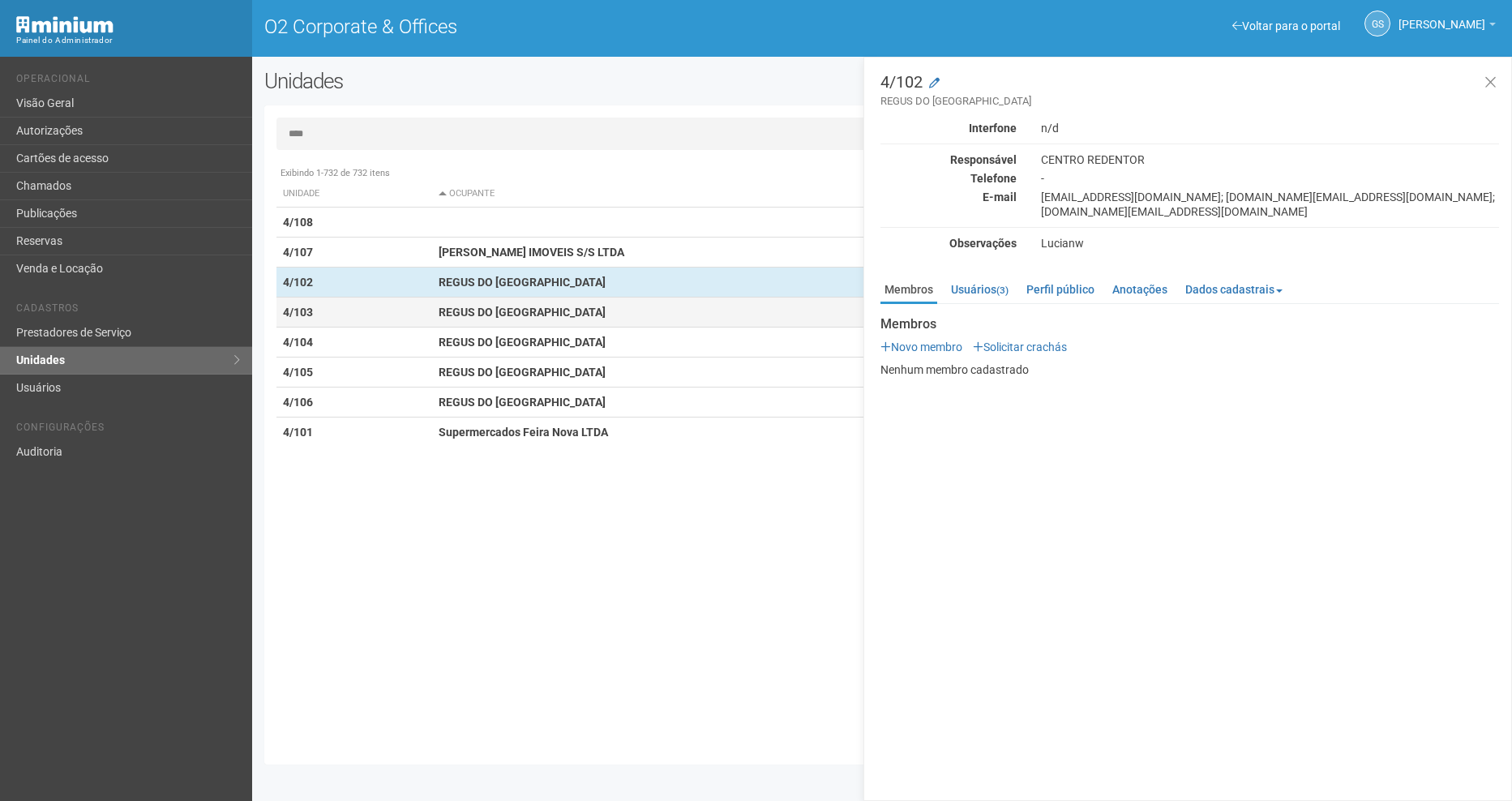
click at [356, 320] on td "4/103" at bounding box center [354, 313] width 156 height 30
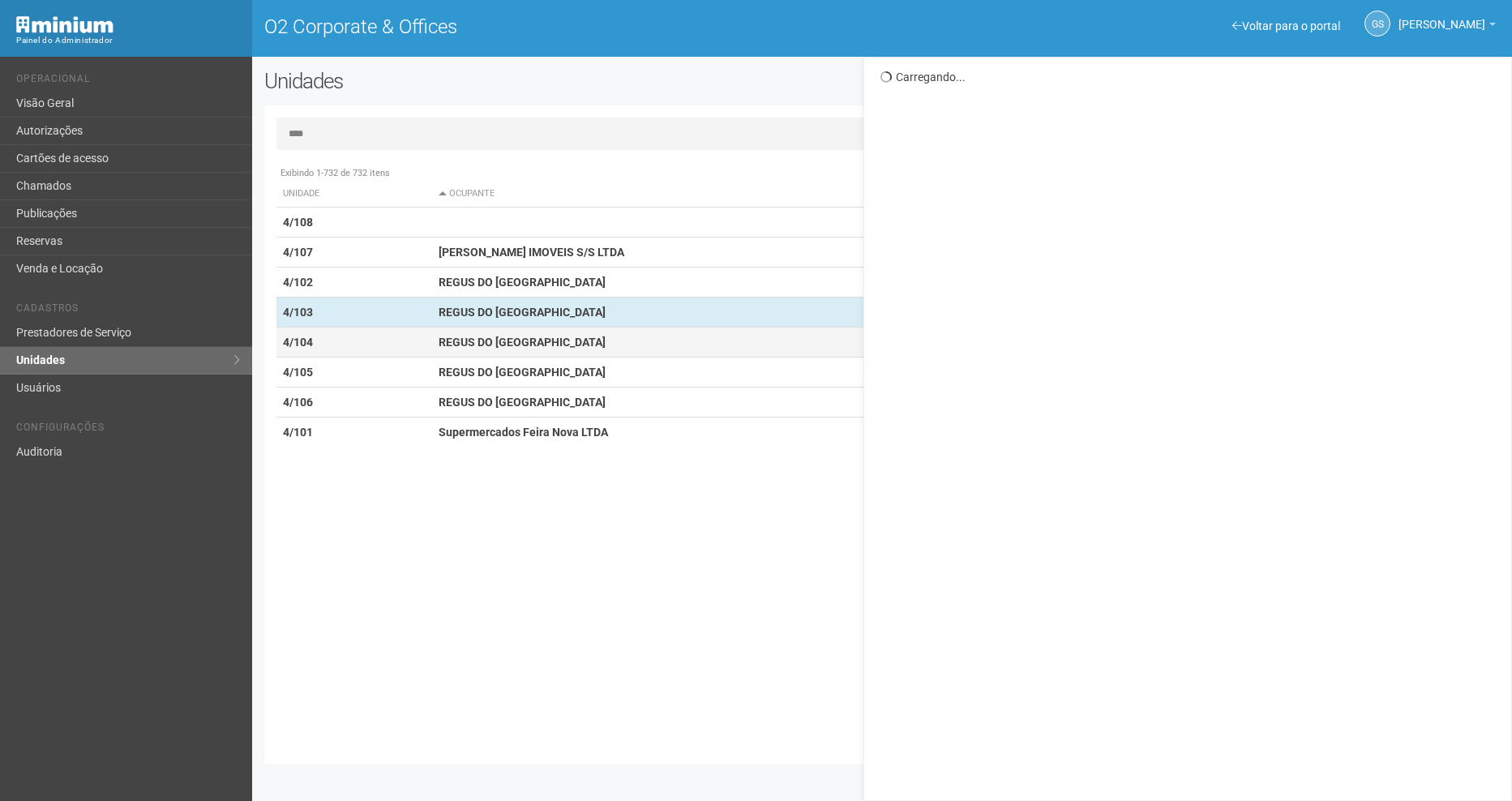
click at [359, 349] on td "4/104" at bounding box center [354, 343] width 156 height 30
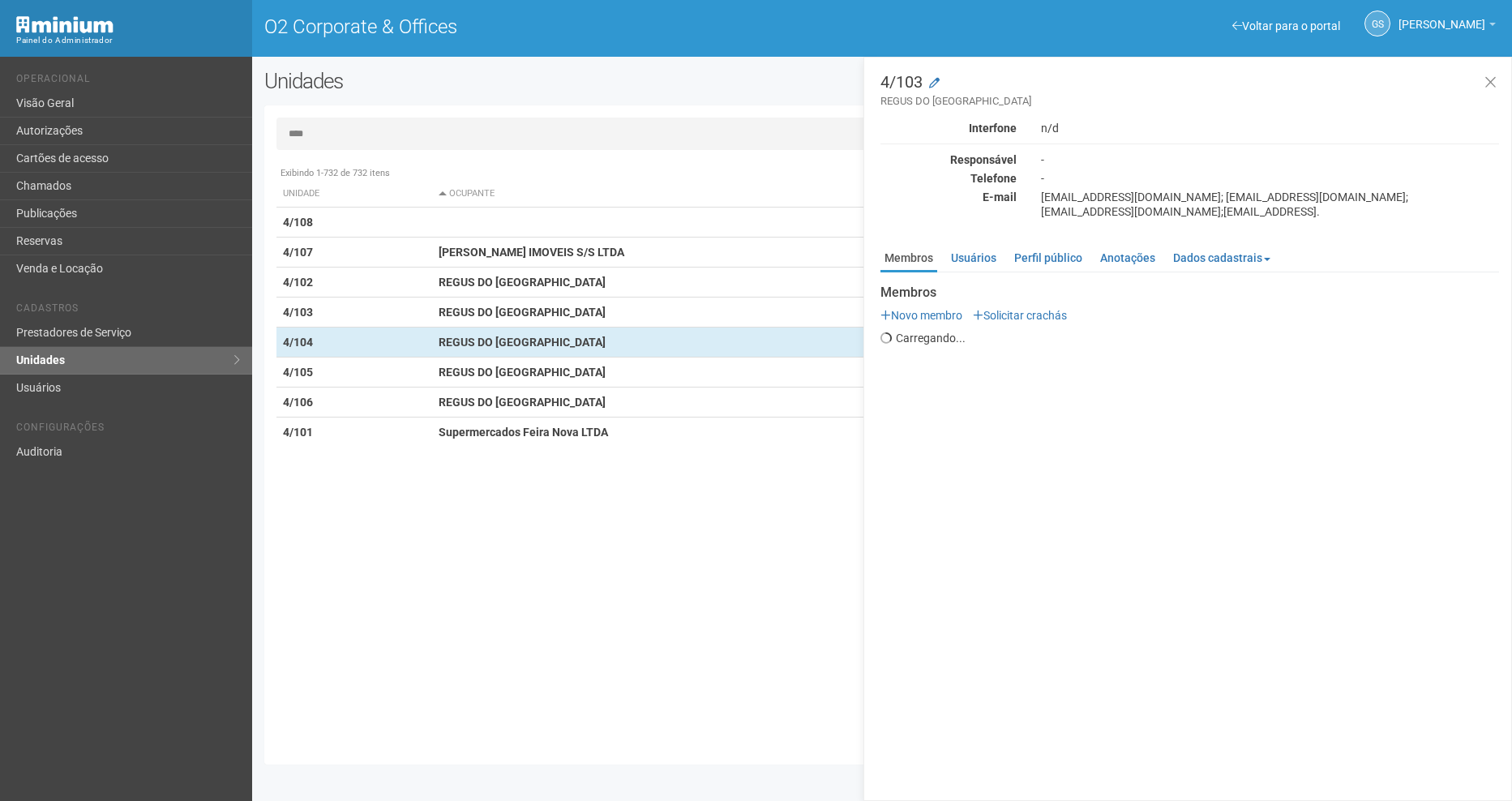
click at [997, 294] on strong "Membros" at bounding box center [1190, 292] width 618 height 14
click at [996, 265] on link "Usuários (2)" at bounding box center [980, 257] width 66 height 24
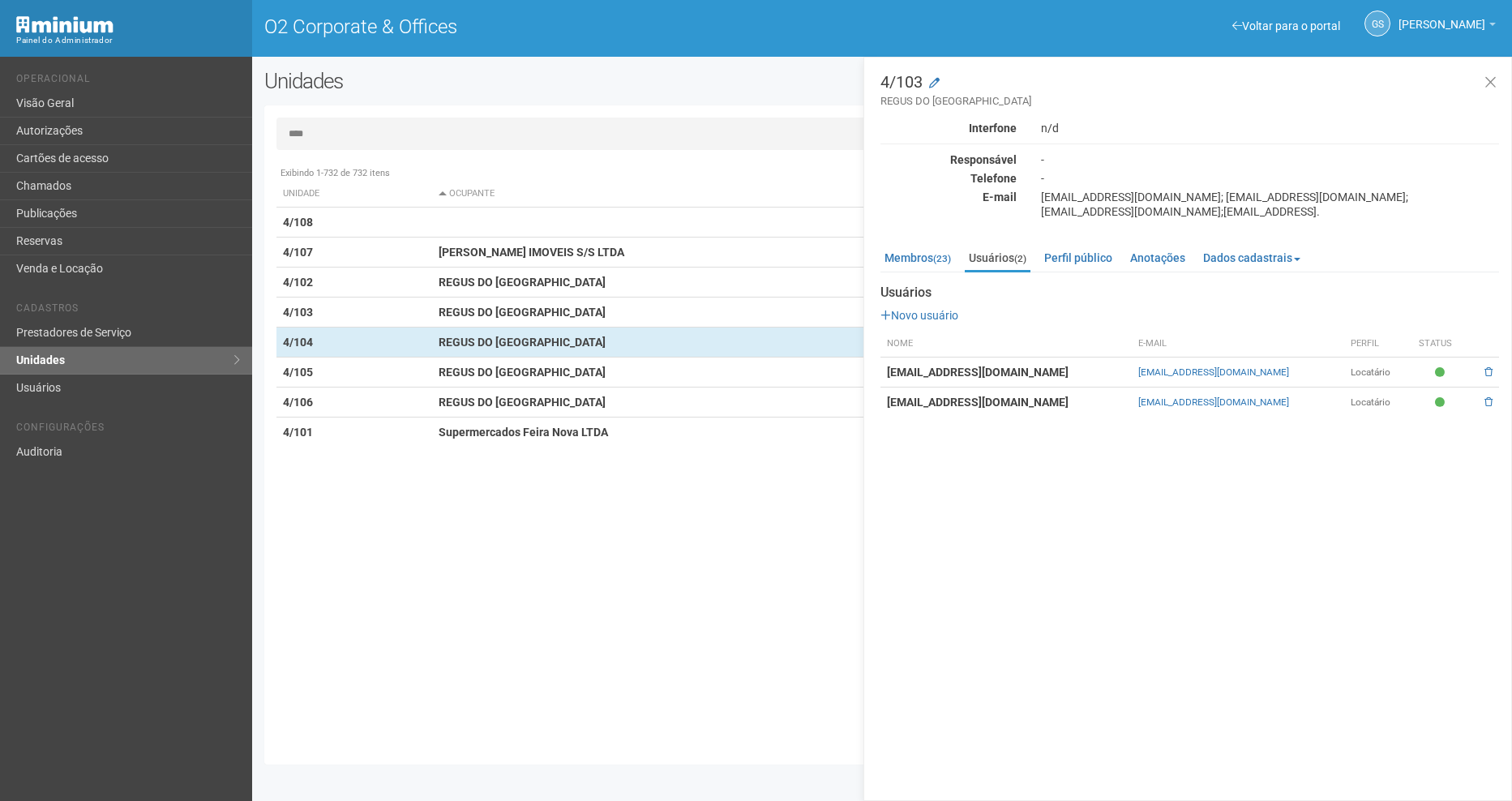
drag, startPoint x: 1314, startPoint y: 404, endPoint x: 1142, endPoint y: 412, distance: 172.2
click at [1142, 412] on td "[EMAIL_ADDRESS][DOMAIN_NAME]" at bounding box center [1237, 402] width 211 height 30
copy link "[EMAIL_ADDRESS][DOMAIN_NAME]"
drag, startPoint x: 358, startPoint y: 136, endPoint x: 440, endPoint y: 154, distance: 84.0
click at [358, 136] on input "****" at bounding box center [881, 133] width 1211 height 33
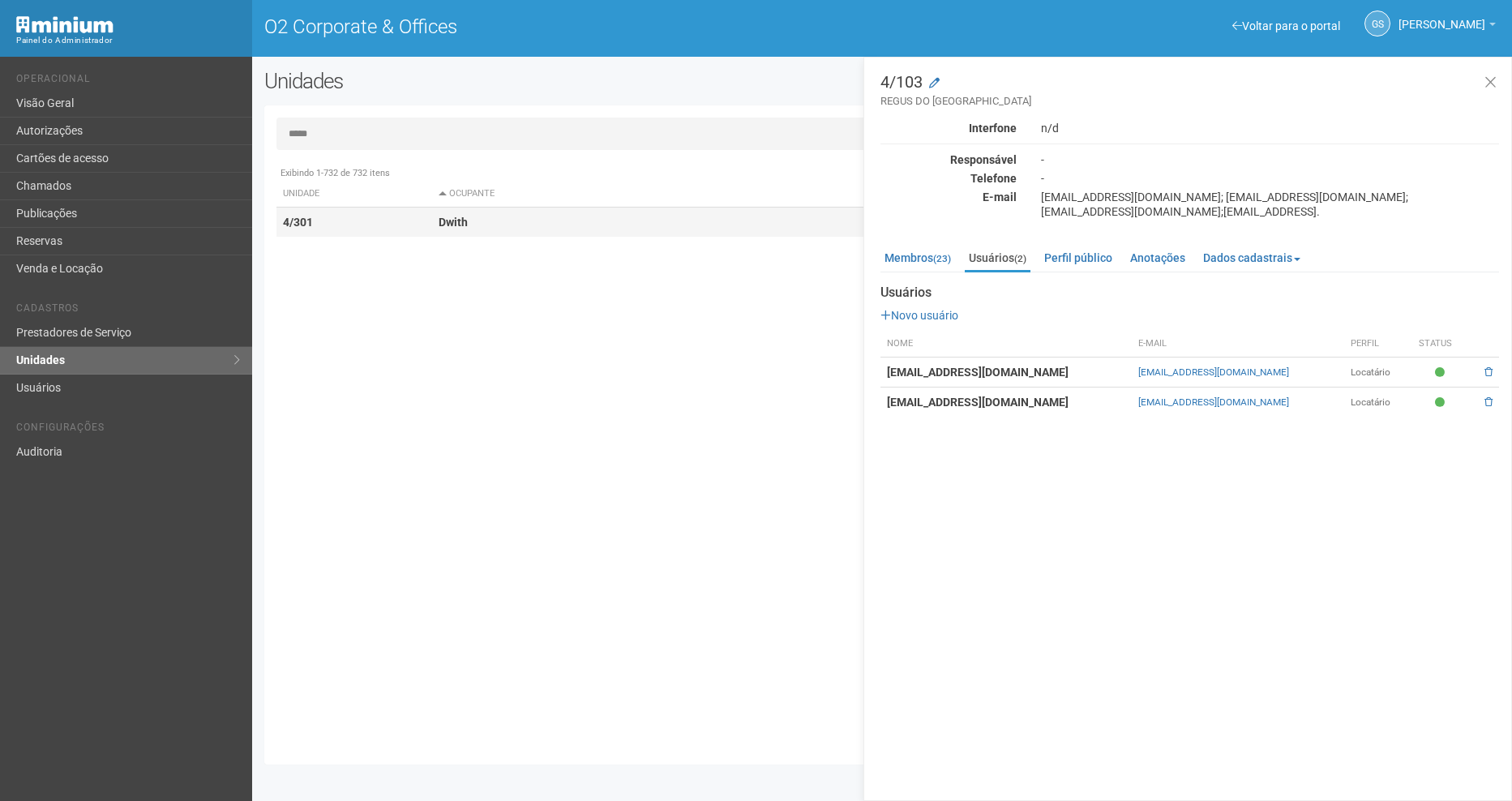
click at [431, 220] on td "4/301" at bounding box center [354, 223] width 156 height 30
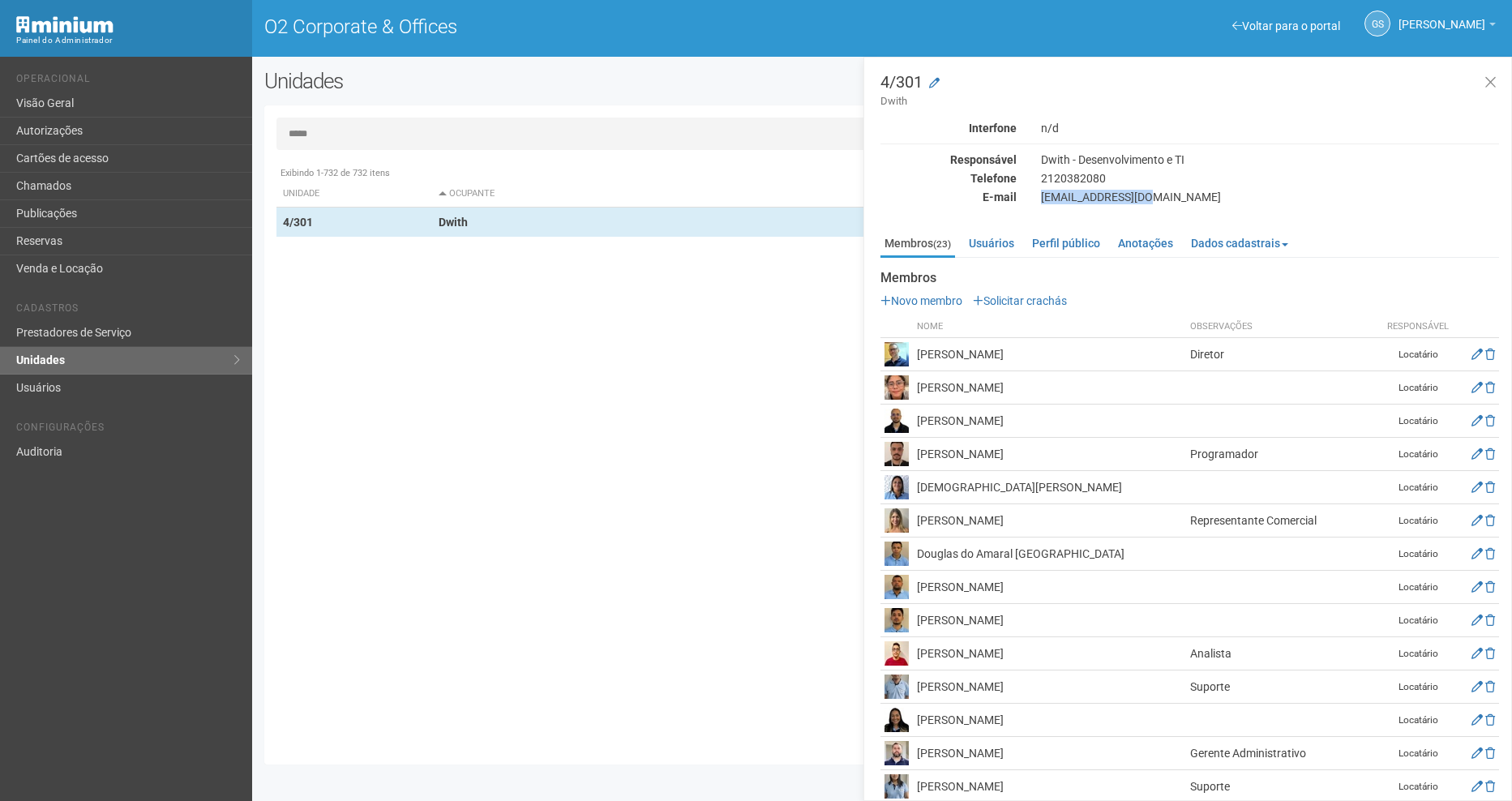
drag, startPoint x: 1039, startPoint y: 198, endPoint x: 1152, endPoint y: 200, distance: 113.0
click at [1152, 200] on div "[EMAIL_ADDRESS][DOMAIN_NAME]" at bounding box center [1269, 197] width 482 height 14
copy div "[EMAIL_ADDRESS][DOMAIN_NAME]"
click at [342, 132] on input "*****" at bounding box center [881, 133] width 1211 height 33
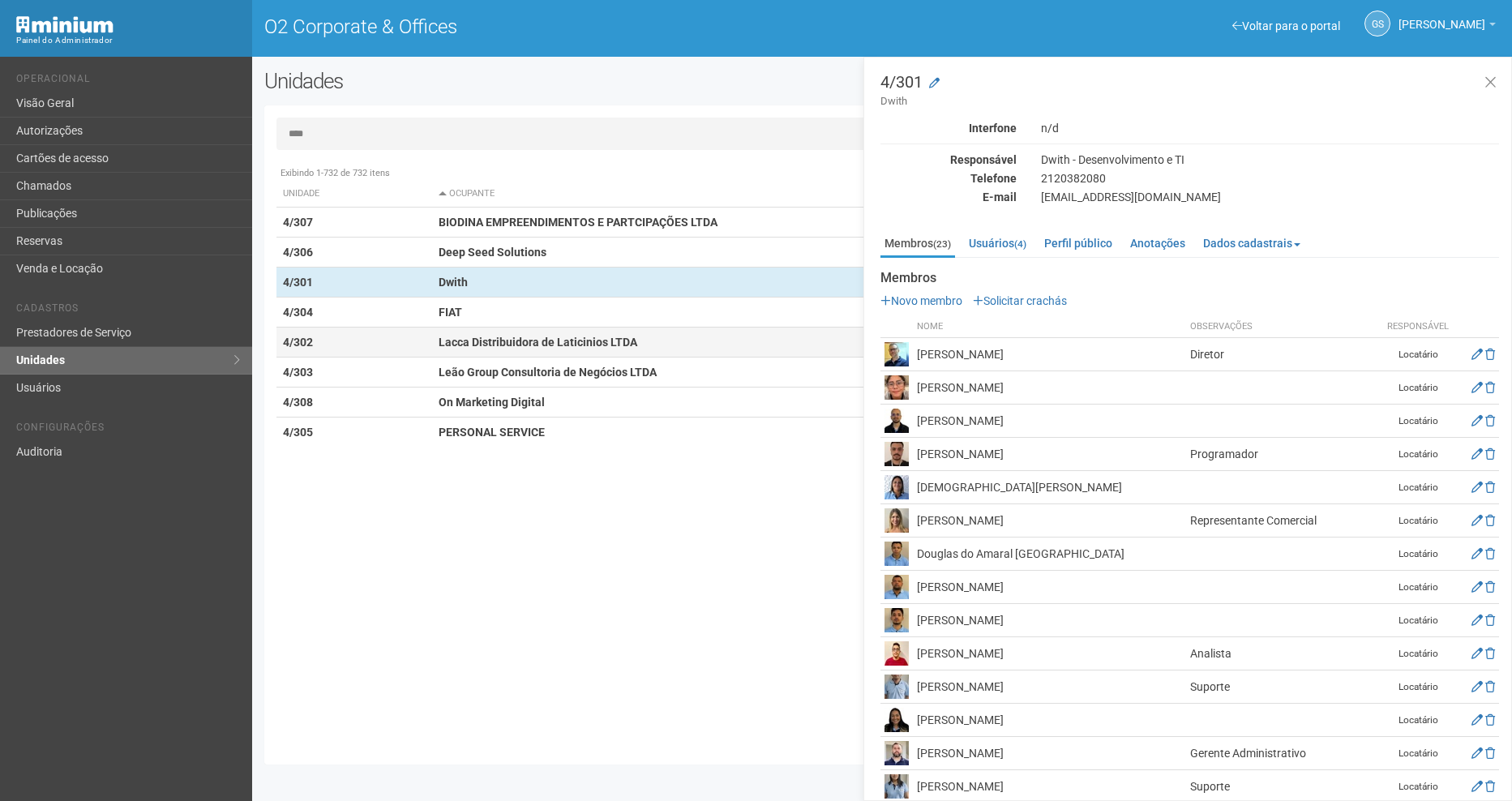
click at [541, 341] on strong "Lacca Distribuidora de Laticinios LTDA" at bounding box center [538, 342] width 199 height 13
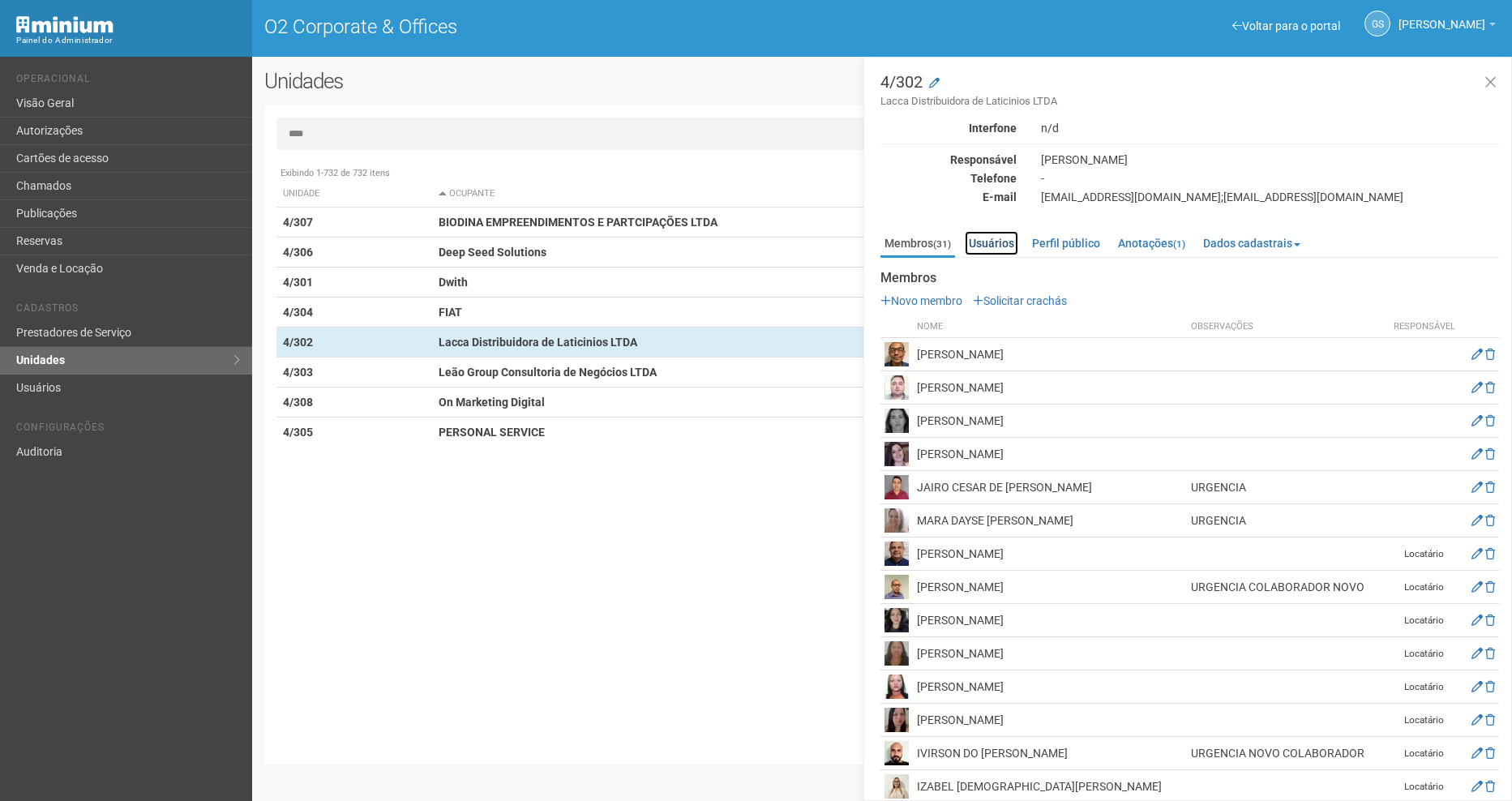
click at [997, 246] on link "Usuários" at bounding box center [991, 242] width 53 height 24
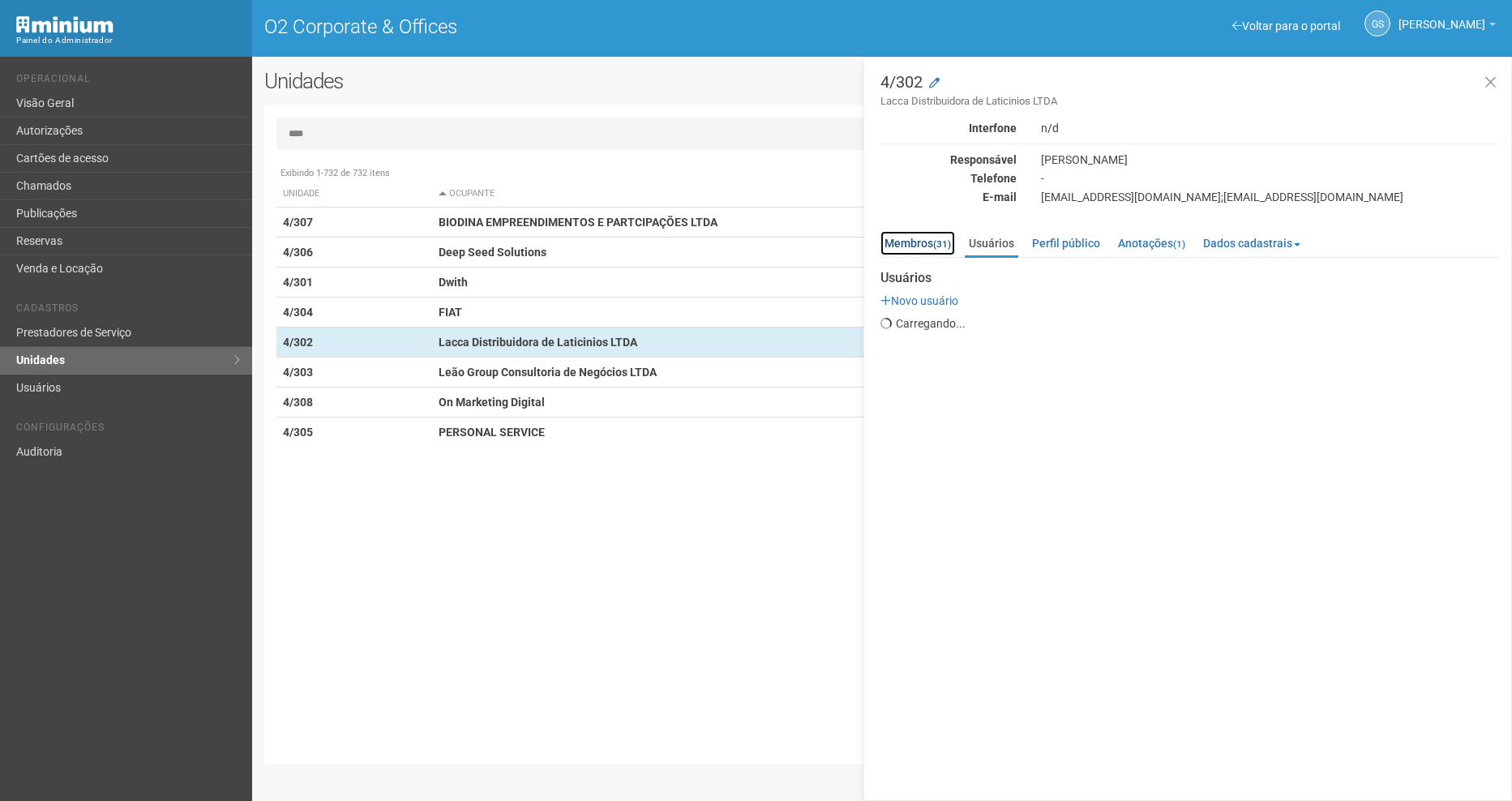
click at [917, 240] on link "Membros (31)" at bounding box center [918, 242] width 75 height 24
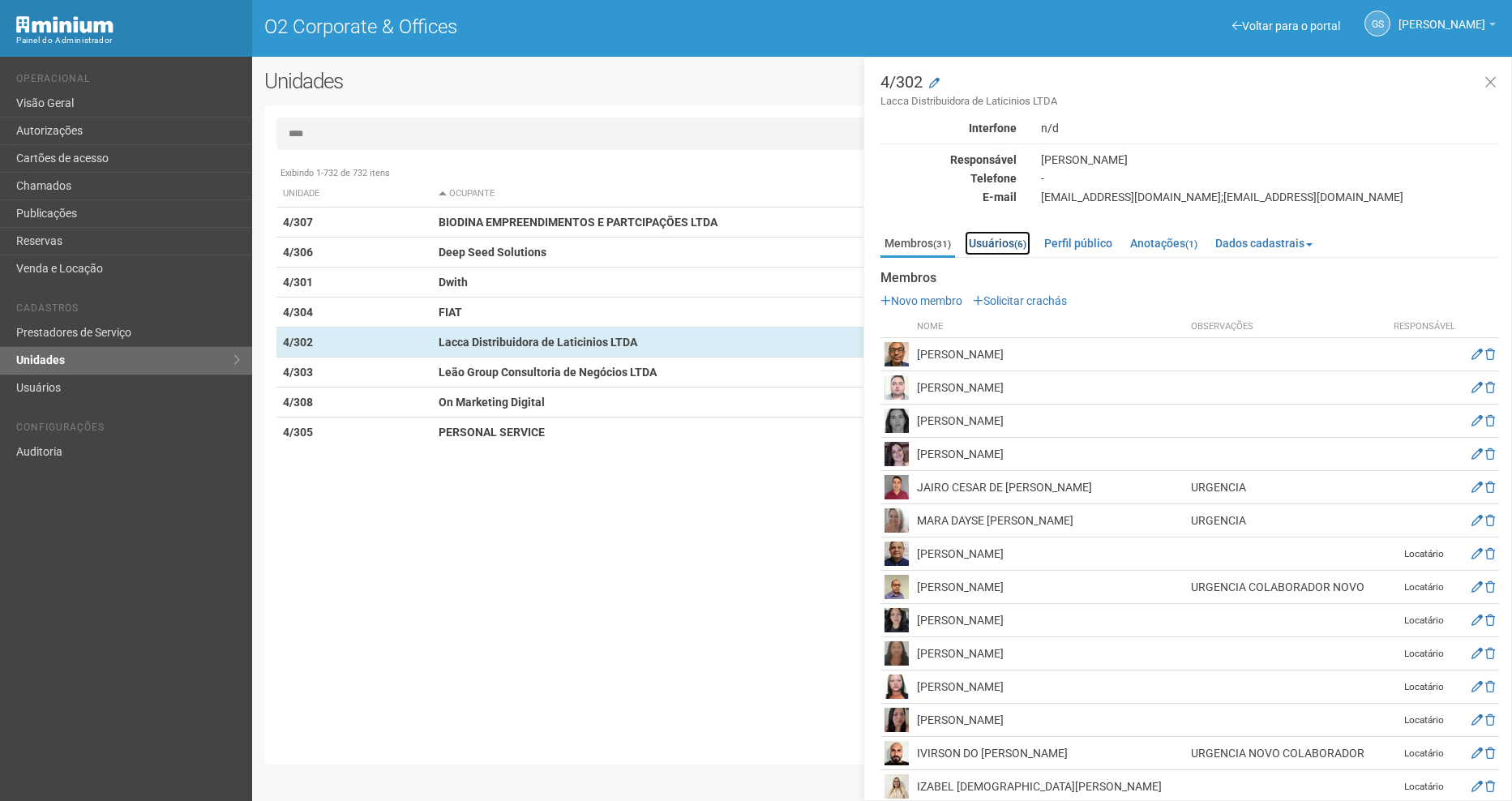
click at [985, 242] on link "Usuários (6)" at bounding box center [998, 242] width 66 height 24
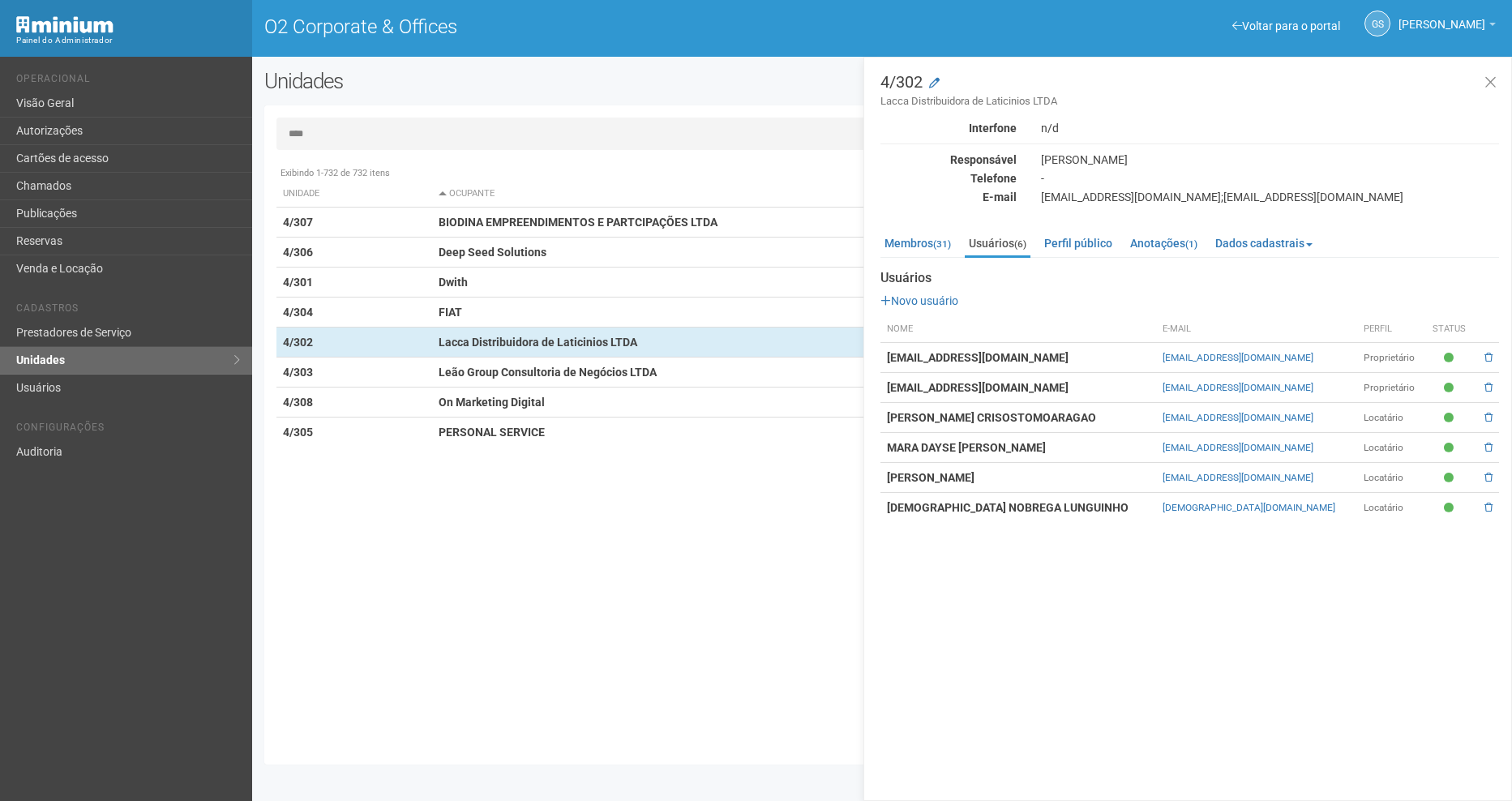
drag, startPoint x: 1327, startPoint y: 481, endPoint x: 1119, endPoint y: 477, distance: 208.0
click at [1119, 477] on tr "[PERSON_NAME] [EMAIL_ADDRESS][DOMAIN_NAME] Locatário" at bounding box center [1190, 478] width 618 height 30
copy tr "[EMAIL_ADDRESS][DOMAIN_NAME]"
click at [616, 385] on td "Leão Group Consultoria de Negócios LTDA" at bounding box center [699, 372] width 536 height 30
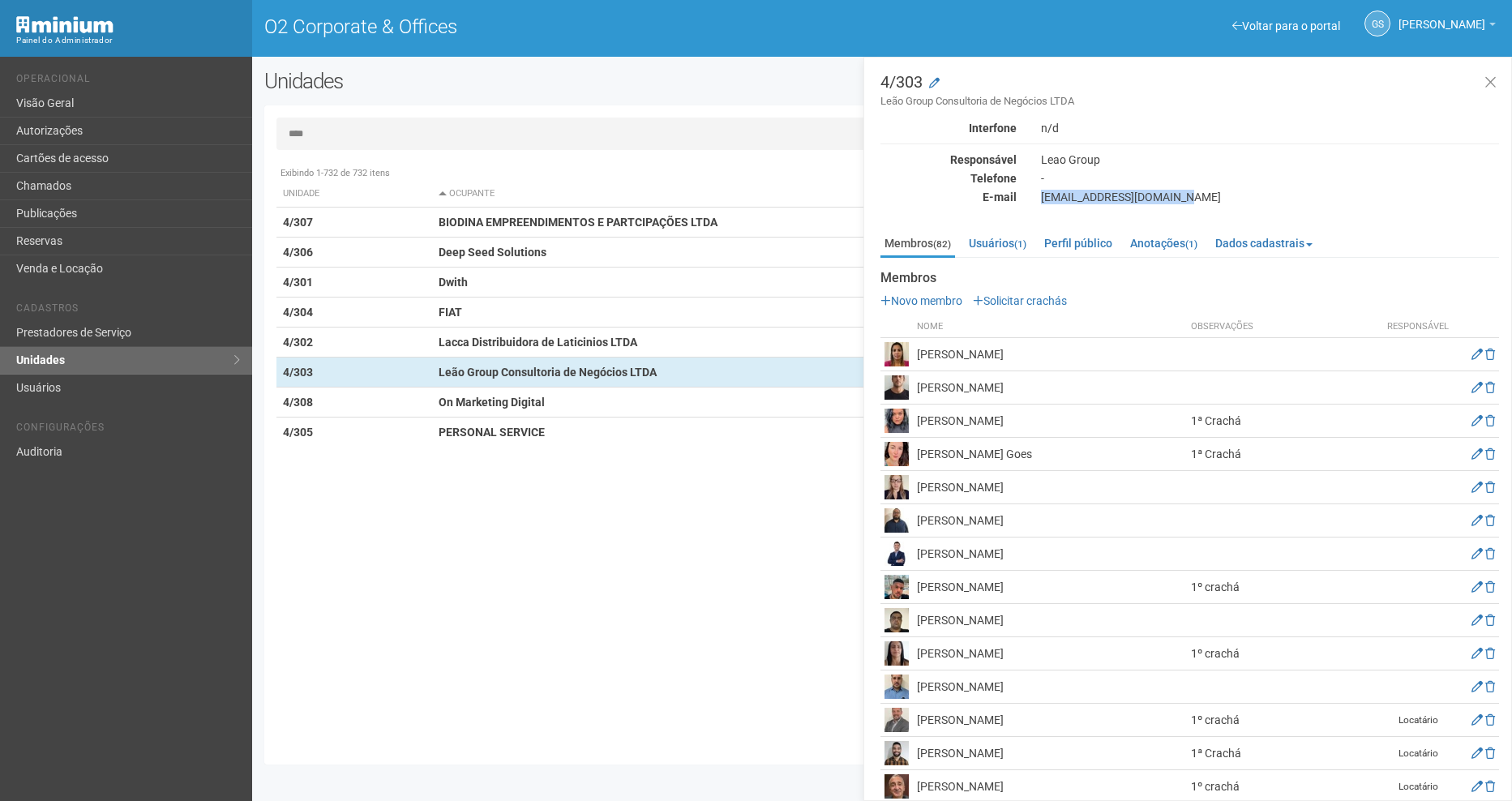
drag, startPoint x: 1035, startPoint y: 195, endPoint x: 1195, endPoint y: 197, distance: 160.0
click at [1195, 197] on div "[EMAIL_ADDRESS][DOMAIN_NAME]" at bounding box center [1269, 197] width 482 height 14
copy div "[EMAIL_ADDRESS][DOMAIN_NAME]"
click at [329, 133] on input "****" at bounding box center [881, 133] width 1211 height 33
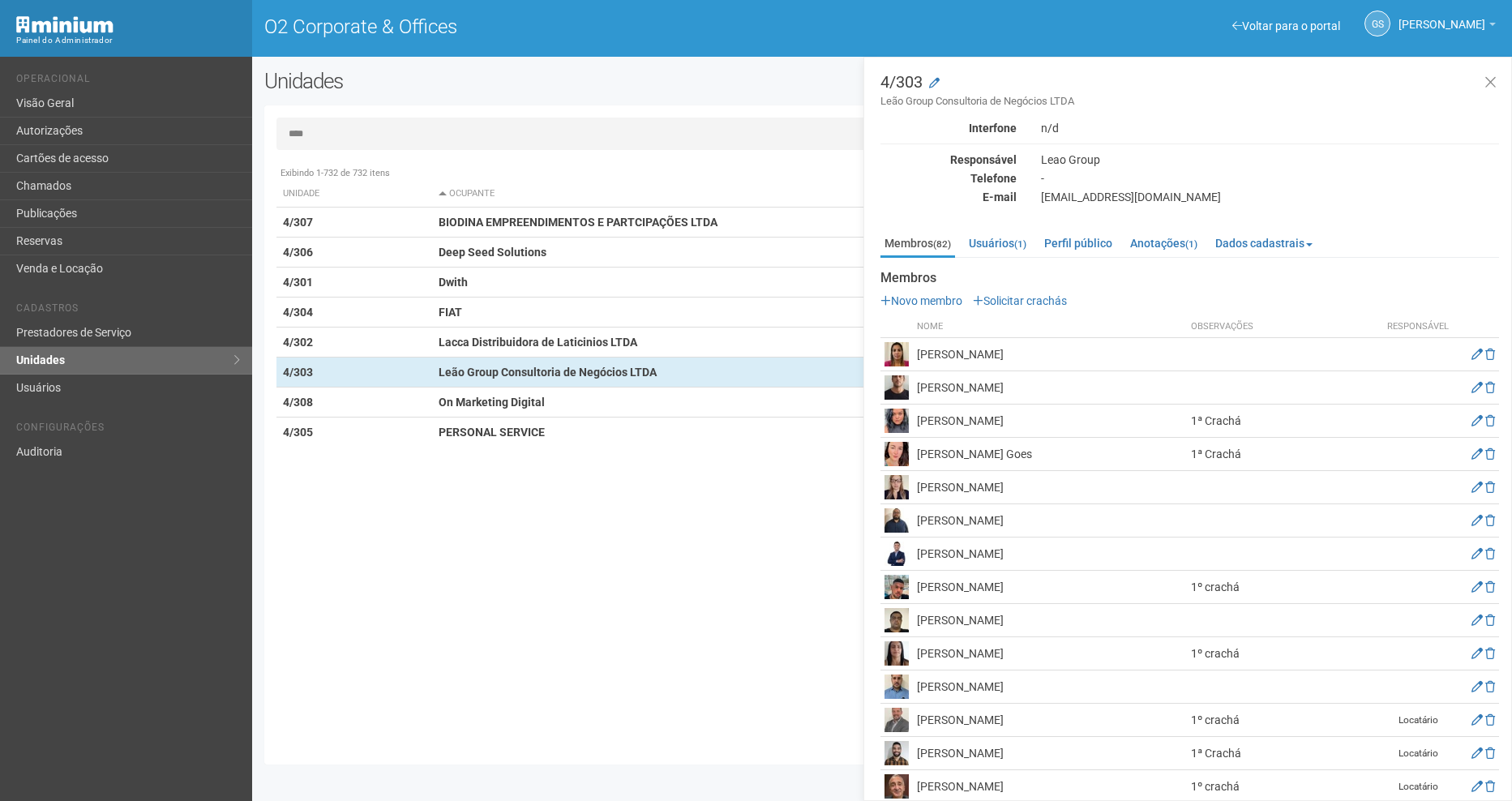
click at [329, 133] on input "****" at bounding box center [881, 133] width 1211 height 33
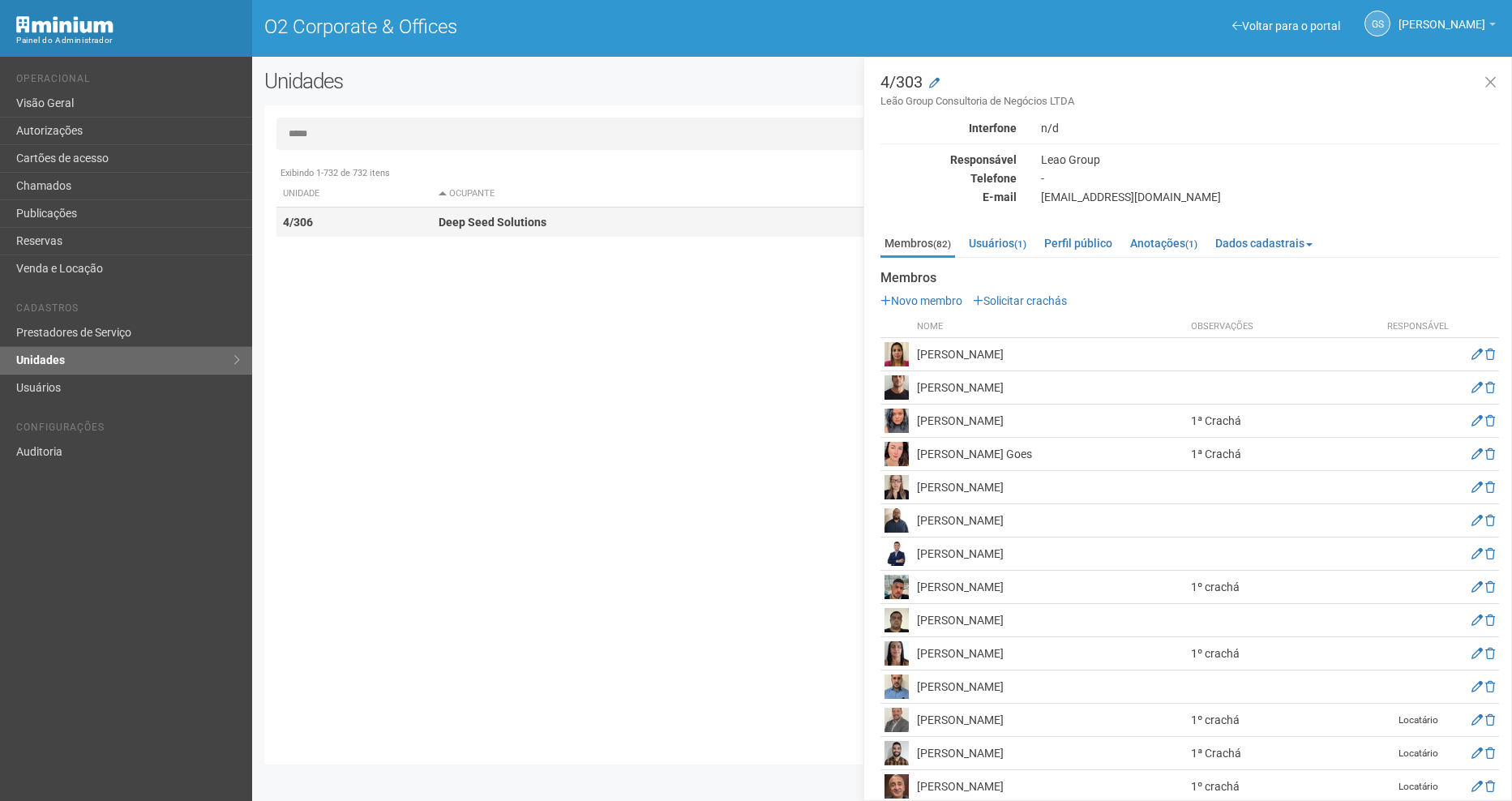
click at [459, 227] on strong "Deep Seed Solutions" at bounding box center [492, 222] width 107 height 13
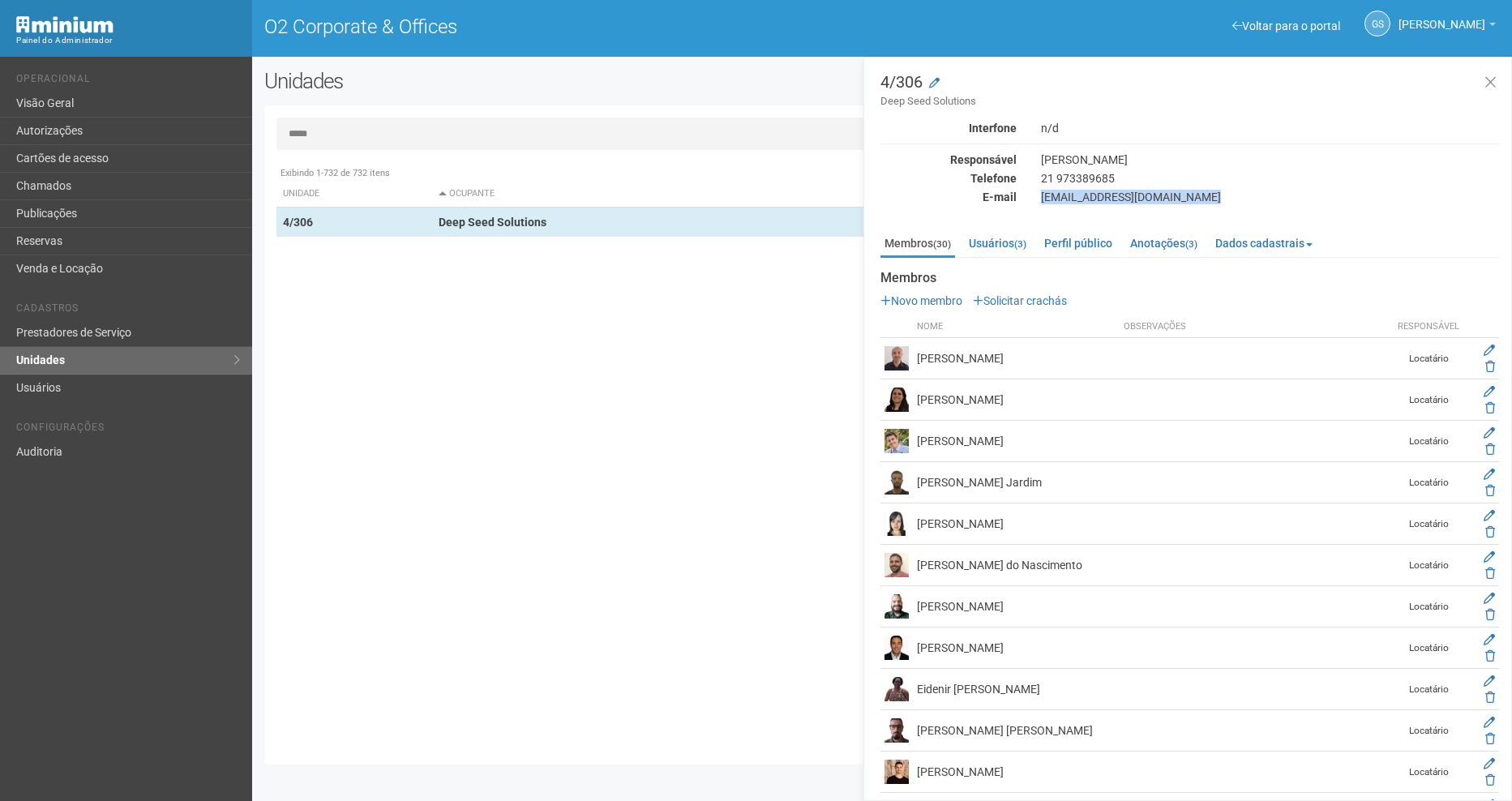
drag, startPoint x: 1040, startPoint y: 199, endPoint x: 1211, endPoint y: 206, distance: 171.1
copy div "[EMAIL_ADDRESS][DOMAIN_NAME]"
click at [338, 139] on input "*****" at bounding box center [881, 133] width 1211 height 33
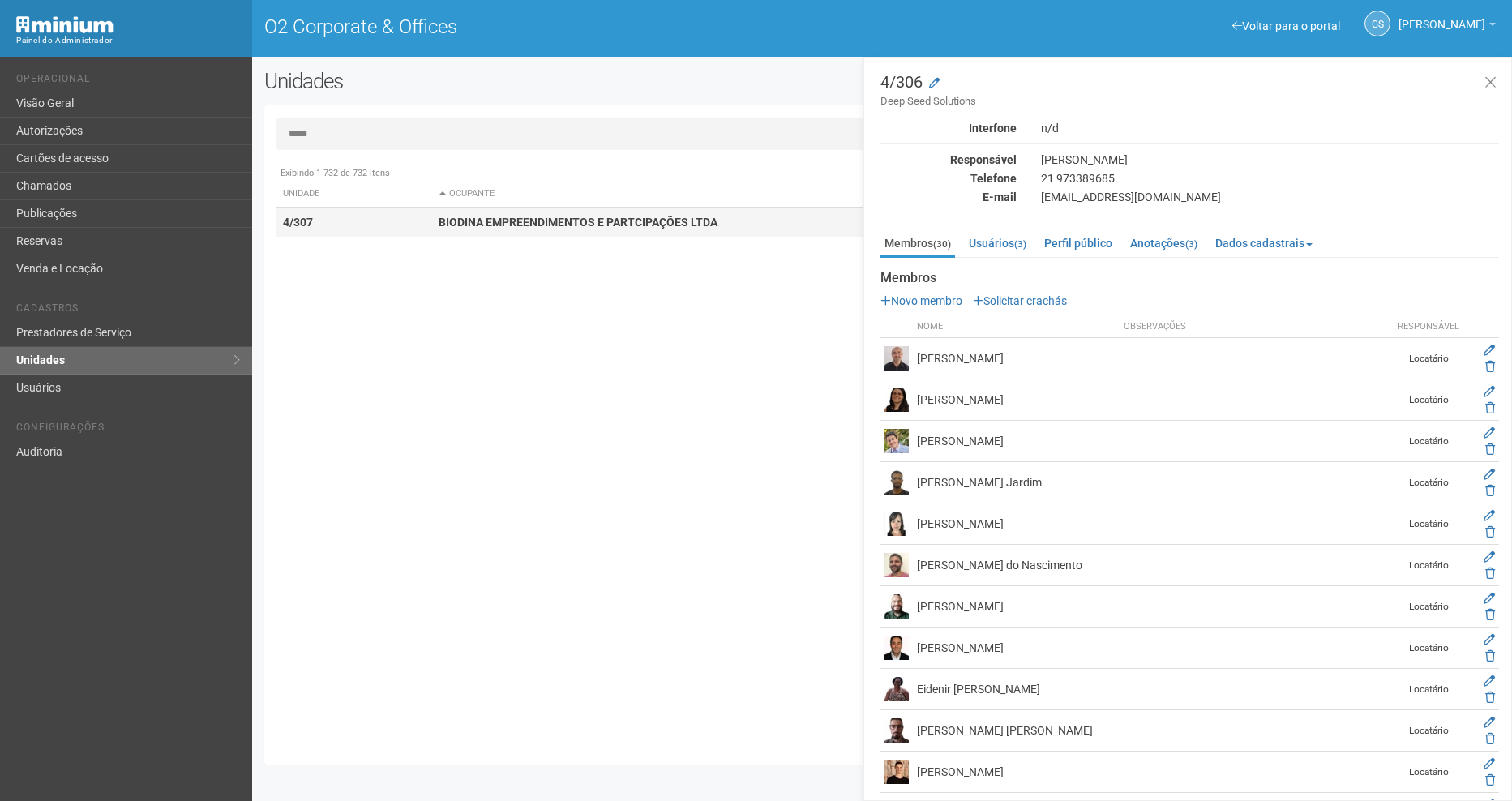
click at [487, 221] on strong "BIODINA EMPREENDIMENTOS E PARTCIPAÇÕES LTDA" at bounding box center [578, 222] width 279 height 13
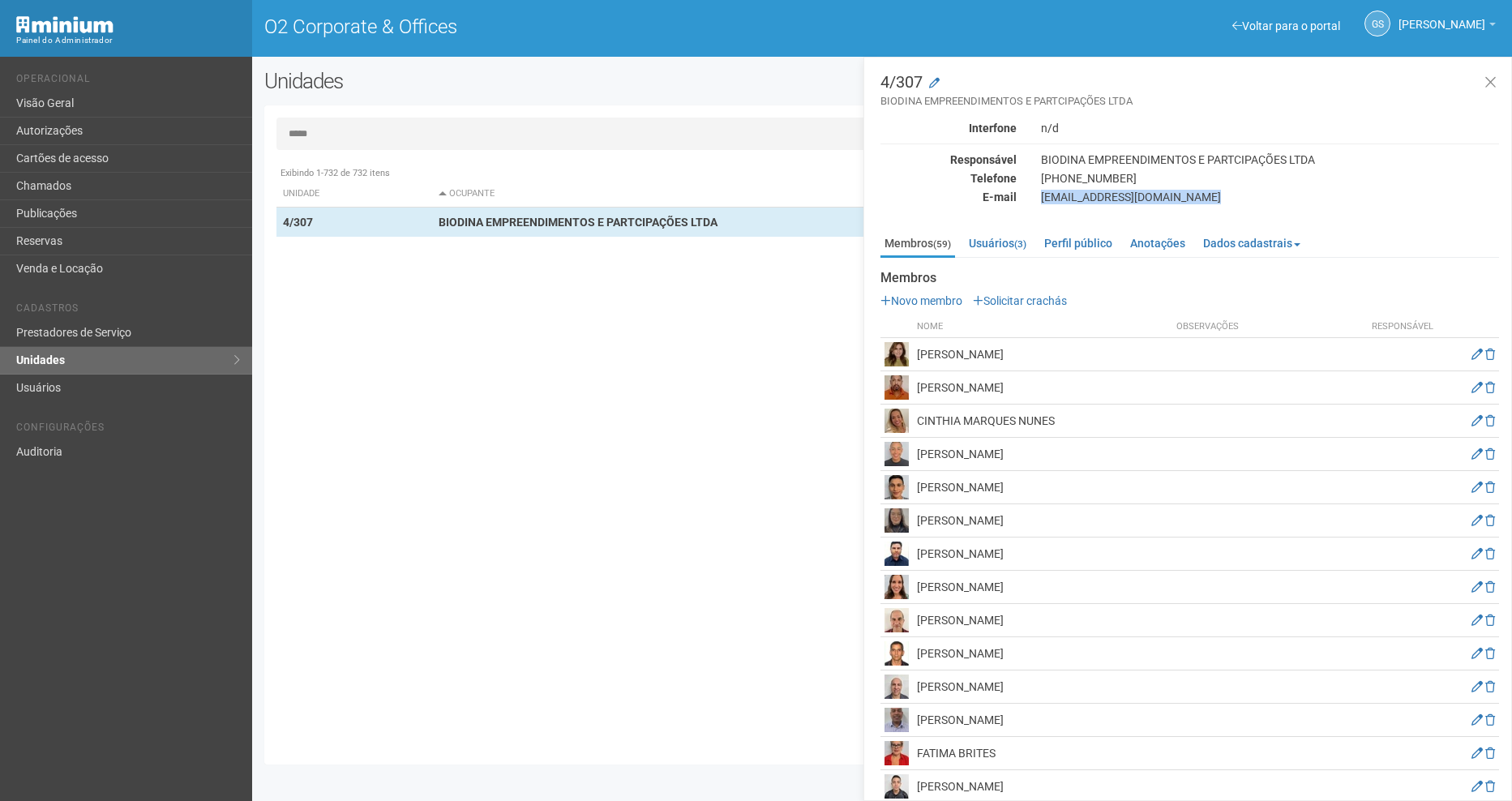
drag, startPoint x: 1201, startPoint y: 199, endPoint x: 1040, endPoint y: 201, distance: 161.0
click at [1040, 201] on div "[EMAIL_ADDRESS][DOMAIN_NAME]" at bounding box center [1269, 197] width 482 height 14
copy div "[EMAIL_ADDRESS][DOMAIN_NAME]"
click at [332, 133] on input "*****" at bounding box center [881, 133] width 1211 height 33
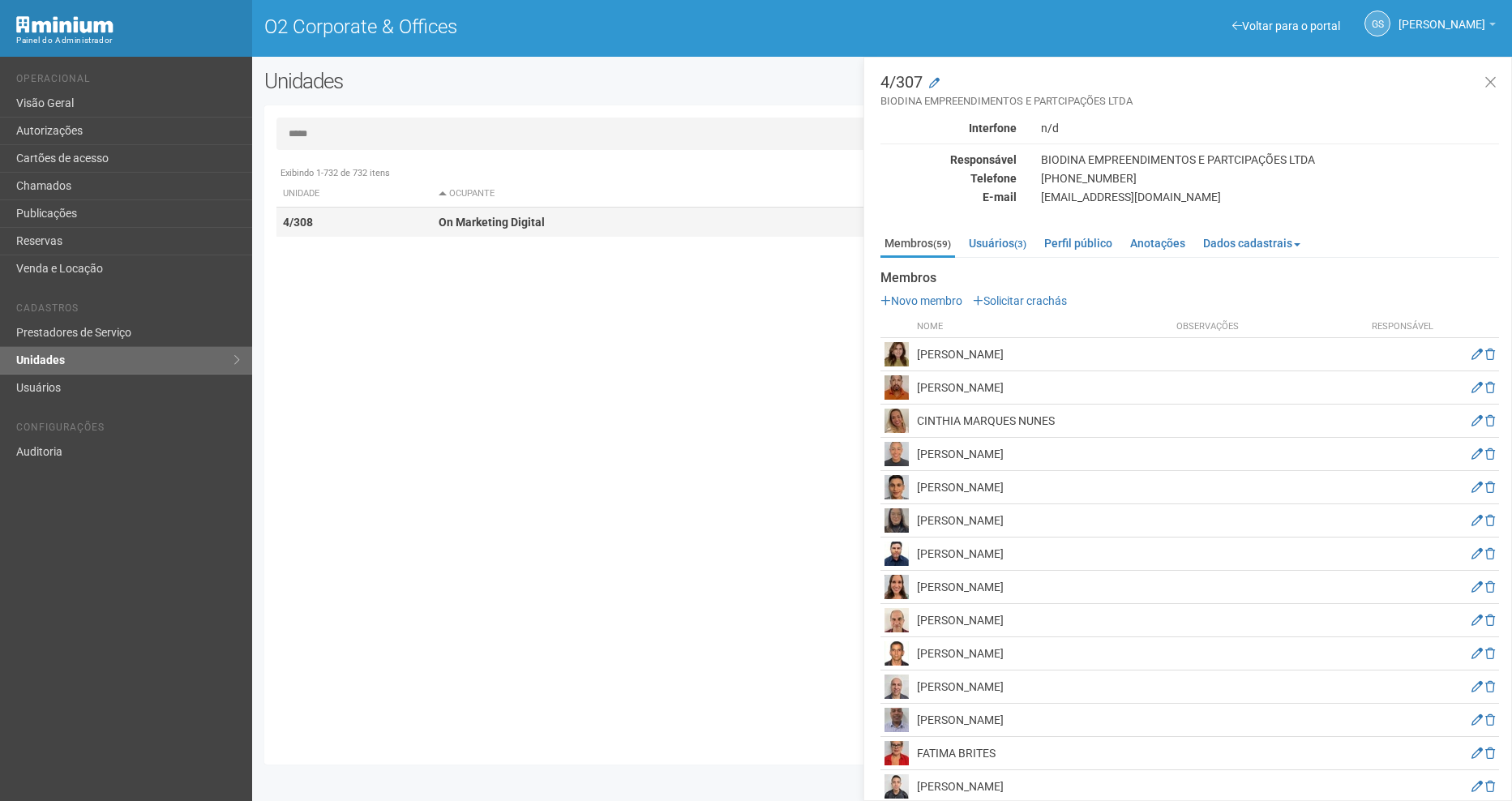
click at [521, 227] on strong "On Marketing Digital" at bounding box center [492, 222] width 107 height 13
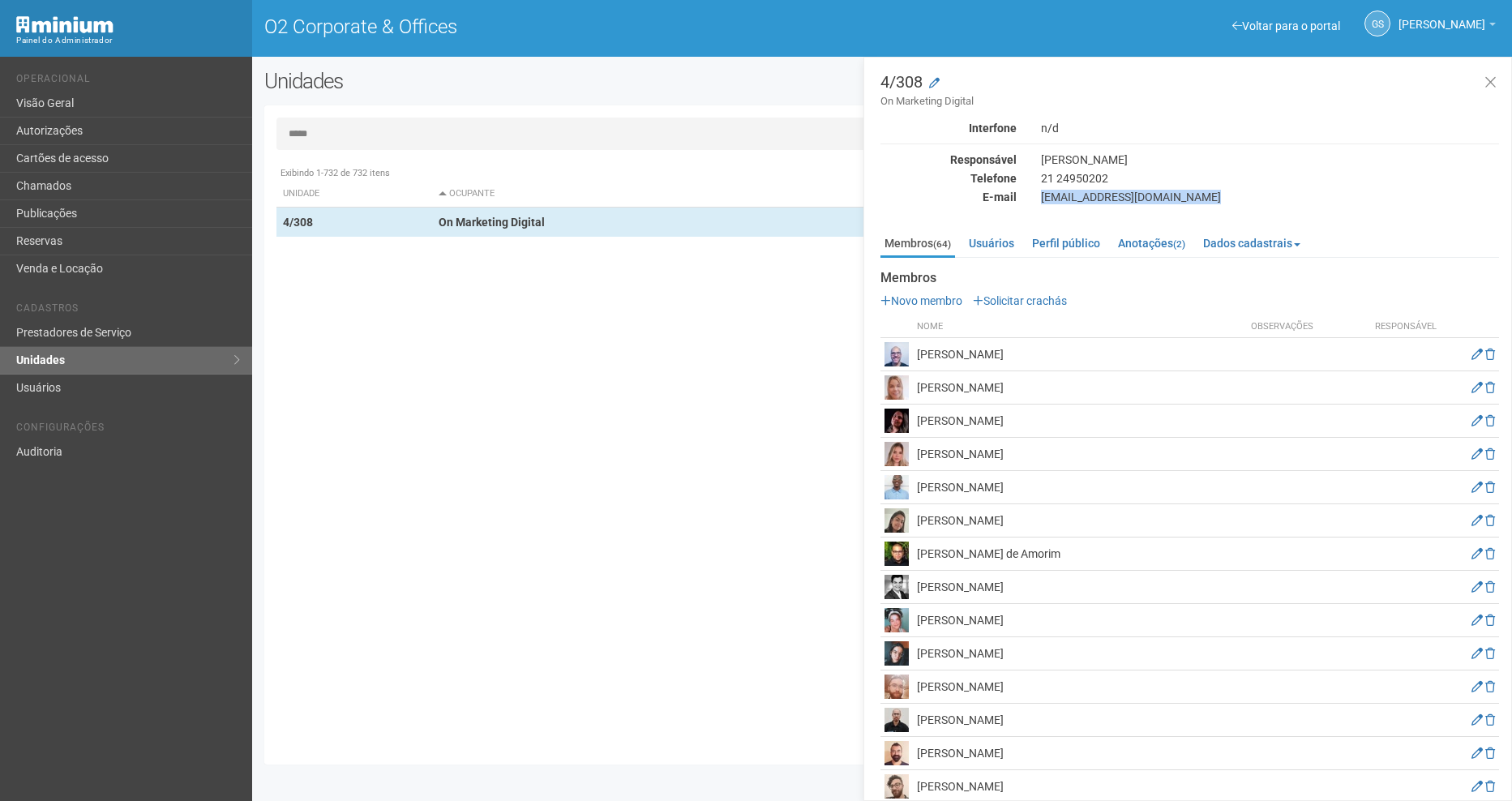
drag, startPoint x: 1043, startPoint y: 195, endPoint x: 1215, endPoint y: 211, distance: 172.7
copy div "[EMAIL_ADDRESS][DOMAIN_NAME]"
click at [339, 134] on input "*****" at bounding box center [881, 133] width 1211 height 33
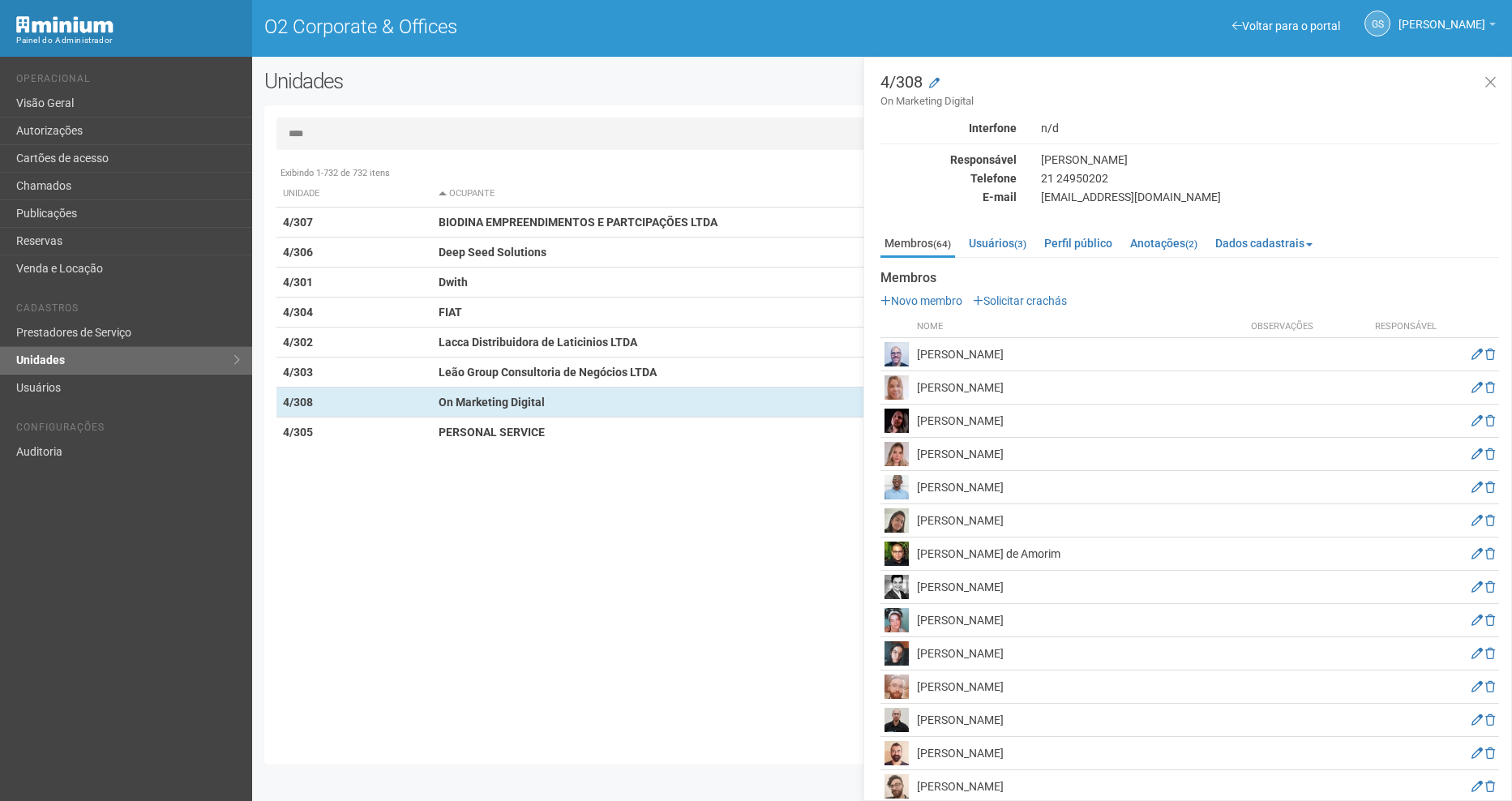
click at [306, 193] on th "Unidade" at bounding box center [354, 194] width 156 height 27
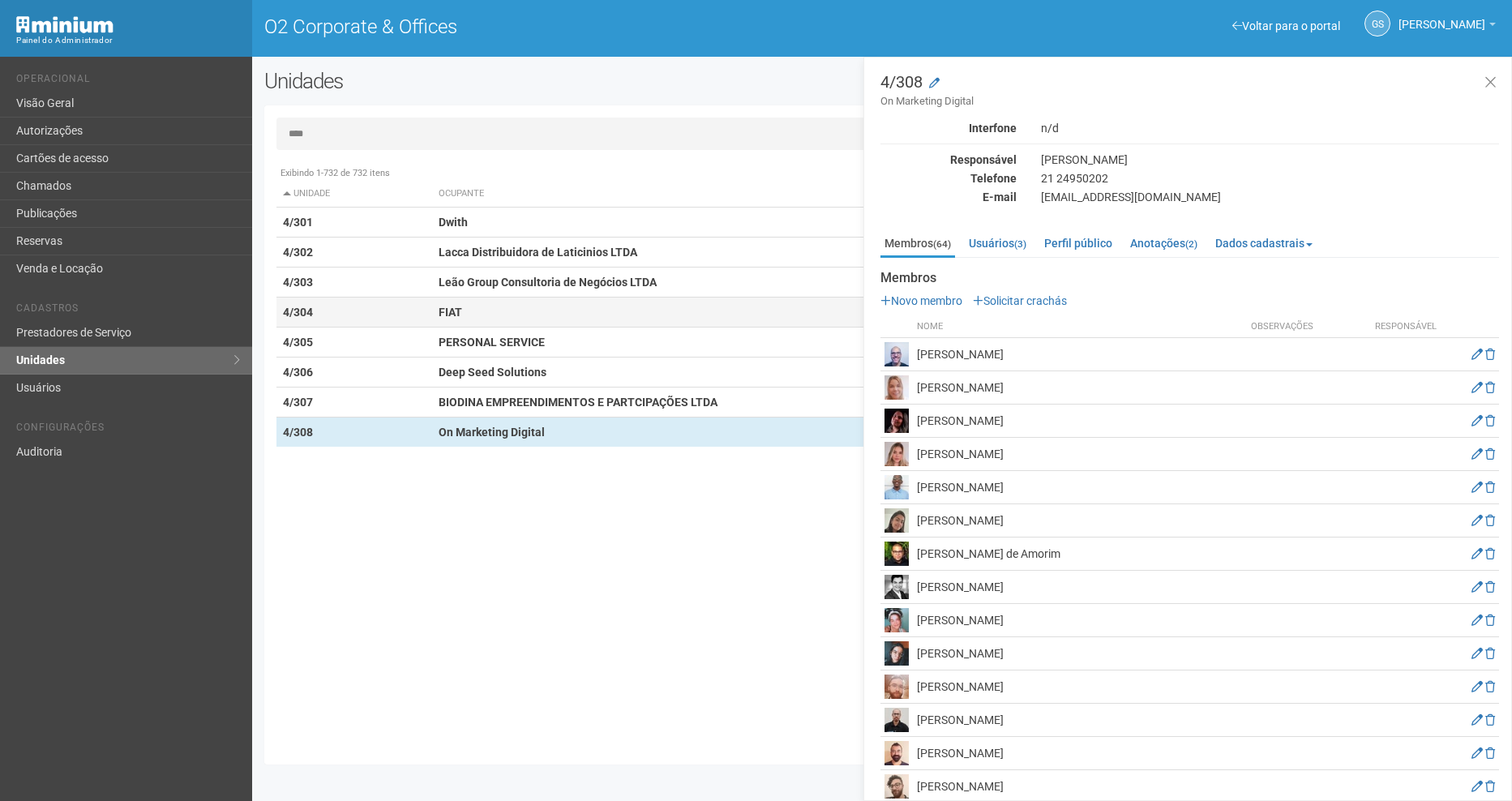
click at [422, 321] on td "4/304" at bounding box center [354, 313] width 156 height 30
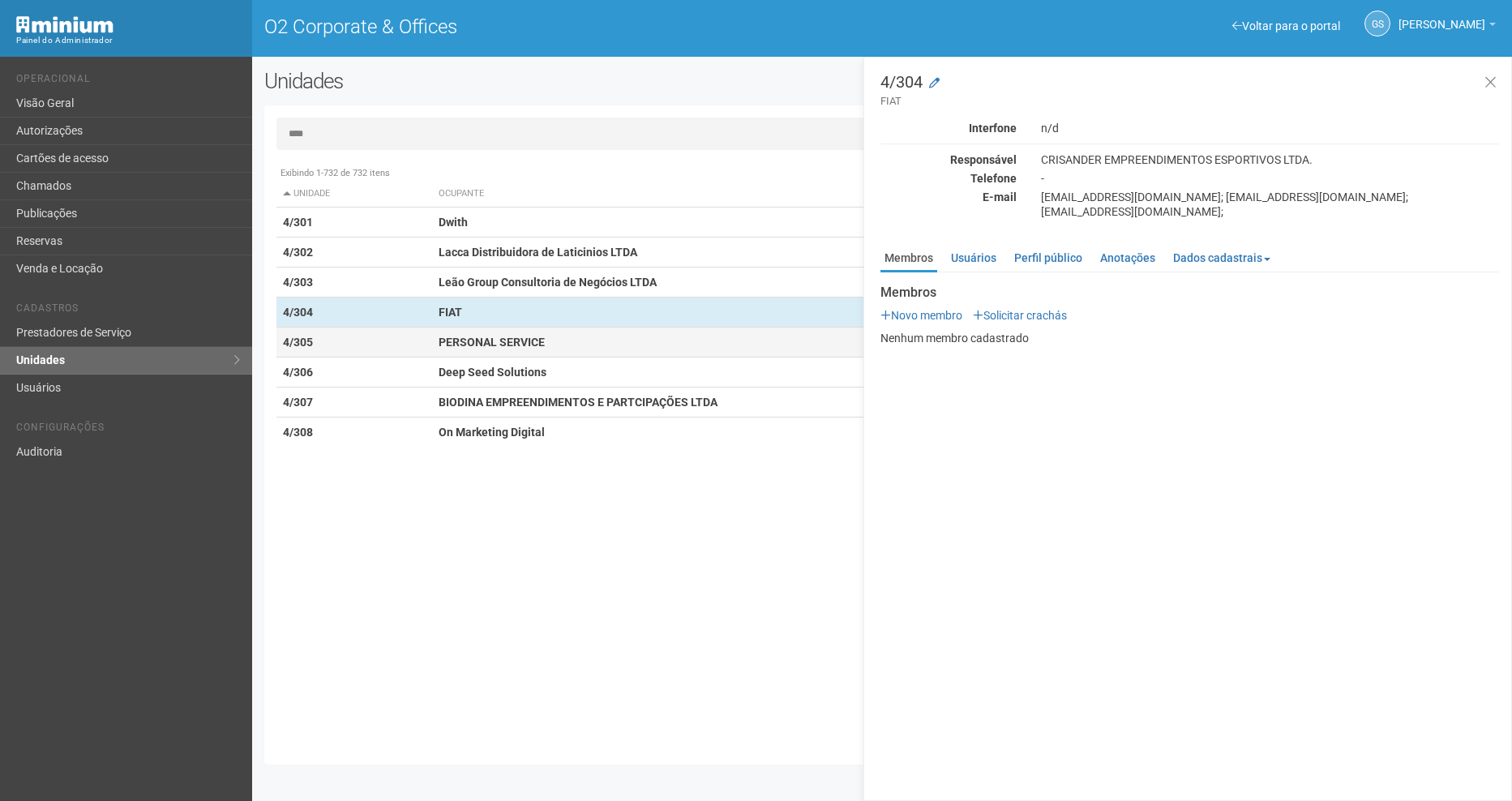
click at [435, 339] on td "PERSONAL SERVICE" at bounding box center [699, 343] width 536 height 30
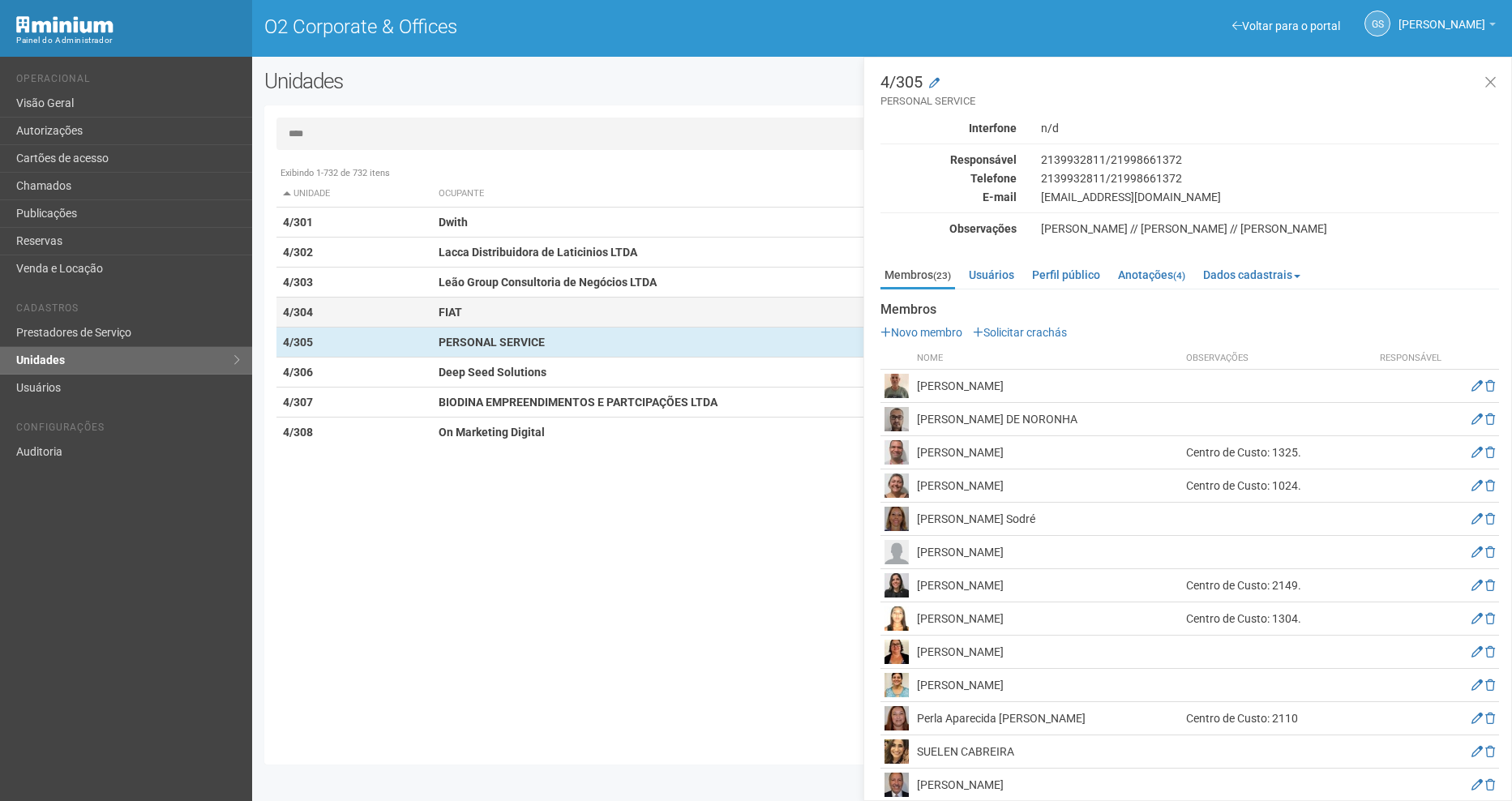
click at [454, 305] on strong "FIAT" at bounding box center [450, 312] width 23 height 13
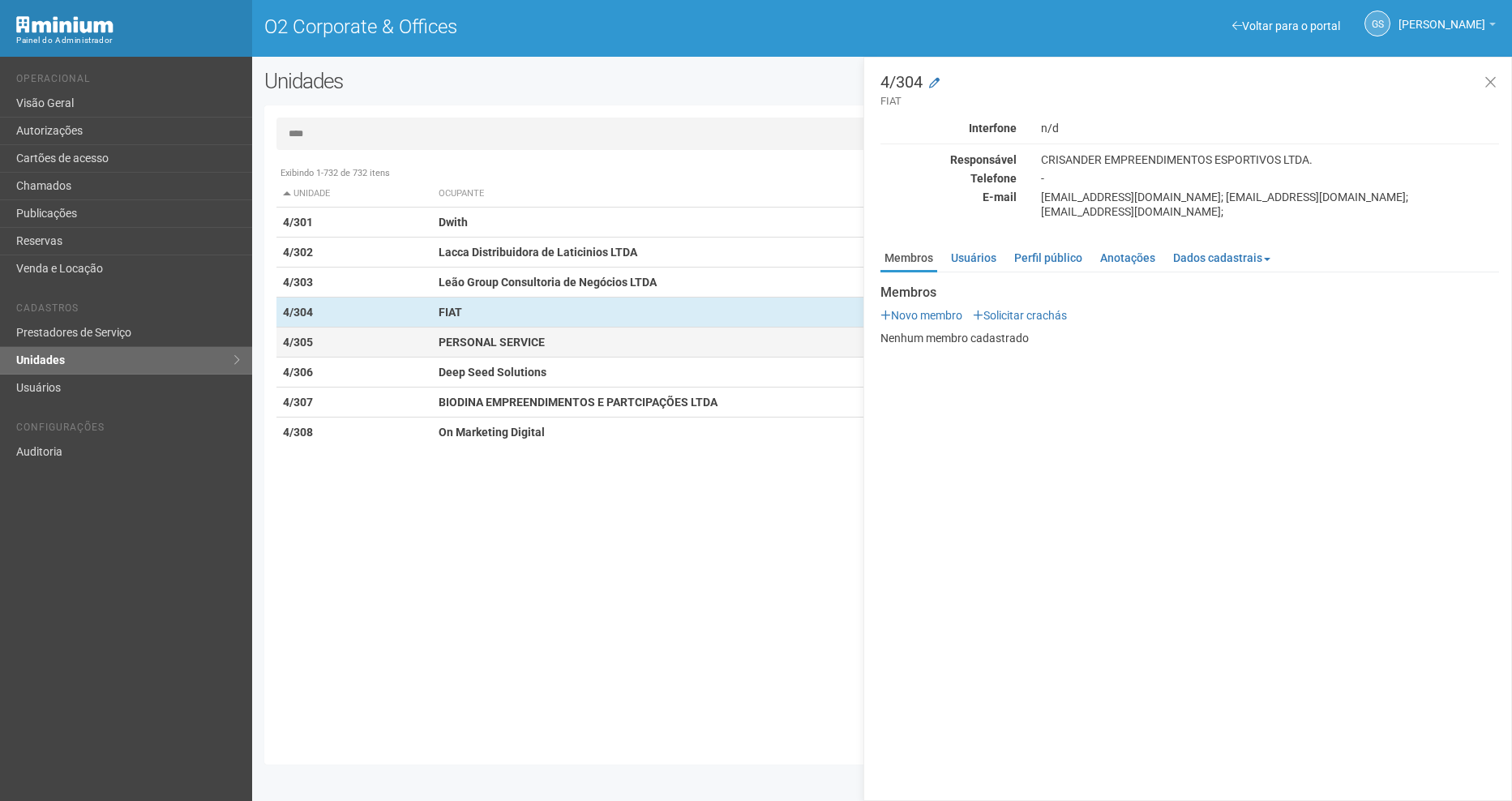
click at [449, 344] on strong "PERSONAL SERVICE" at bounding box center [492, 342] width 107 height 13
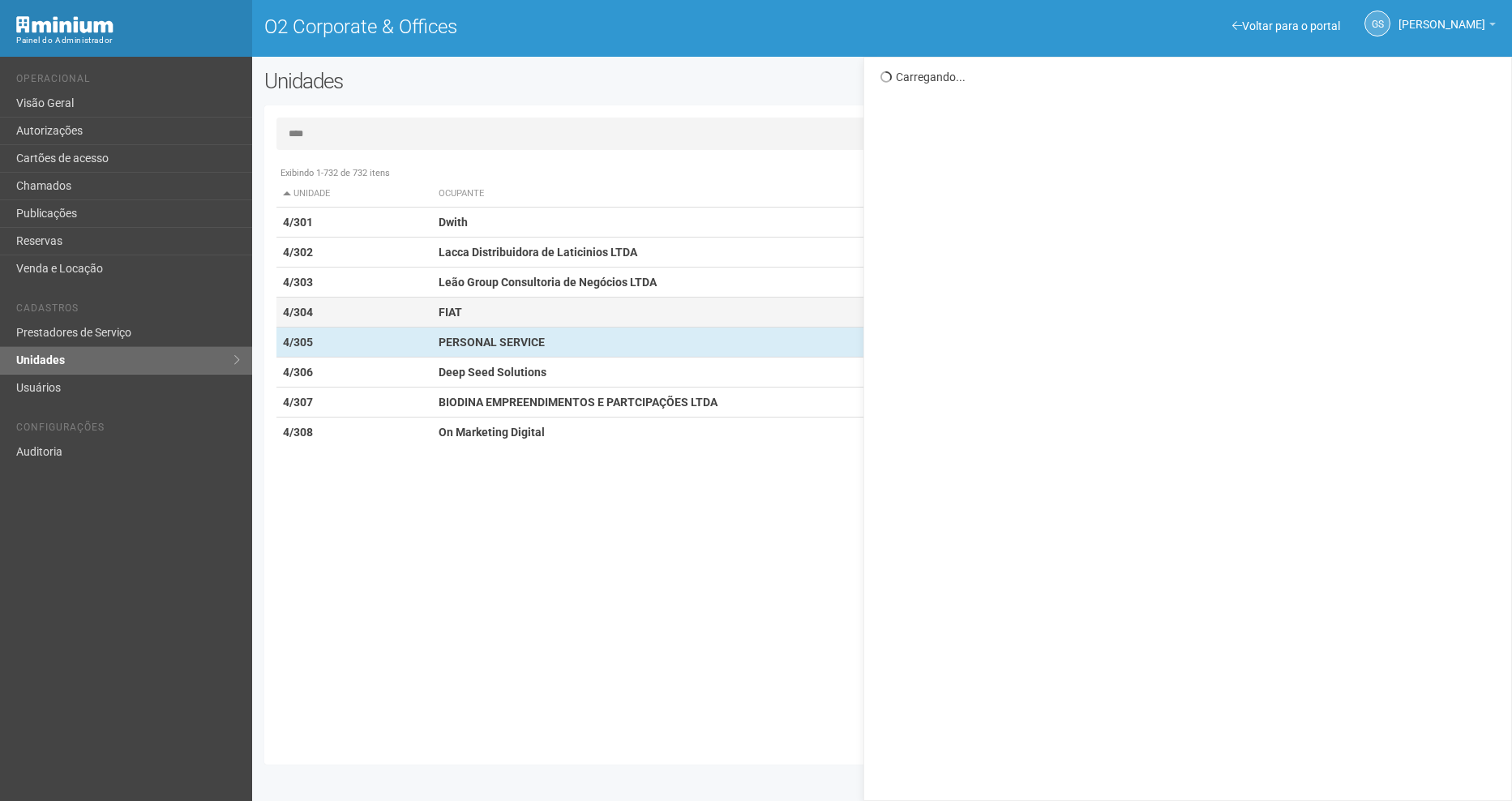
click at [450, 319] on td "FIAT" at bounding box center [699, 313] width 536 height 30
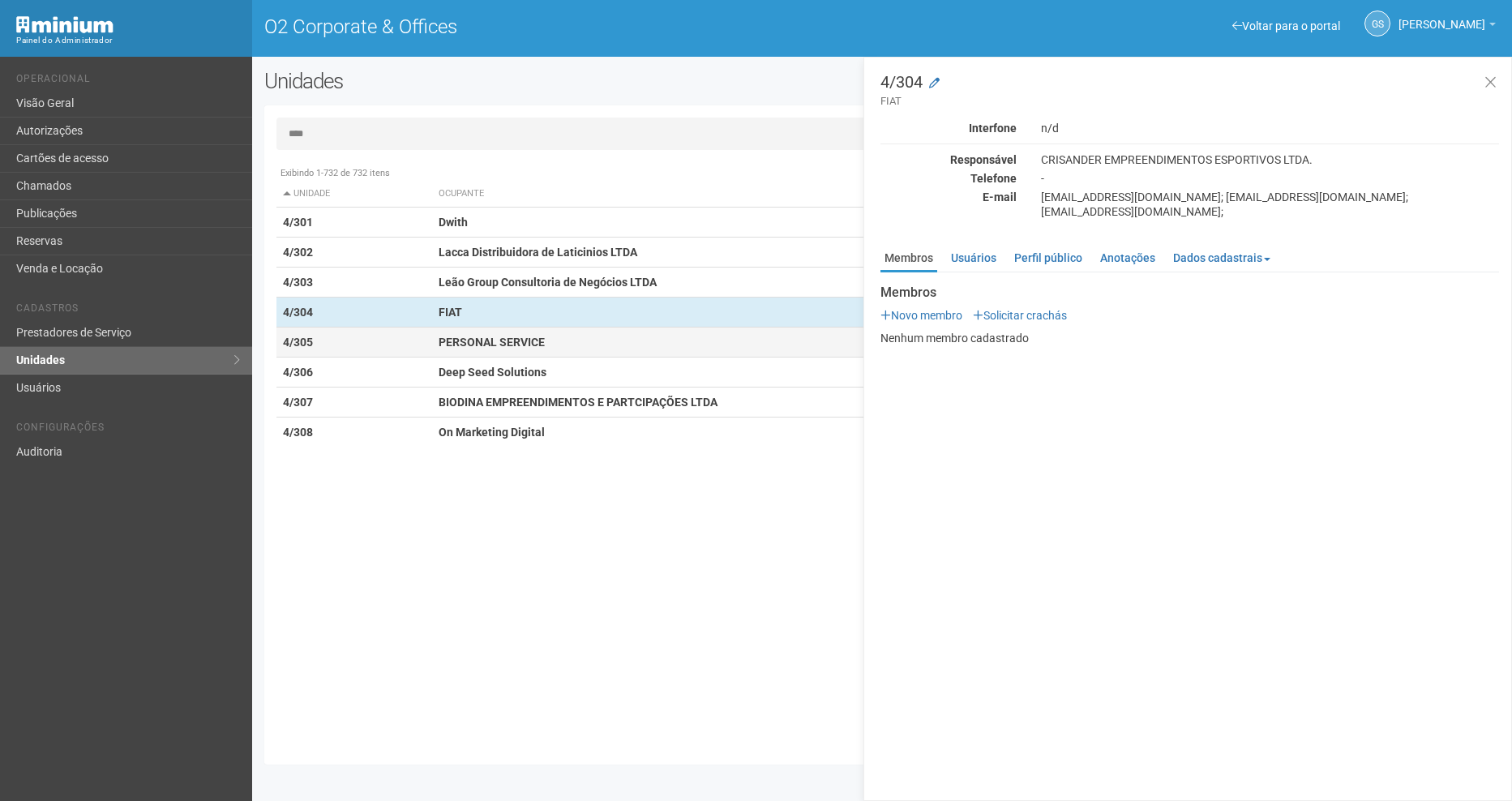
click at [461, 338] on strong "PERSONAL SERVICE" at bounding box center [492, 342] width 107 height 13
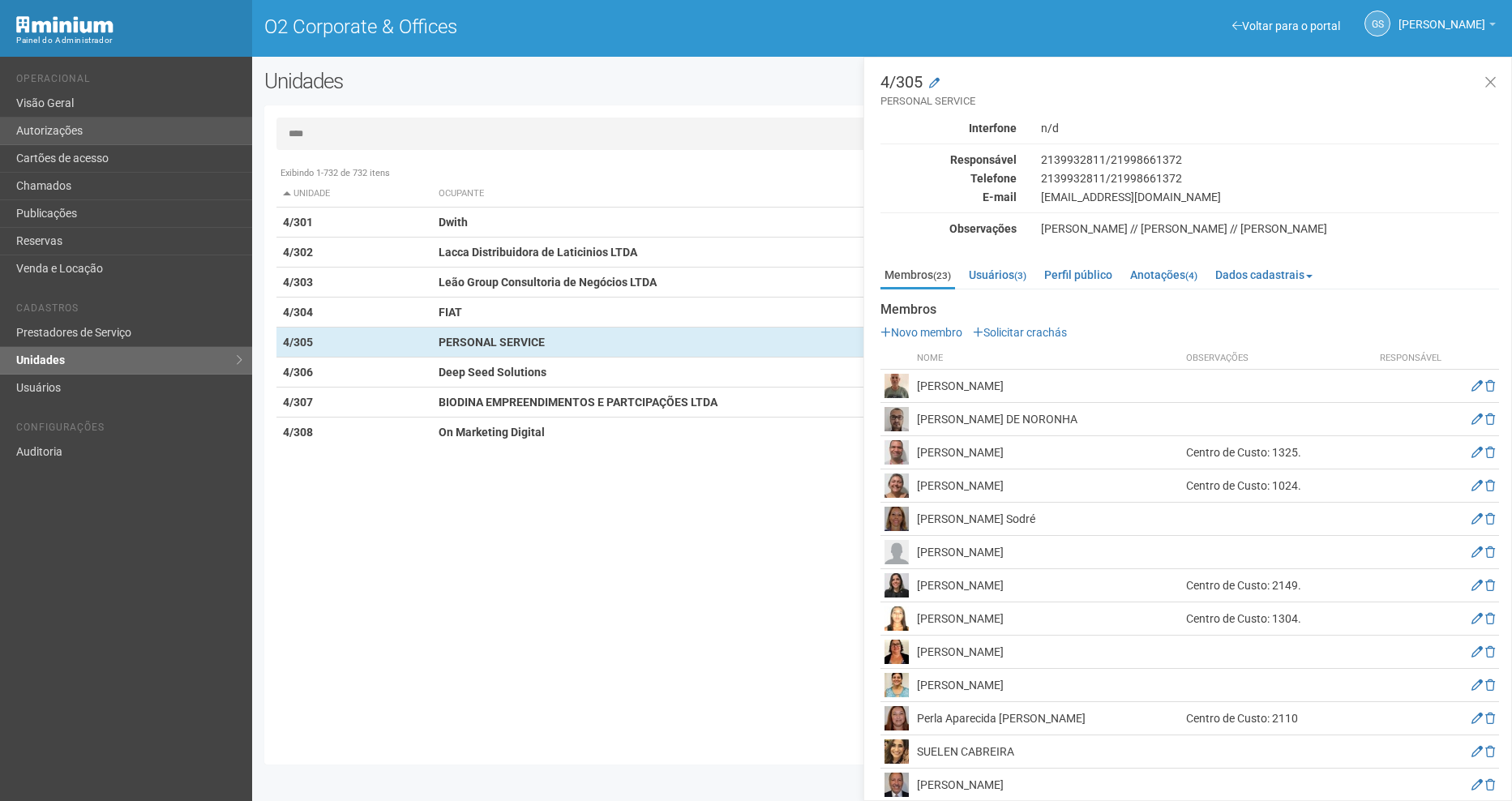
drag, startPoint x: 332, startPoint y: 134, endPoint x: 235, endPoint y: 132, distance: 97.0
click at [237, 132] on div "Voltar para o portal Operacional Visão Geral Autorizações Cartões de acesso Cha…" at bounding box center [756, 429] width 1512 height 744
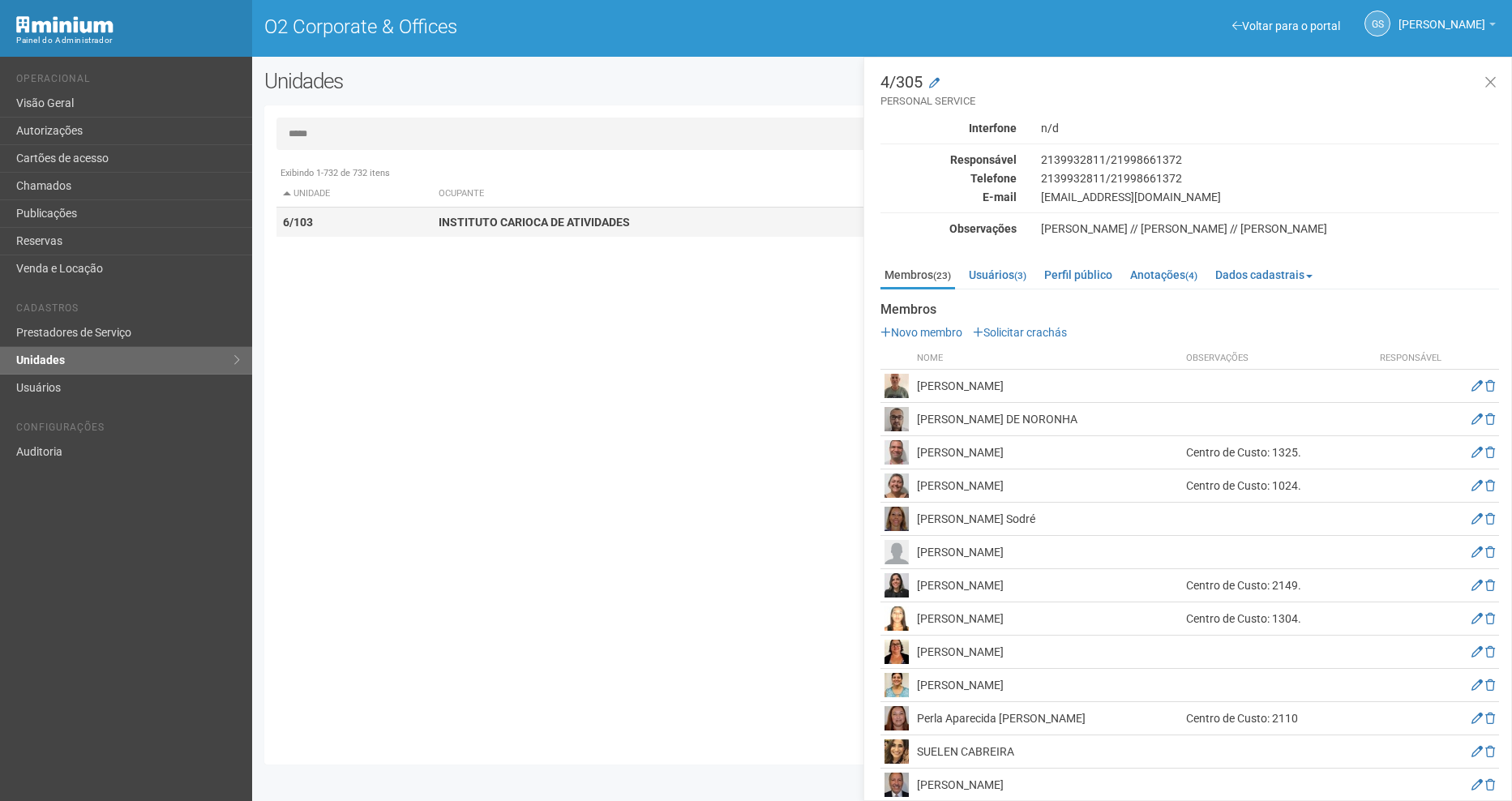
click at [481, 230] on td "INSTITUTO CARIOCA DE ATIVIDADES" at bounding box center [699, 223] width 536 height 30
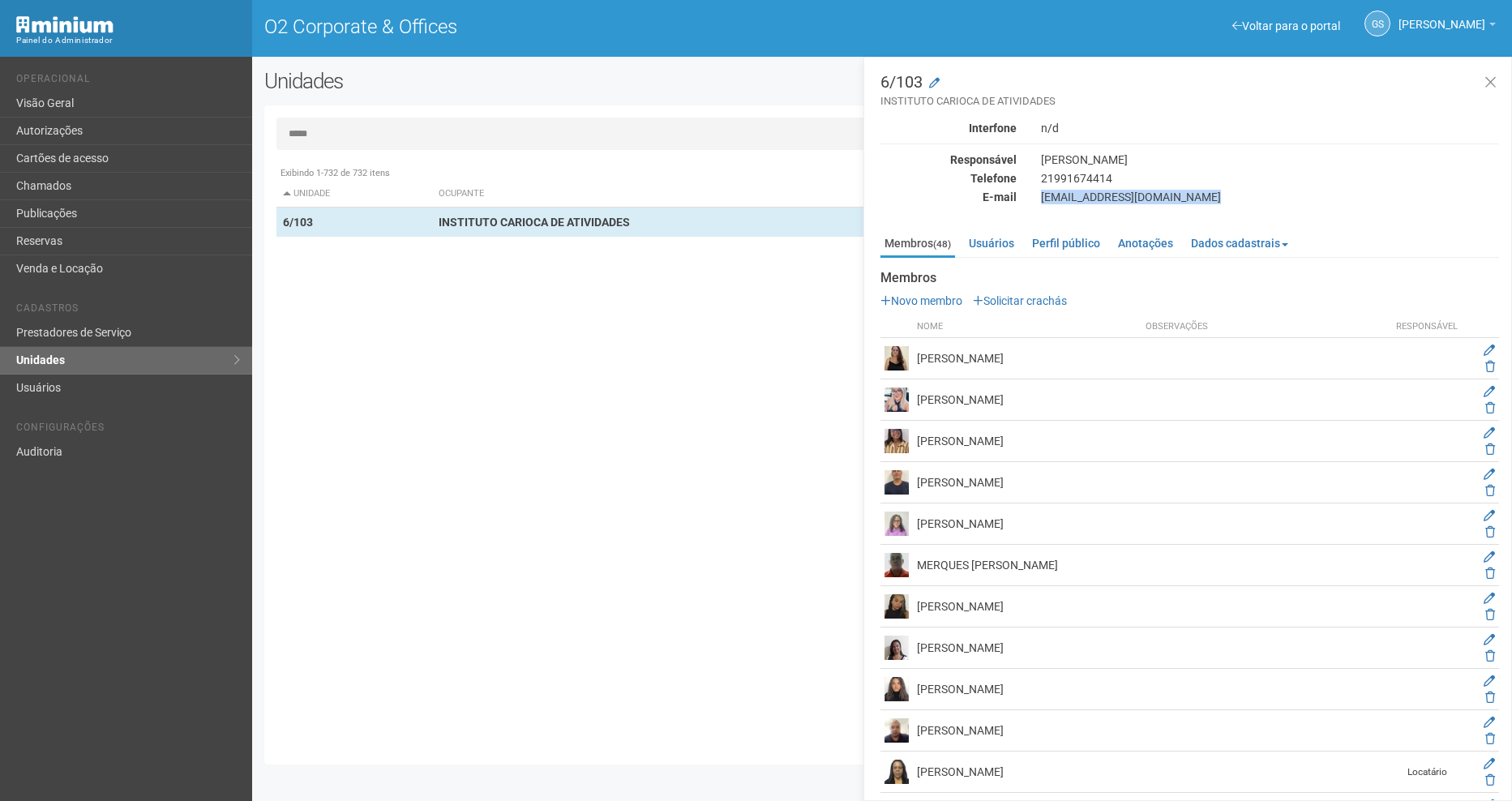
drag, startPoint x: 1035, startPoint y: 194, endPoint x: 1168, endPoint y: 207, distance: 133.6
drag, startPoint x: 1168, startPoint y: 207, endPoint x: 1139, endPoint y: 197, distance: 30.7
copy div "[EMAIL_ADDRESS][DOMAIN_NAME]"
click at [350, 125] on input "*****" at bounding box center [881, 133] width 1211 height 33
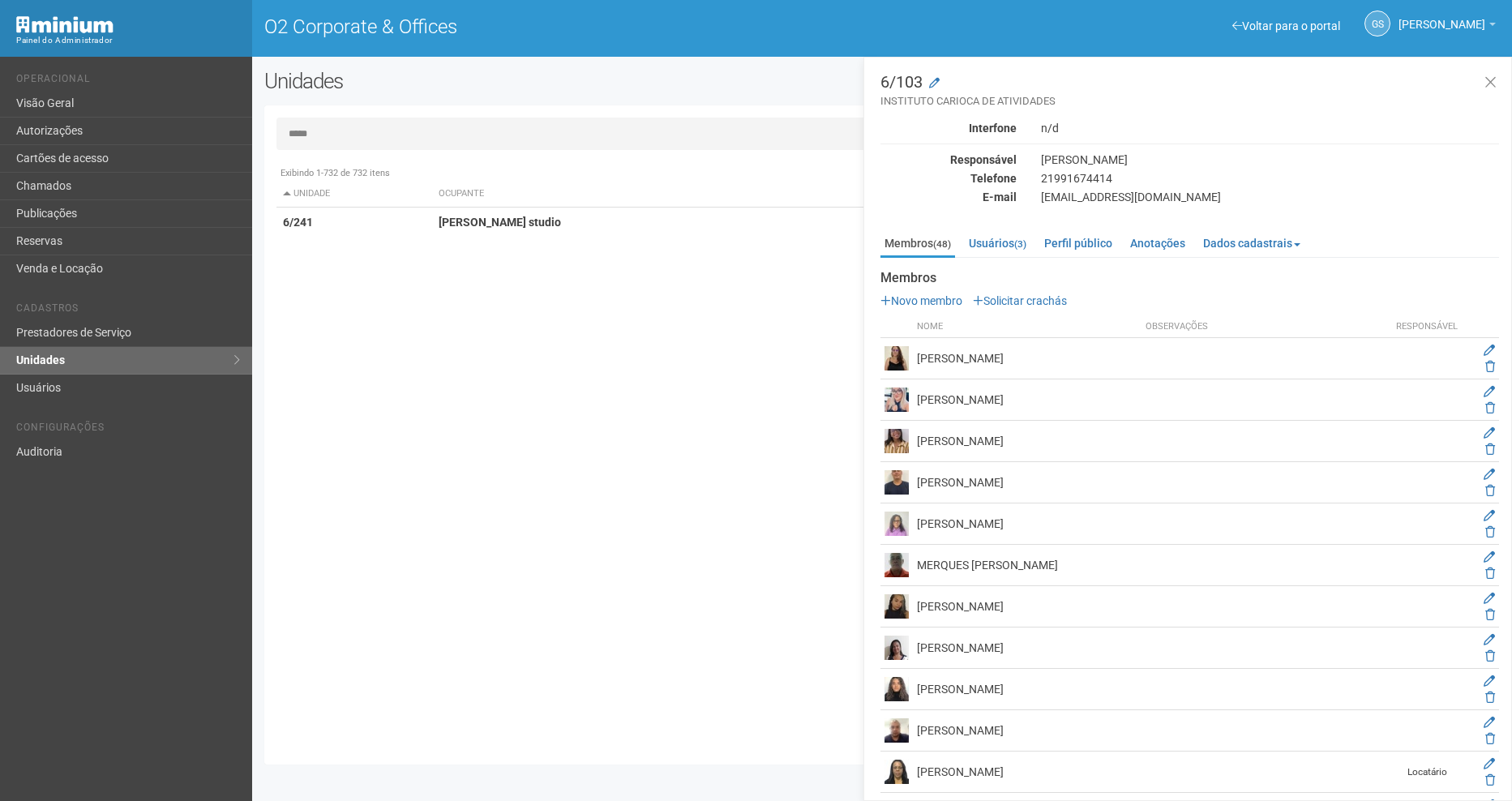
type input "*****"
click at [456, 236] on div "Exibindo 1-732 de 732 itens Unidade Ocupante Categoria Perfil público 1/101 FAR…" at bounding box center [887, 455] width 1223 height 594
click at [455, 220] on strong "[PERSON_NAME] studio" at bounding box center [500, 222] width 123 height 13
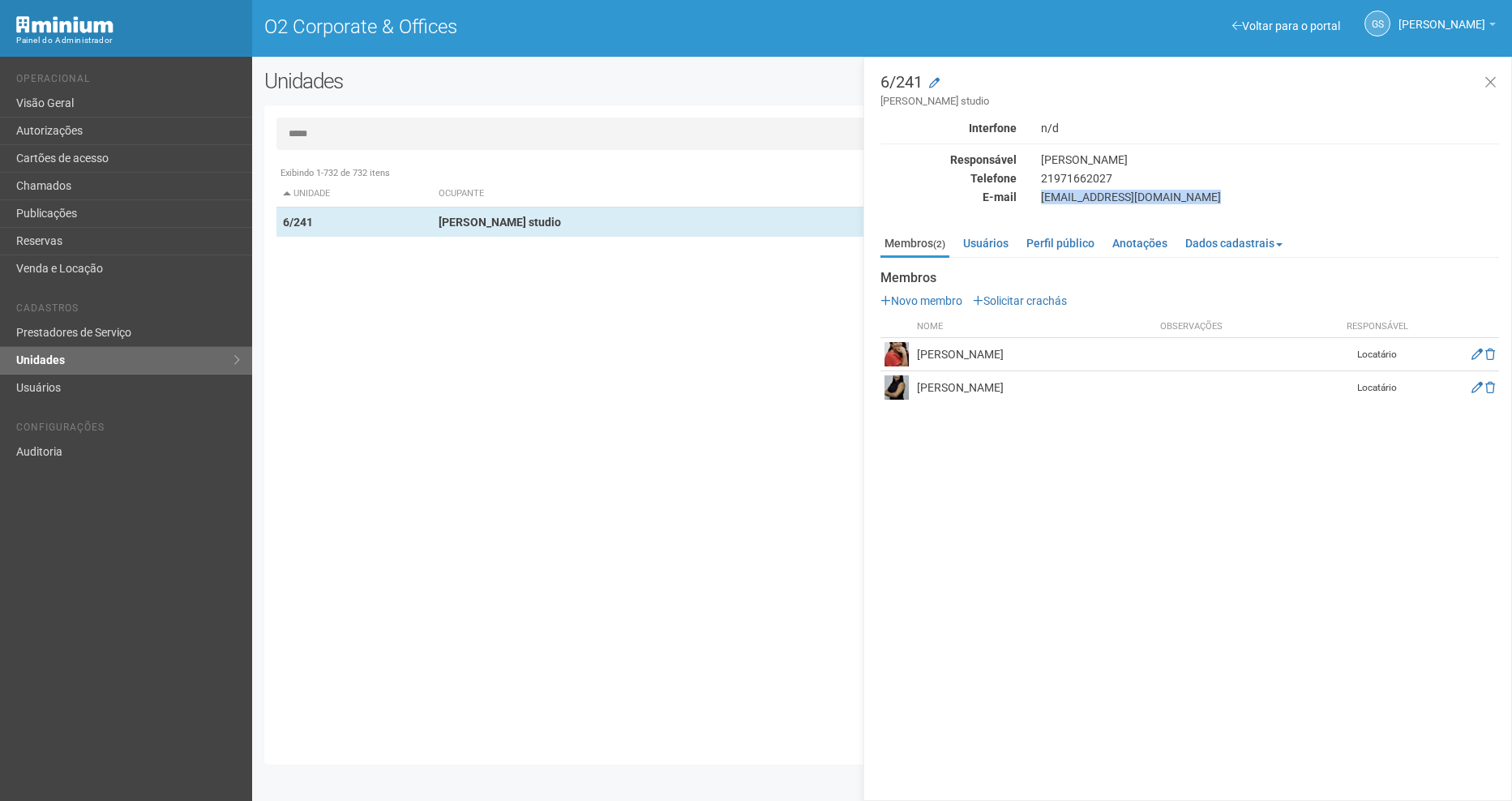
drag, startPoint x: 1044, startPoint y: 194, endPoint x: 1192, endPoint y: 208, distance: 148.7
click at [1192, 208] on div "6/241 [PERSON_NAME] studio Interfone n/d Responsável [PERSON_NAME] Telefone [PH…" at bounding box center [1190, 238] width 618 height 329
